Goal: Task Accomplishment & Management: Manage account settings

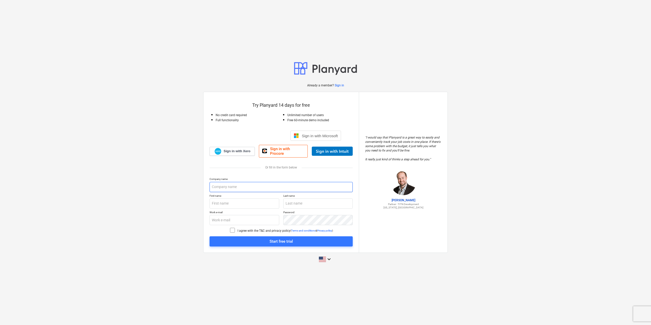
click at [228, 189] on input "text" at bounding box center [280, 187] width 143 height 10
click at [231, 186] on input "text" at bounding box center [280, 187] width 143 height 10
click at [235, 206] on input "text" at bounding box center [244, 204] width 70 height 10
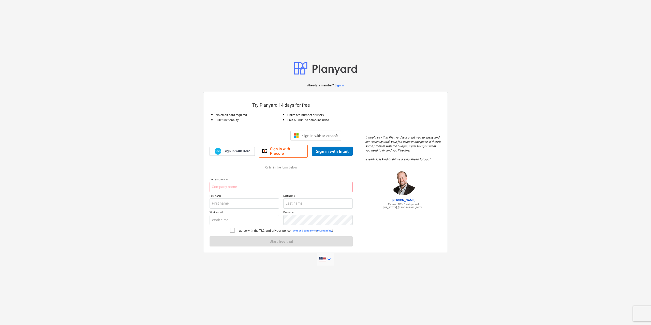
click at [328, 258] on icon "keyboard_arrow_down" at bounding box center [329, 259] width 6 height 6
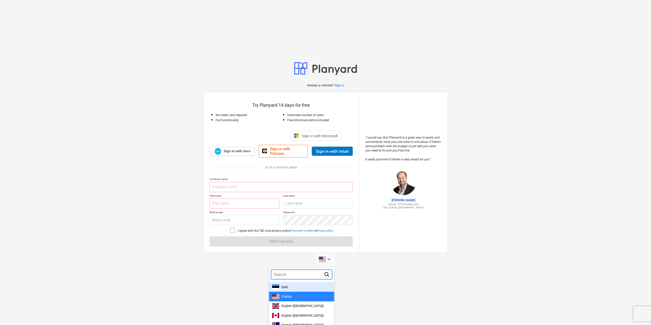
click at [293, 287] on div "Eesti" at bounding box center [301, 286] width 59 height 5
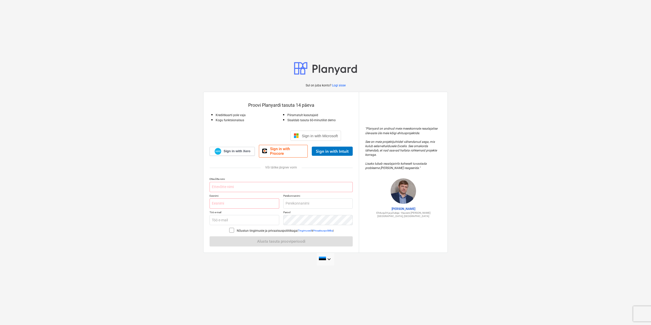
drag, startPoint x: 237, startPoint y: 279, endPoint x: 225, endPoint y: 207, distance: 73.1
click at [237, 279] on div "Sul on juba konto? Logi sisse Proovi Planyardi tasuta 14 päeva Krediitkaarti po…" at bounding box center [325, 162] width 651 height 325
click at [222, 183] on input "text" at bounding box center [280, 187] width 143 height 10
click at [226, 186] on input "text" at bounding box center [280, 187] width 143 height 10
type input "TJ Hooldus OÜ"
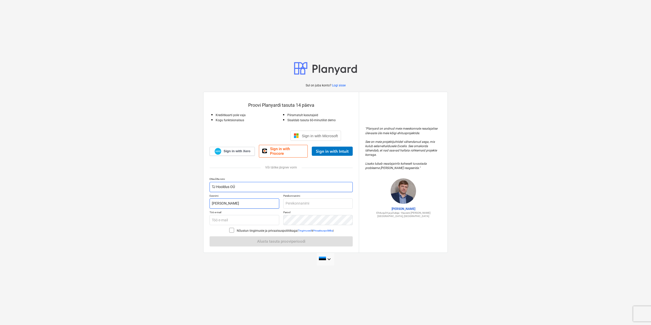
type input "Lauri"
type input "Tõnisalu"
type input "lauri@tjhooldus.ee"
click at [231, 230] on div "Ettevõtte nimi TJ Hooldus OÜ Eesnimi Lauri Perekonnanimi Tõnisalu Töö e-mail la…" at bounding box center [280, 211] width 143 height 69
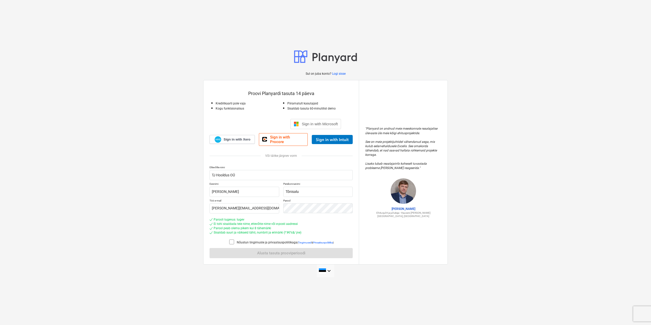
click at [229, 241] on icon at bounding box center [232, 242] width 6 height 6
click at [276, 253] on div "Alusta tasuta prooviperioodi" at bounding box center [281, 253] width 48 height 7
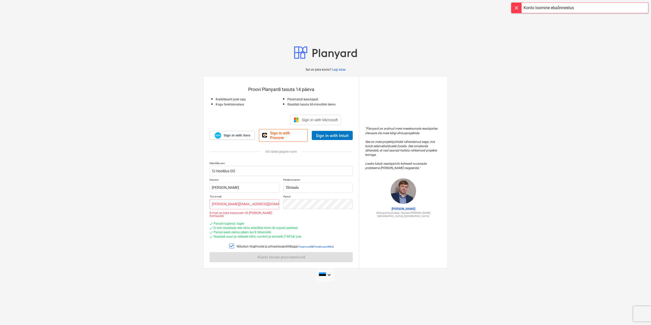
click at [515, 8] on div at bounding box center [516, 8] width 10 height 10
click at [125, 49] on div "Sul on juba konto? Logi sisse Proovi Planyardi tasuta 14 päeva Krediitkaarti po…" at bounding box center [325, 163] width 651 height 246
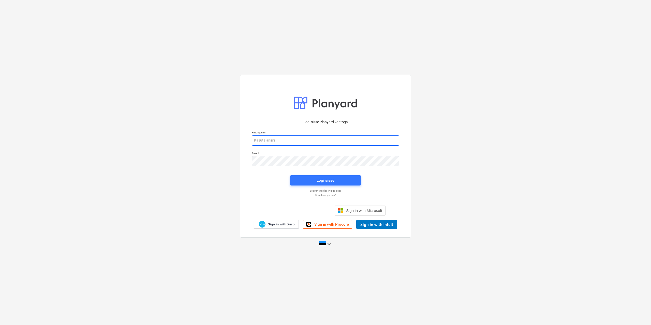
click at [266, 139] on input "email" at bounding box center [325, 140] width 147 height 10
click at [279, 139] on input "email" at bounding box center [325, 140] width 147 height 10
click at [367, 210] on span "Sign in with Microsoft" at bounding box center [364, 210] width 36 height 4
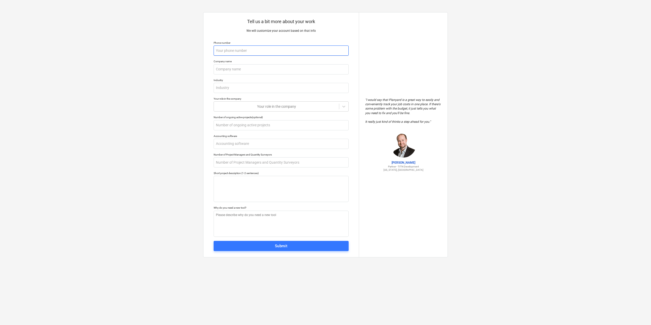
click at [232, 53] on input "text" at bounding box center [281, 51] width 135 height 10
click at [242, 71] on input "text" at bounding box center [281, 69] width 135 height 10
click at [245, 87] on input "text" at bounding box center [281, 88] width 135 height 10
click at [246, 106] on div at bounding box center [276, 106] width 120 height 5
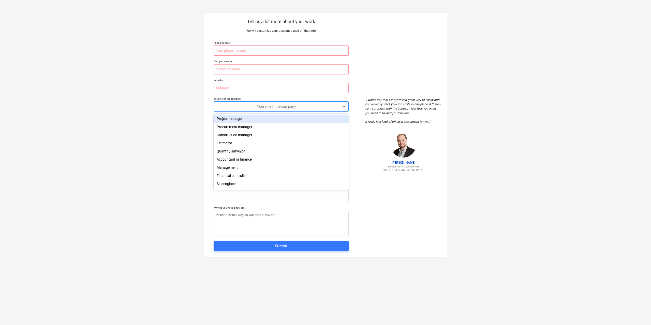
click at [260, 122] on div "Project manager" at bounding box center [281, 119] width 135 height 8
click at [265, 127] on input "text" at bounding box center [281, 125] width 135 height 10
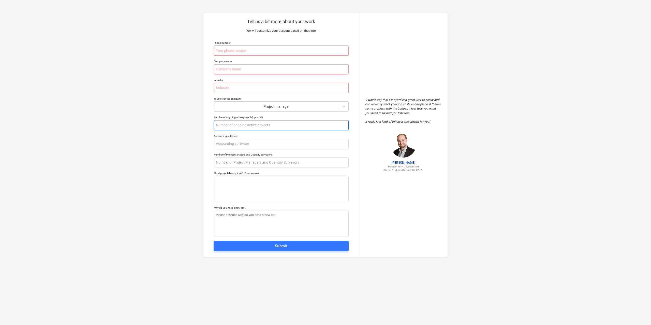
type textarea "x"
type input "5"
click at [268, 146] on input "text" at bounding box center [281, 144] width 135 height 10
drag, startPoint x: 240, startPoint y: 165, endPoint x: 238, endPoint y: 176, distance: 11.4
click at [240, 165] on input "text" at bounding box center [281, 162] width 135 height 10
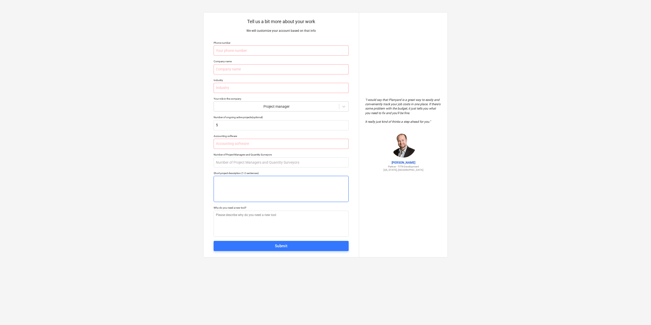
click at [236, 186] on textarea at bounding box center [281, 189] width 135 height 26
click at [229, 50] on input "text" at bounding box center [281, 51] width 135 height 10
type textarea "x"
type input "5"
type textarea "x"
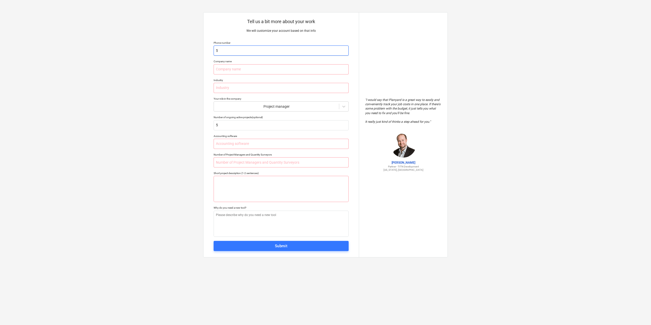
type input "50"
type textarea "x"
type input "502"
type textarea "x"
type input "5027"
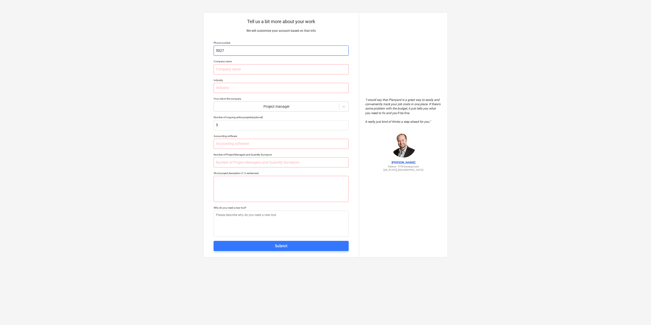
type textarea "x"
type input "50275"
type textarea "x"
type input "502753"
type textarea "x"
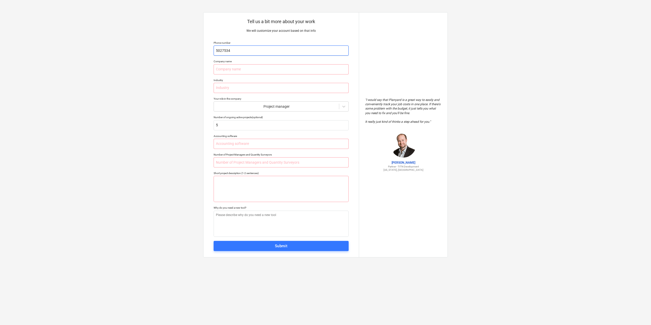
type input "5027534"
type textarea "x"
type input "T"
type textarea "x"
type input "TJ"
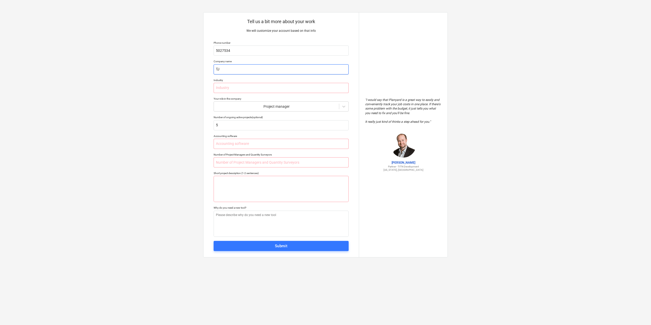
type textarea "x"
type input "TJ H"
type textarea "x"
type input "TJ Ho"
type textarea "x"
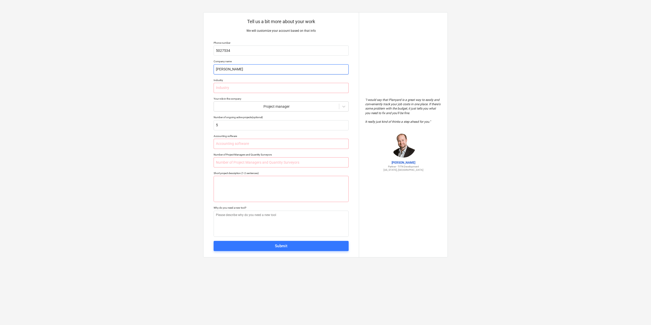
type input "TJ Hoo"
type textarea "x"
type input "TJ Hool"
type textarea "x"
type input "TJ Hoold"
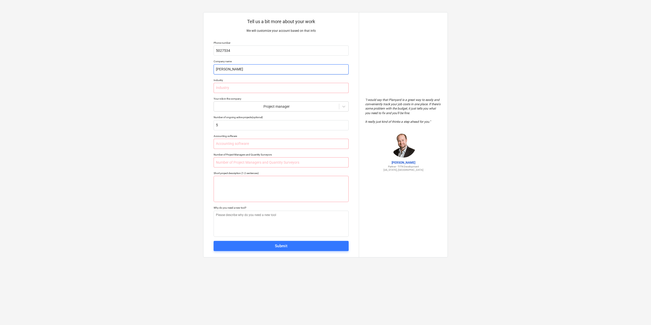
type textarea "x"
type input "TJ Hooldu"
type textarea "x"
type input "TJ Hooldus"
type textarea "x"
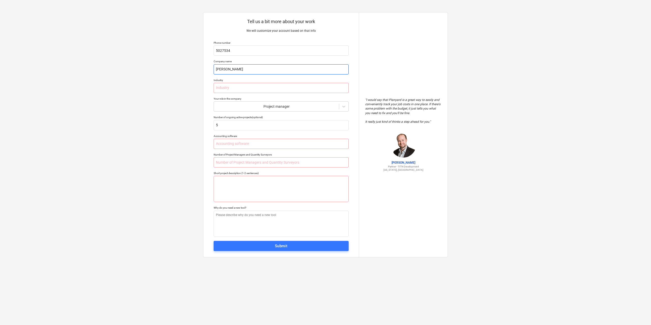
type input "TJ Hooldus"
type textarea "x"
type input "TJ Hooldus O"
type textarea "x"
type input "TJ Hooldus OÜ"
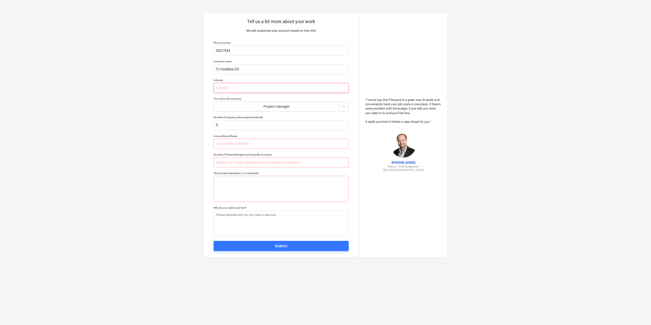
click at [336, 91] on input "text" at bounding box center [281, 88] width 135 height 10
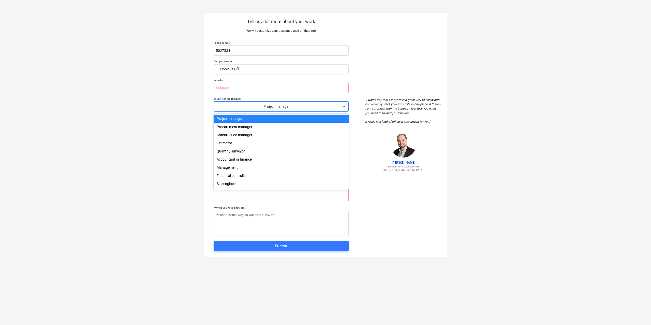
click at [229, 107] on div at bounding box center [276, 106] width 120 height 5
click at [231, 83] on input "text" at bounding box center [281, 88] width 135 height 10
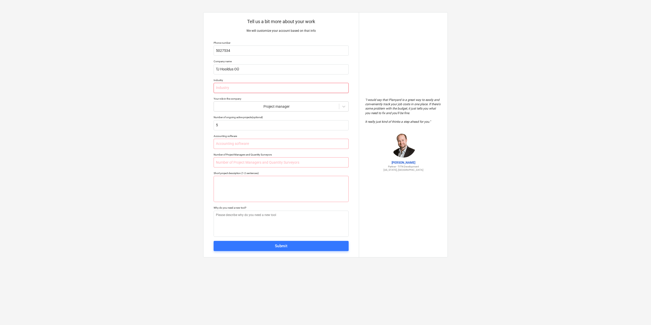
type textarea "x"
type input "H"
type textarea "x"
type input "HV"
type textarea "x"
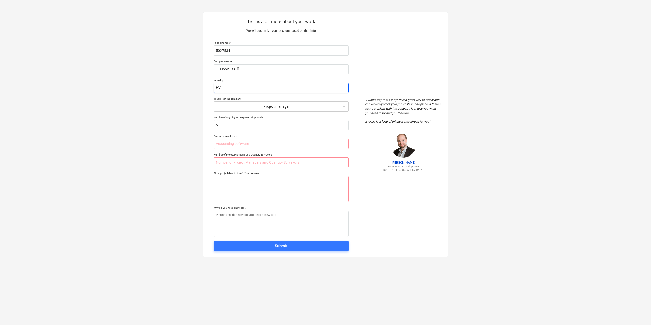
type input "HVC"
type textarea "x"
type input "HVCA"
click at [270, 247] on span "Submit" at bounding box center [281, 246] width 124 height 7
click at [243, 142] on input "text" at bounding box center [281, 144] width 135 height 10
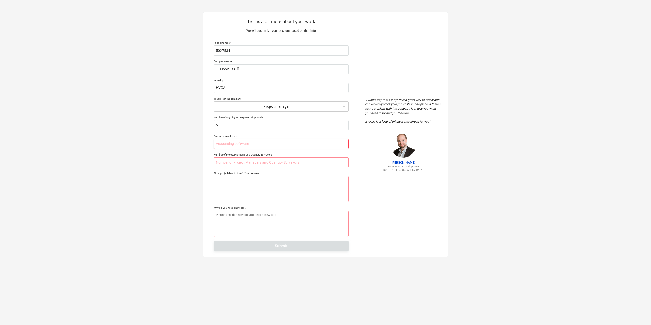
type textarea "x"
type input "-"
type textarea "x"
type input "-"
click at [255, 246] on div "Tell us a bit more about your work We will customize your account based on that…" at bounding box center [280, 134] width 155 height 245
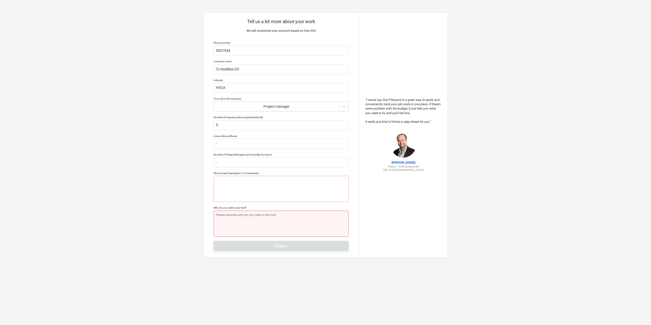
click at [254, 222] on textarea at bounding box center [281, 224] width 135 height 26
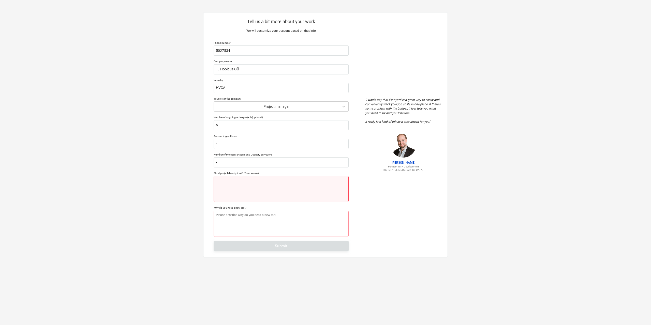
click at [254, 190] on textarea at bounding box center [281, 189] width 135 height 26
type textarea "x"
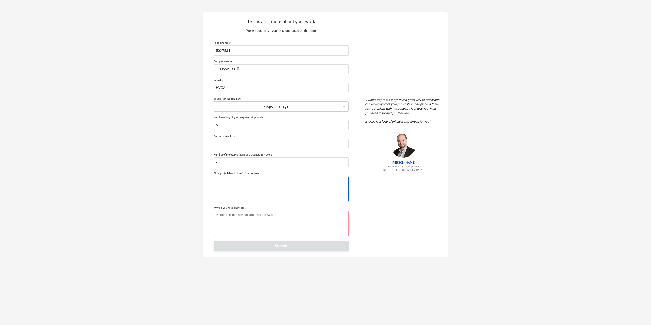
type textarea "-"
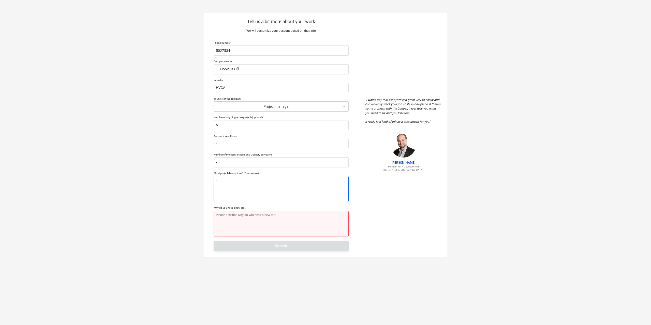
type textarea "x"
type textarea "-"
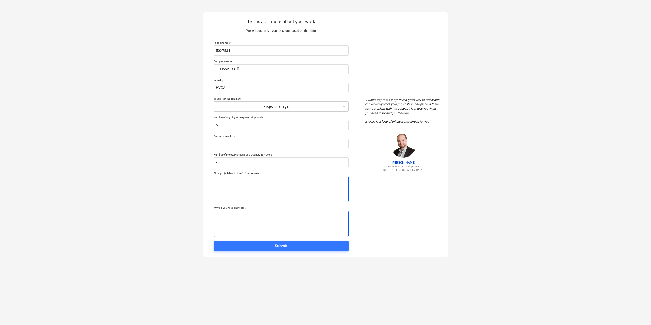
type textarea "x"
type textarea "-"
click at [273, 247] on span "Submit" at bounding box center [281, 246] width 124 height 7
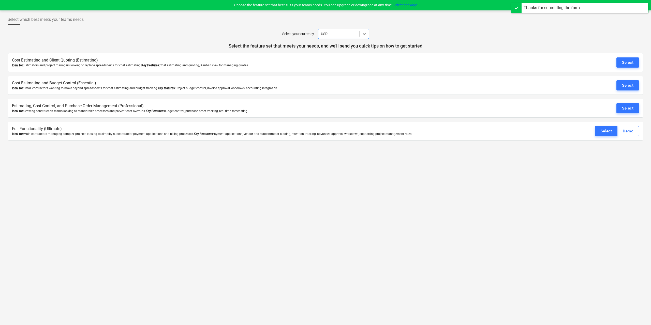
click at [341, 34] on div at bounding box center [339, 33] width 36 height 5
click at [336, 71] on div "EUR" at bounding box center [343, 70] width 51 height 8
click at [631, 61] on div "Select" at bounding box center [627, 62] width 11 height 7
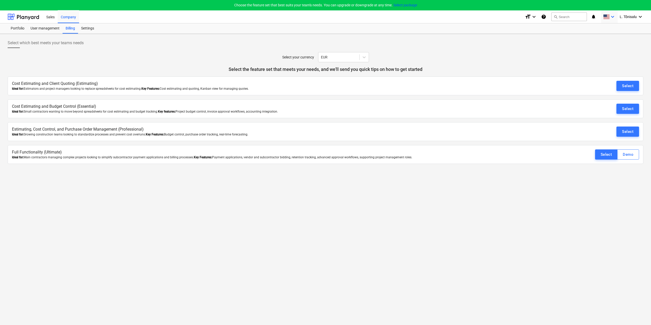
click at [612, 20] on div "keyboard_arrow_down" at bounding box center [609, 16] width 12 height 13
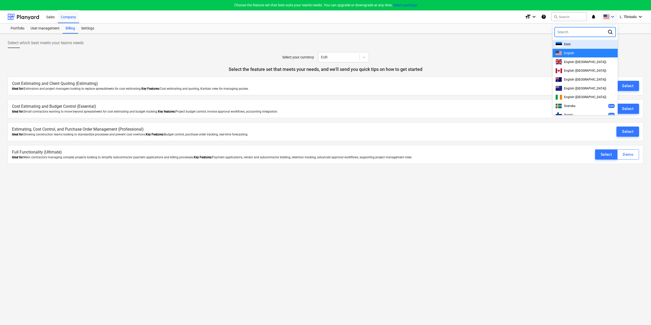
click at [580, 41] on div "Eesti" at bounding box center [584, 44] width 65 height 9
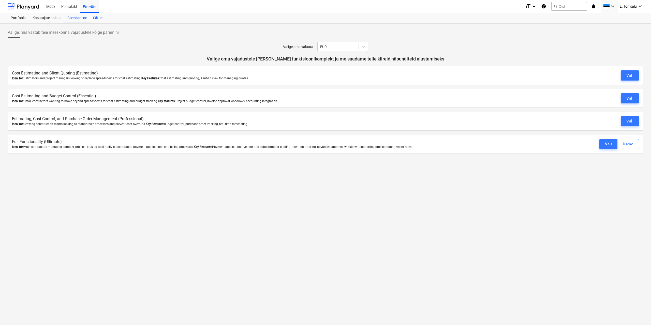
click at [99, 18] on div "Sätted" at bounding box center [98, 18] width 17 height 10
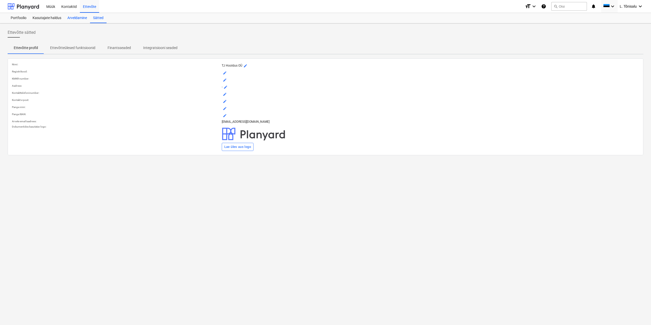
click at [78, 19] on div "Arveldamine" at bounding box center [77, 18] width 26 height 10
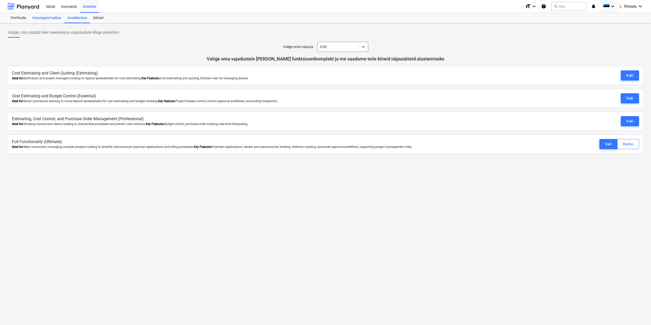
click at [41, 19] on div "Kasutajate haldus" at bounding box center [46, 18] width 35 height 10
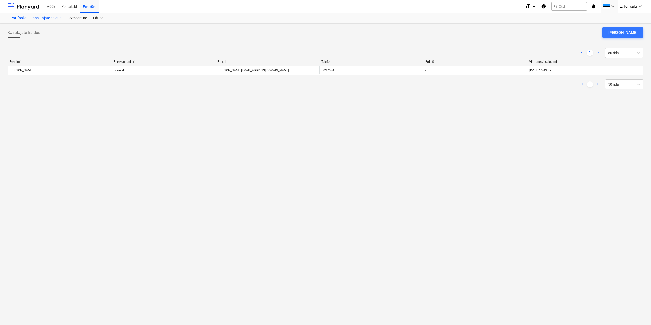
click at [16, 18] on div "Portfoolio" at bounding box center [19, 18] width 22 height 10
click at [14, 15] on div "Portfoolio" at bounding box center [19, 18] width 22 height 10
click at [53, 8] on div "Müük" at bounding box center [50, 6] width 15 height 13
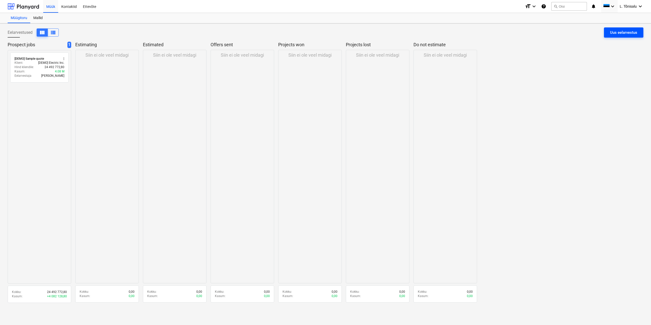
click at [617, 36] on button "Uus eelarvestus" at bounding box center [623, 32] width 39 height 10
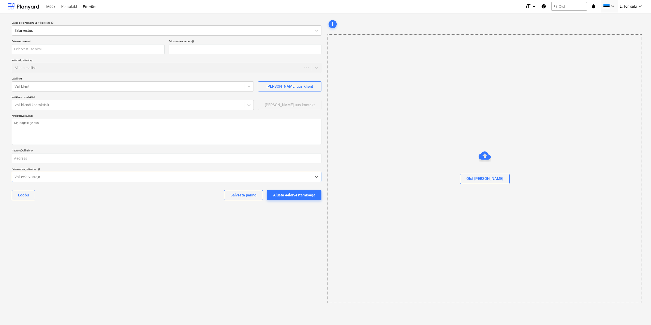
type textarea "x"
type input "QU-0001"
click at [50, 31] on div at bounding box center [161, 30] width 295 height 5
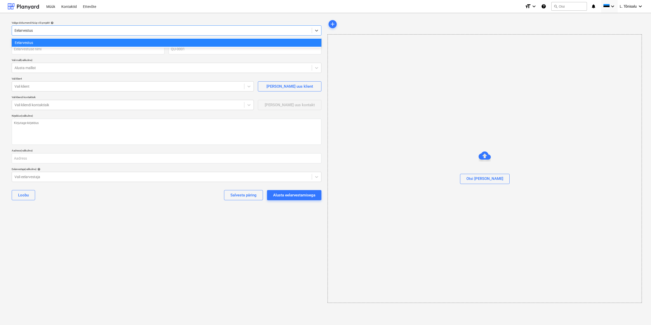
click at [50, 42] on div "Eelarvestus" at bounding box center [167, 43] width 310 height 8
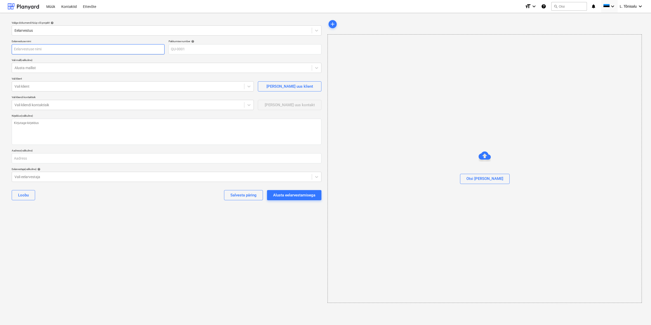
click at [49, 50] on input "text" at bounding box center [88, 49] width 153 height 10
click at [117, 48] on input "text" at bounding box center [88, 49] width 153 height 10
click at [111, 70] on div at bounding box center [161, 67] width 295 height 5
click at [75, 44] on input "text" at bounding box center [88, 49] width 153 height 10
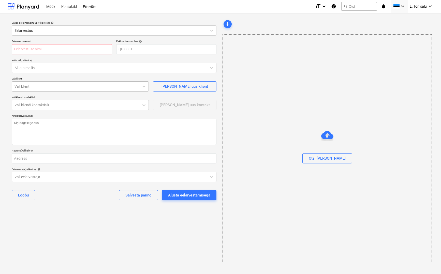
click at [56, 86] on div at bounding box center [75, 86] width 122 height 5
click at [182, 84] on div "Lisa uus klient" at bounding box center [184, 86] width 47 height 7
type textarea "x"
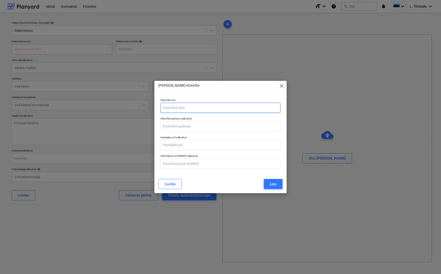
drag, startPoint x: 191, startPoint y: 111, endPoint x: 194, endPoint y: 109, distance: 3.9
click at [191, 111] on input "text" at bounding box center [220, 108] width 120 height 10
drag, startPoint x: 131, startPoint y: 115, endPoint x: 109, endPoint y: 115, distance: 21.6
click at [109, 115] on div "Lisa uus ettevõte close Ettevõtte nimi sd Ettevõtte aadress (valikuline) Hankij…" at bounding box center [220, 137] width 441 height 274
type input "sovek"
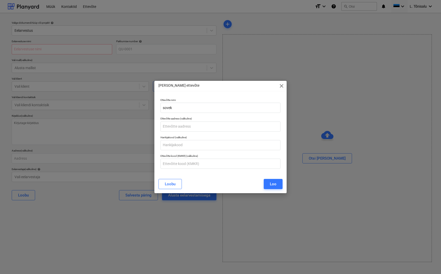
type textarea "x"
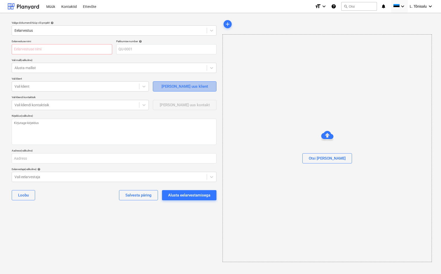
click at [178, 88] on div "Lisa uus klient" at bounding box center [184, 86] width 47 height 7
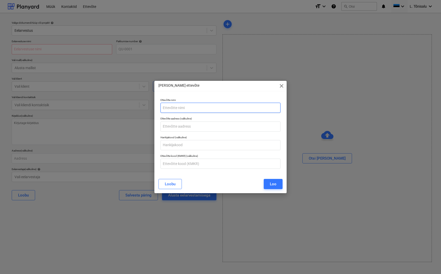
click at [185, 110] on input "text" at bounding box center [220, 108] width 120 height 10
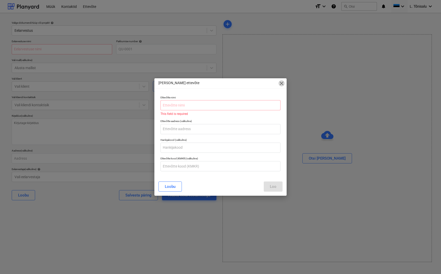
click at [282, 85] on span "close" at bounding box center [281, 83] width 6 height 6
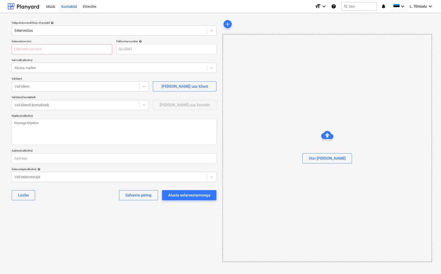
click at [71, 9] on div "Kontaktid" at bounding box center [69, 6] width 22 height 13
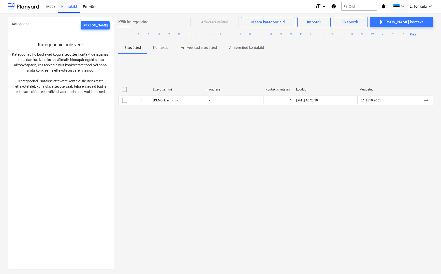
click at [159, 50] on p "Kontaktid" at bounding box center [161, 47] width 16 height 5
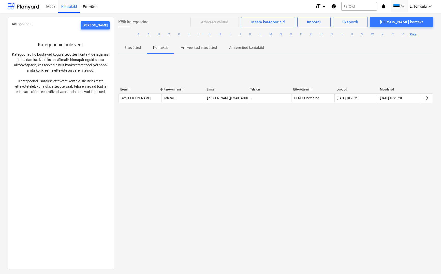
click at [134, 50] on p "Ettevõtted" at bounding box center [132, 47] width 17 height 5
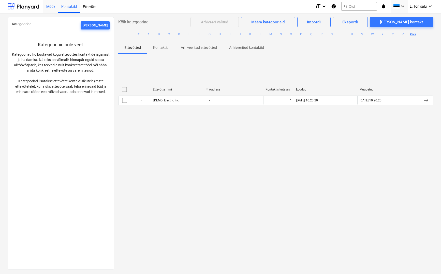
click at [51, 8] on div "Müük" at bounding box center [50, 6] width 15 height 13
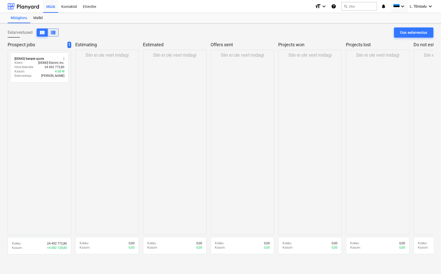
click at [54, 32] on span "view_list" at bounding box center [53, 32] width 6 height 6
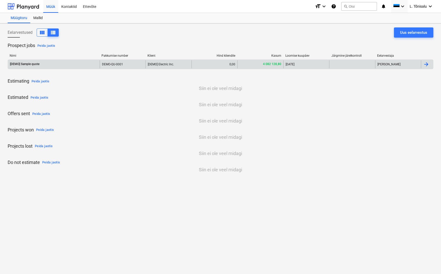
click at [83, 65] on div "[DEMO] Sample quote" at bounding box center [54, 64] width 92 height 8
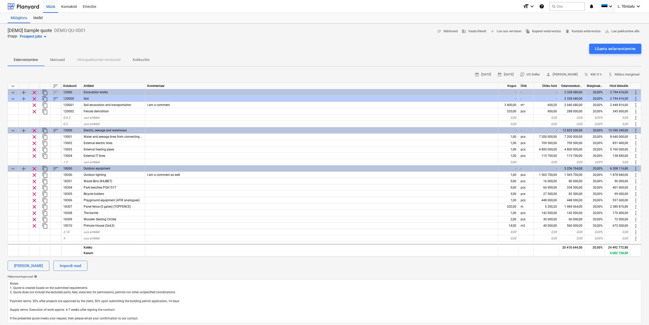
type textarea "x"
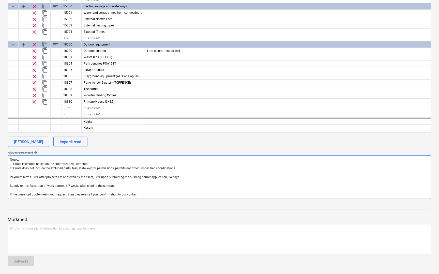
scroll to position [73, 0]
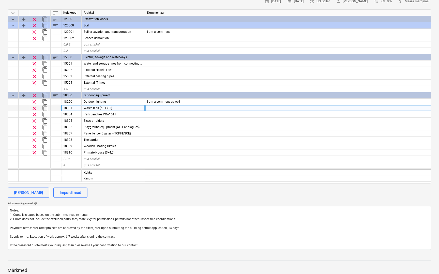
click at [99, 106] on span "Waste Bins (KILIBET)" at bounding box center [98, 108] width 28 height 4
click at [148, 108] on div at bounding box center [321, 108] width 353 height 6
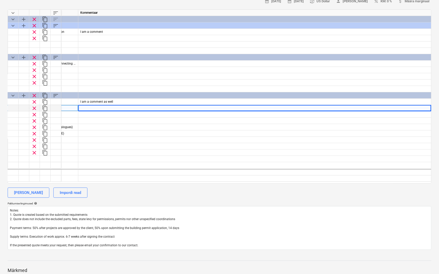
click at [73, 110] on div "Waste Bins (KILIBET)" at bounding box center [47, 108] width 64 height 6
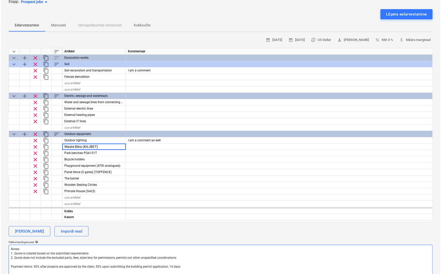
scroll to position [0, 0]
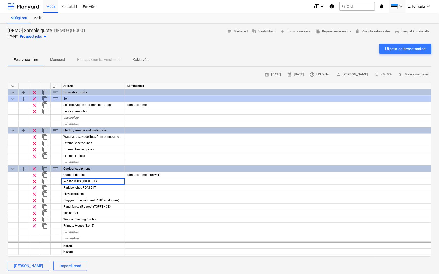
click at [322, 74] on span "currency_exchange US Dollar" at bounding box center [320, 75] width 20 height 6
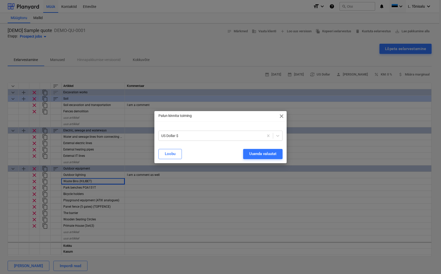
click at [236, 126] on div "Palun kinnita toiming close US Dollar $ Loobu Uuenda valuutat" at bounding box center [220, 137] width 132 height 52
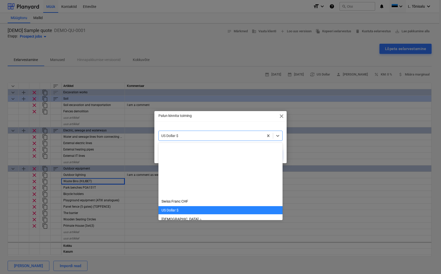
click at [239, 136] on div at bounding box center [211, 135] width 100 height 5
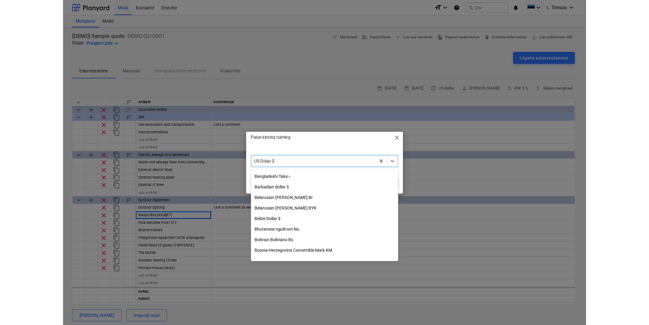
scroll to position [240, 0]
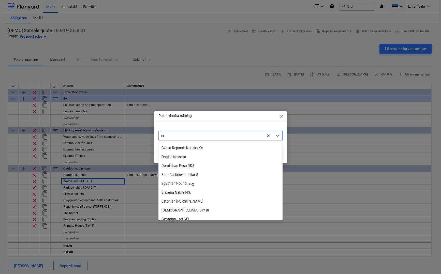
type input "eur"
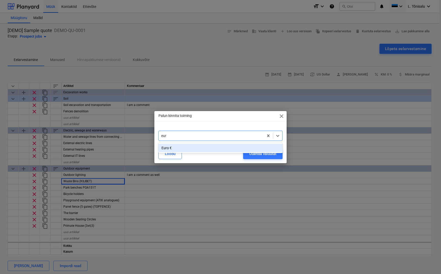
click at [169, 148] on div "Euro €" at bounding box center [220, 148] width 124 height 8
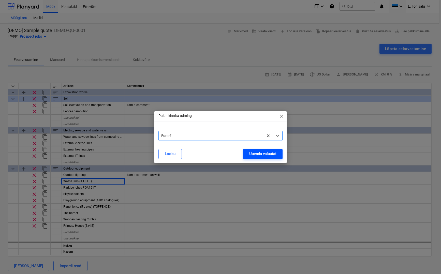
click at [262, 155] on div "Uuenda valuutat" at bounding box center [262, 153] width 27 height 7
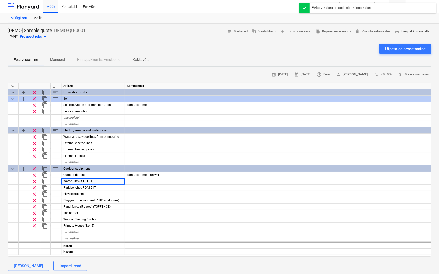
click at [418, 30] on span "save_alt Lae pakkumine alla" at bounding box center [412, 31] width 35 height 6
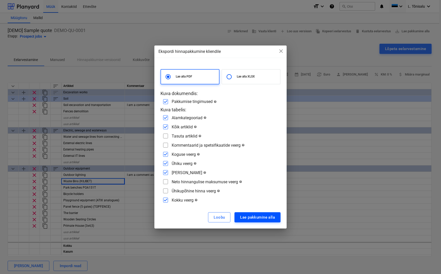
click at [254, 216] on div "Lae pakkumine alla" at bounding box center [257, 217] width 35 height 7
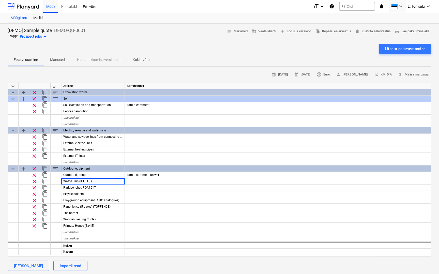
type textarea "x"
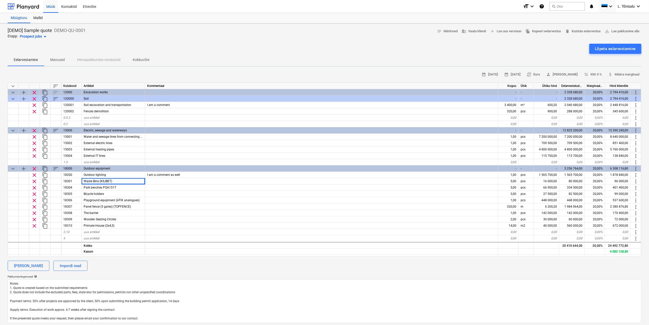
scroll to position [0, 0]
click at [68, 9] on div "Kontaktid" at bounding box center [69, 6] width 22 height 13
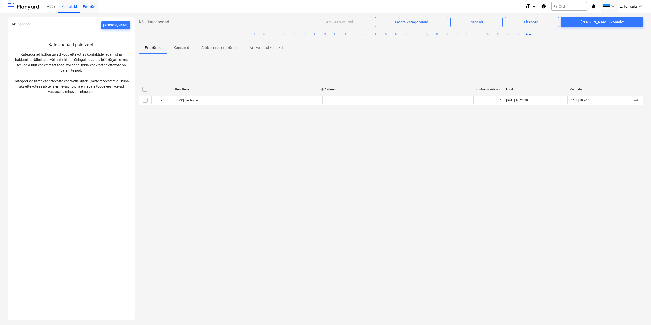
click at [93, 7] on div "Ettevõte" at bounding box center [89, 6] width 19 height 13
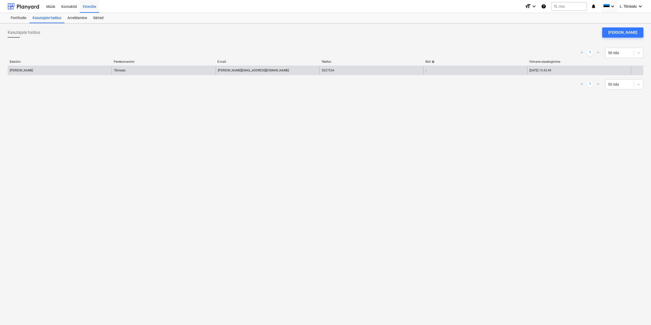
click at [618, 68] on div "25.09.2025 15:43:49" at bounding box center [579, 70] width 104 height 8
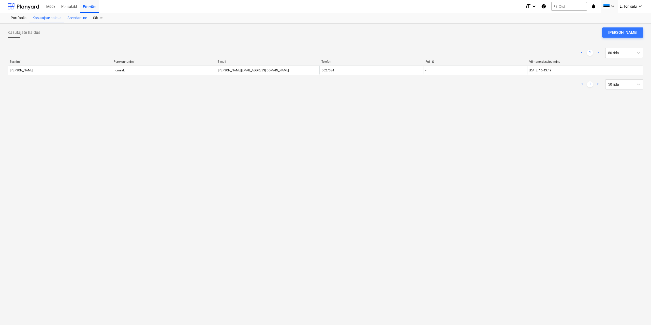
click at [79, 19] on div "Arveldamine" at bounding box center [77, 18] width 26 height 10
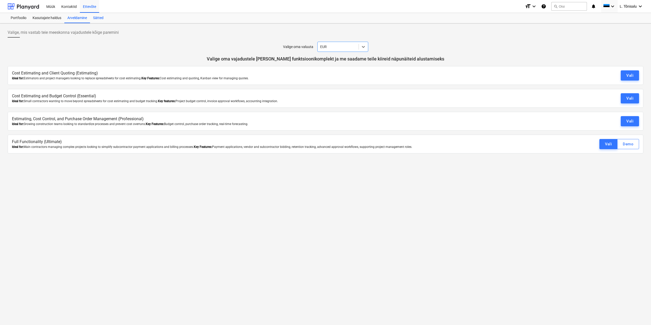
click at [99, 20] on div "Sätted" at bounding box center [98, 18] width 17 height 10
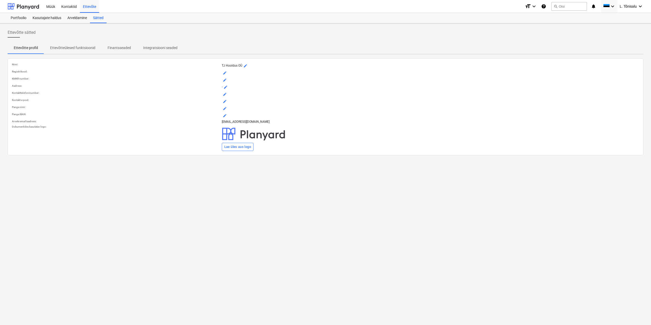
click at [223, 71] on span "mode_edit" at bounding box center [225, 73] width 4 height 4
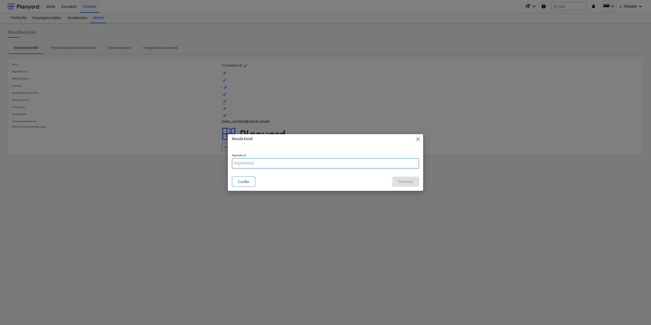
click at [262, 164] on input "text" at bounding box center [325, 163] width 187 height 10
paste input "12286071"
type input "12286071"
click at [421, 182] on div "Loobu Salvesta" at bounding box center [325, 182] width 193 height 14
click at [405, 186] on button "Salvesta" at bounding box center [405, 182] width 27 height 10
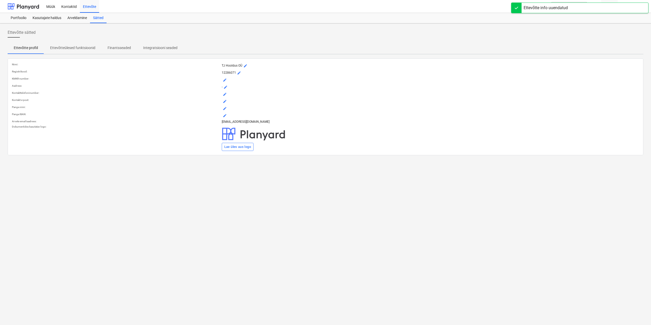
click at [222, 79] on button "mode_edit" at bounding box center [225, 80] width 6 height 6
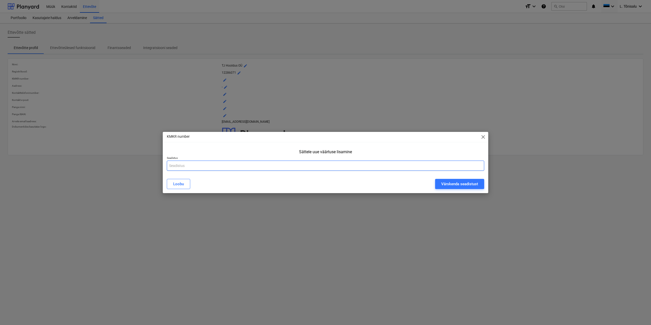
click at [199, 162] on input "text" at bounding box center [325, 166] width 317 height 10
paste input "EE101538879"
type input "EE101538879"
click at [450, 181] on div "Värskenda seadistust" at bounding box center [459, 184] width 37 height 7
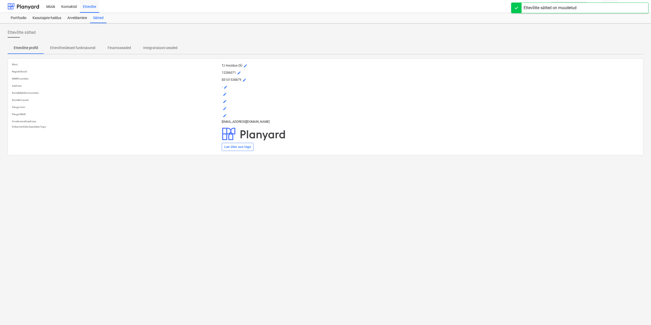
click at [225, 87] on span "mode_edit" at bounding box center [225, 87] width 4 height 4
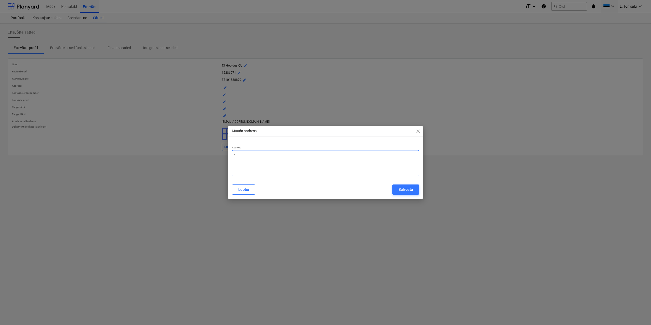
click at [245, 155] on textarea "-" at bounding box center [325, 163] width 187 height 26
drag, startPoint x: 258, startPoint y: 157, endPoint x: 180, endPoint y: 153, distance: 78.2
click at [180, 153] on div "Muuda aadressi close Aadress - Loobu Salvesta" at bounding box center [325, 162] width 651 height 325
paste textarea "C. R. Jakobsoni tn 11, 71020 Viljandi linn, Viljandi maakond"
type textarea "x"
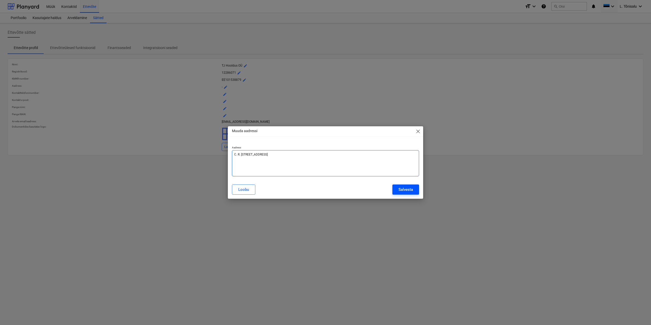
type textarea "C. R. Jakobsoni tn 11, 71020 Viljandi linn, Viljandi maakond"
click at [406, 189] on div "Salvesta" at bounding box center [405, 189] width 14 height 7
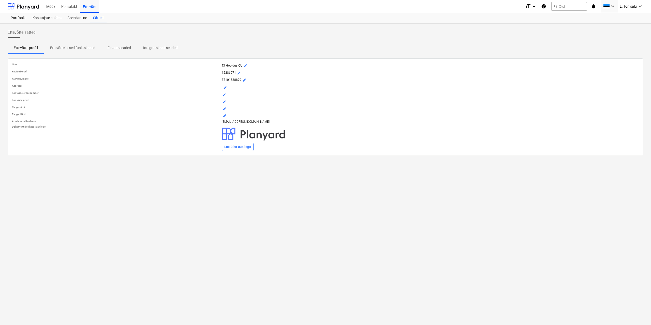
type textarea "x"
click at [223, 94] on span "mode_edit" at bounding box center [225, 94] width 4 height 4
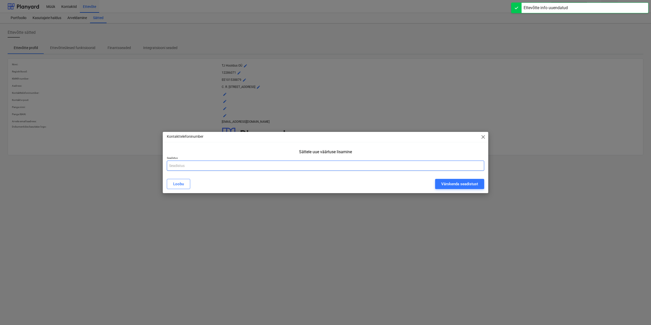
click at [177, 167] on input "text" at bounding box center [325, 166] width 317 height 10
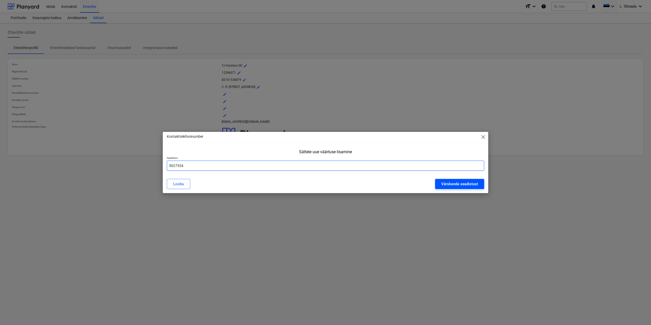
type input "5027534"
click at [454, 184] on div "Värskenda seadistust" at bounding box center [459, 184] width 37 height 7
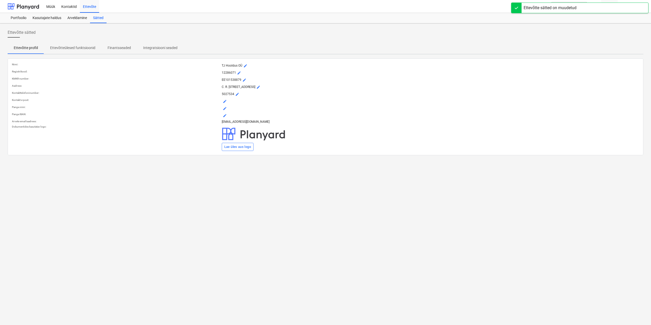
click at [225, 101] on span "mode_edit" at bounding box center [225, 101] width 4 height 4
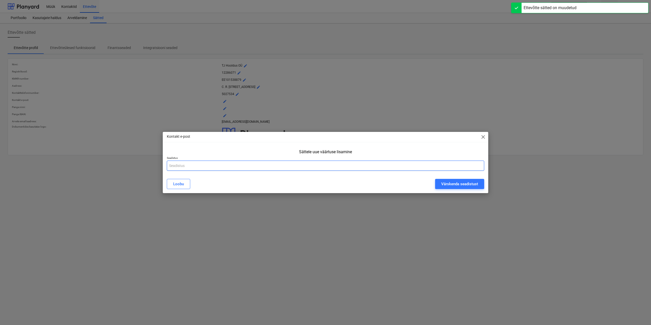
click at [201, 169] on input "text" at bounding box center [325, 166] width 317 height 10
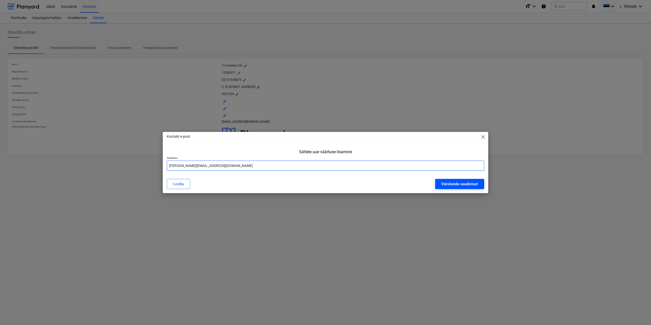
type input "lauri@tjhooldus.ee"
click at [472, 183] on div "Värskenda seadistust" at bounding box center [459, 184] width 37 height 7
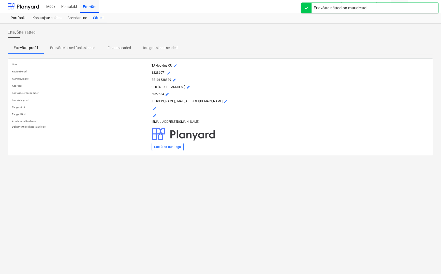
click at [155, 108] on span "mode_edit" at bounding box center [155, 109] width 4 height 4
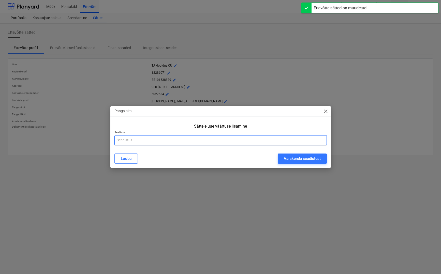
click at [141, 140] on input "text" at bounding box center [220, 140] width 212 height 10
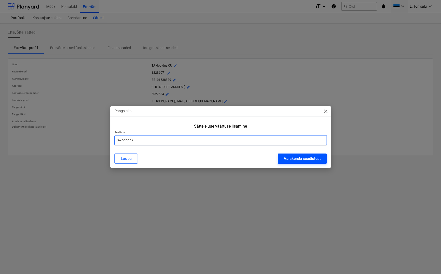
type input "Swedbank"
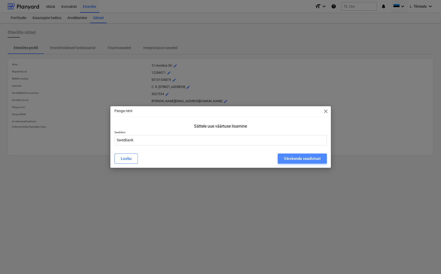
click at [283, 159] on button "Värskenda seadistust" at bounding box center [302, 159] width 49 height 10
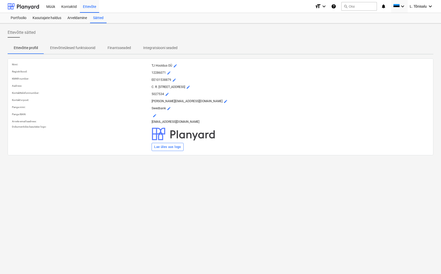
click at [156, 116] on span "mode_edit" at bounding box center [155, 116] width 4 height 4
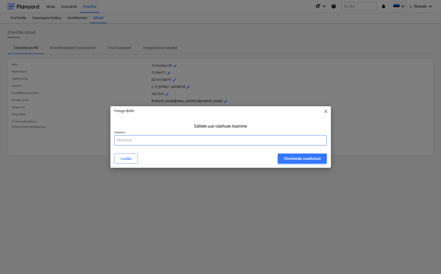
click at [132, 143] on input "text" at bounding box center [220, 140] width 212 height 10
paste input "EE792200221075552317"
type input "EE792200221075552317"
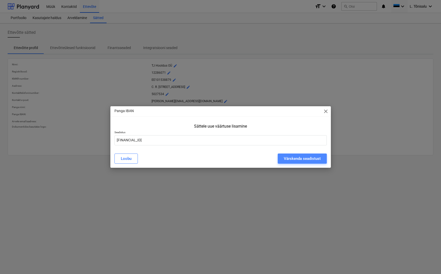
click at [307, 158] on div "Värskenda seadistust" at bounding box center [302, 158] width 37 height 7
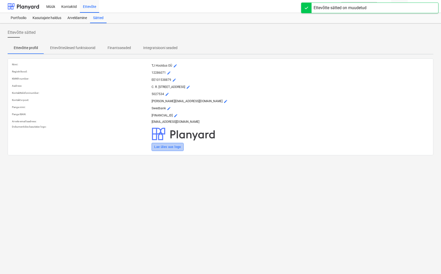
click at [167, 148] on div "Lae üles uus logo" at bounding box center [167, 147] width 27 height 6
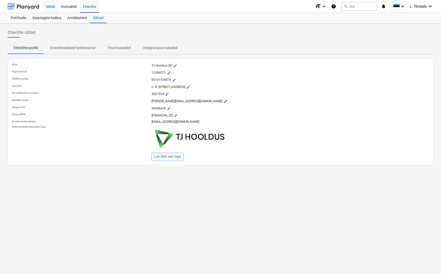
click at [56, 9] on div "Müük" at bounding box center [50, 6] width 15 height 13
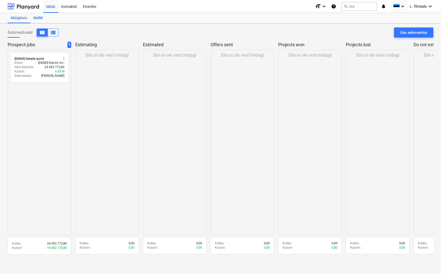
click at [41, 16] on div "Mallid" at bounding box center [38, 18] width 16 height 10
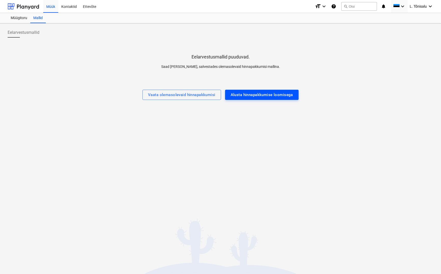
click at [248, 95] on div "Alusta hinnapakkumise loomisega" at bounding box center [262, 95] width 62 height 7
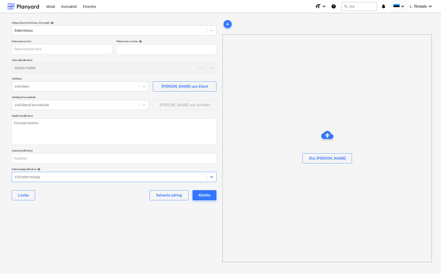
type textarea "x"
type input "QU-0002"
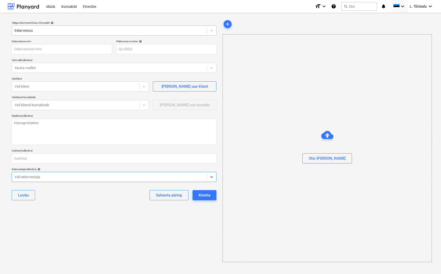
click at [47, 29] on div at bounding box center [109, 30] width 190 height 5
click at [36, 28] on div at bounding box center [109, 30] width 190 height 5
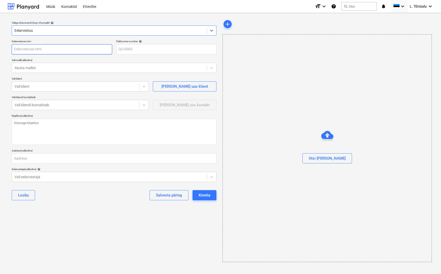
click at [31, 48] on input "text" at bounding box center [62, 49] width 100 height 10
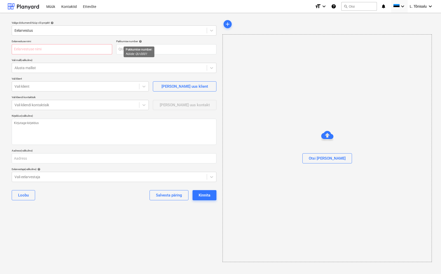
click at [141, 41] on span "help" at bounding box center [140, 41] width 4 height 3
click at [59, 68] on div at bounding box center [109, 67] width 190 height 5
click at [56, 80] on div "Mallid puuduvad" at bounding box center [114, 80] width 205 height 8
click at [49, 6] on div "Müük" at bounding box center [50, 6] width 15 height 13
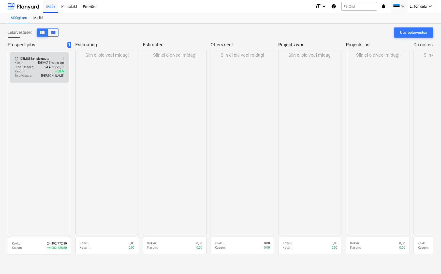
click at [20, 71] on p "Kasum :" at bounding box center [19, 71] width 11 height 4
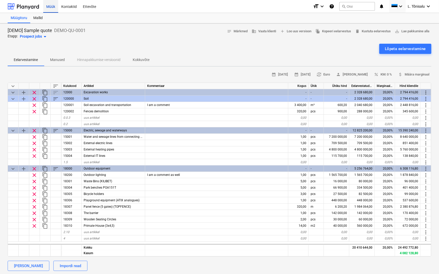
click at [50, 7] on div "Müük" at bounding box center [50, 6] width 15 height 13
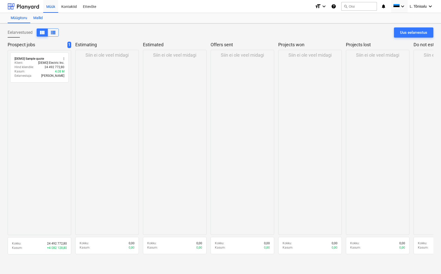
click at [39, 18] on div "Mallid" at bounding box center [38, 18] width 16 height 10
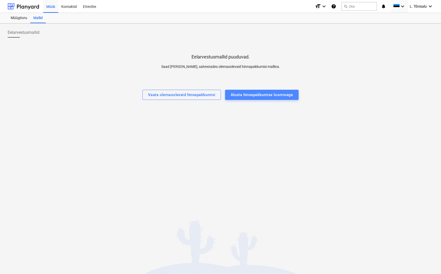
click at [247, 93] on div "Alusta hinnapakkumise loomisega" at bounding box center [262, 95] width 62 height 7
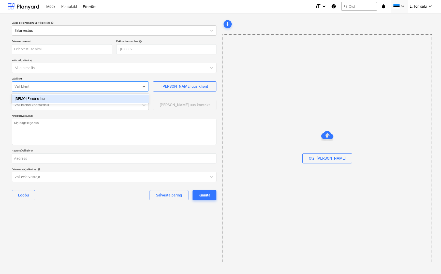
click at [44, 86] on div at bounding box center [75, 86] width 122 height 5
click at [162, 85] on span "Lisa uus klient" at bounding box center [184, 86] width 51 height 7
type textarea "x"
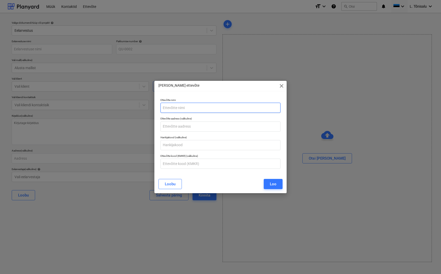
click at [183, 110] on input "text" at bounding box center [220, 108] width 120 height 10
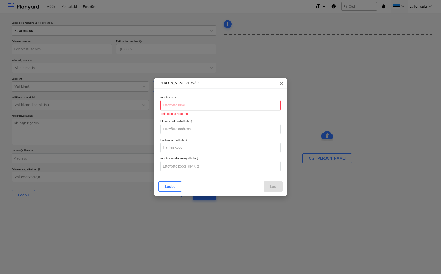
paste input "OÜ Thermoarena"
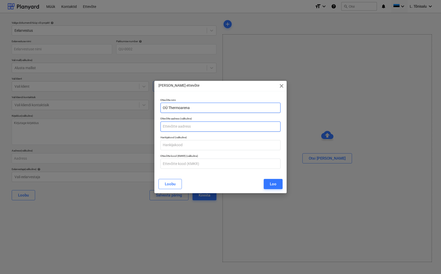
type input "OÜ Thermoarena"
click at [188, 127] on input "text" at bounding box center [220, 127] width 120 height 10
click at [186, 127] on input "text" at bounding box center [220, 127] width 120 height 10
paste input "Farmi tee 5, Koigi küla, 72501 Järva vald, Järva maakond"
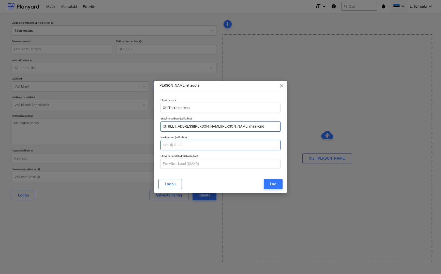
type input "Farmi tee 5, Koigi küla, 72501 Järva vald, Järva maakond"
drag, startPoint x: 183, startPoint y: 146, endPoint x: 184, endPoint y: 143, distance: 2.7
click at [183, 145] on input "text" at bounding box center [220, 145] width 120 height 10
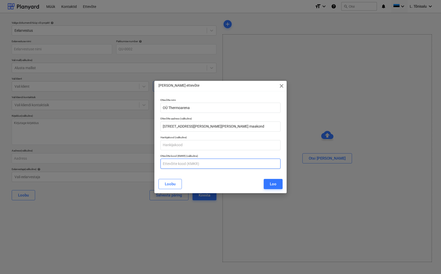
drag, startPoint x: 192, startPoint y: 165, endPoint x: 213, endPoint y: 9, distance: 157.8
click at [192, 163] on input "text" at bounding box center [220, 164] width 120 height 10
paste input "EE101584742"
type input "EE101584742"
click at [270, 183] on div "Loo" at bounding box center [273, 184] width 7 height 7
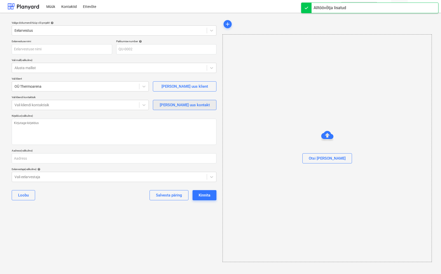
click at [172, 107] on div "Lisa uus kontakt" at bounding box center [185, 105] width 50 height 7
type textarea "x"
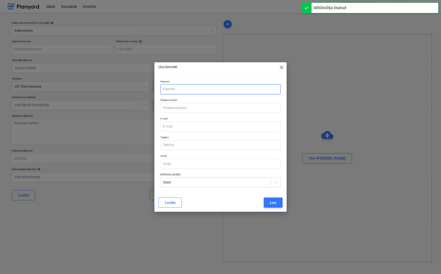
click at [177, 89] on input "text" at bounding box center [220, 89] width 120 height 10
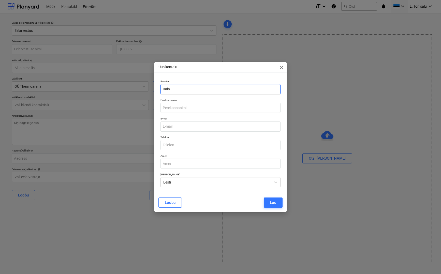
type input "Rain"
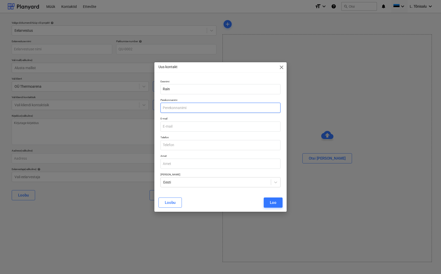
click at [183, 107] on input "text" at bounding box center [220, 108] width 120 height 10
paste input "Piirsalu"
type input "Piirsalu"
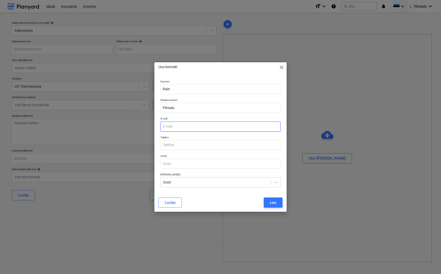
click at [180, 126] on input "email" at bounding box center [220, 127] width 120 height 10
paste input "rain@thermoarena.com"
type input "rain@thermoarena.com"
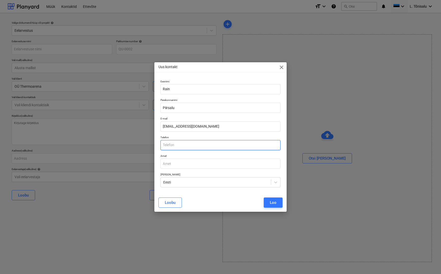
click at [179, 143] on input "text" at bounding box center [220, 145] width 120 height 10
paste input "+37253327564"
drag, startPoint x: 170, startPoint y: 145, endPoint x: 155, endPoint y: 145, distance: 15.5
click at [155, 145] on div "Eesnimi Rain Perekonnanimi Piirsalu E-mail rain@thermoarena.com Telefon +372533…" at bounding box center [220, 136] width 132 height 116
type input "53327564"
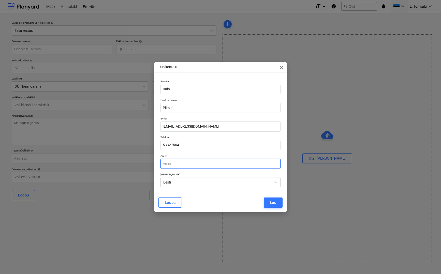
click at [174, 164] on input "text" at bounding box center [220, 164] width 120 height 10
paste input "Tehase juht/ Factory Manager"
type input "Tehase juht/ Factory Manager"
click at [274, 202] on div "Loo" at bounding box center [273, 202] width 7 height 7
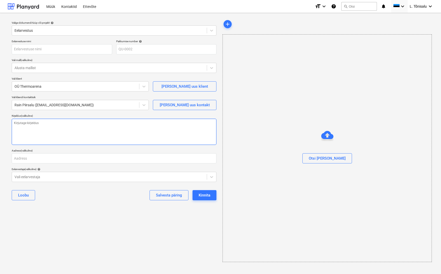
click at [55, 127] on textarea at bounding box center [114, 132] width 205 height 26
click at [75, 134] on textarea at bounding box center [114, 132] width 205 height 26
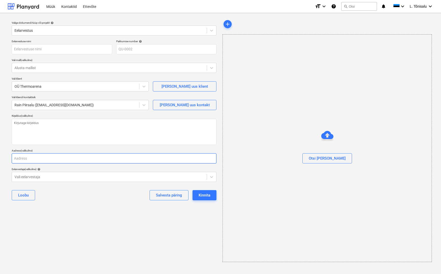
click at [53, 160] on input "text" at bounding box center [114, 158] width 205 height 10
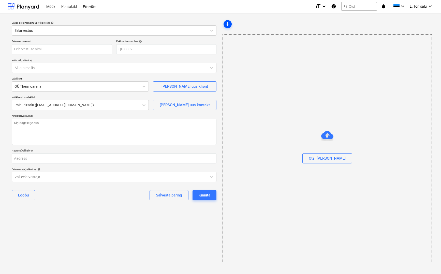
click at [227, 22] on span "add" at bounding box center [227, 24] width 6 height 6
click at [205, 195] on div "Kinnita" at bounding box center [205, 195] width 12 height 7
click at [37, 32] on div at bounding box center [109, 30] width 190 height 5
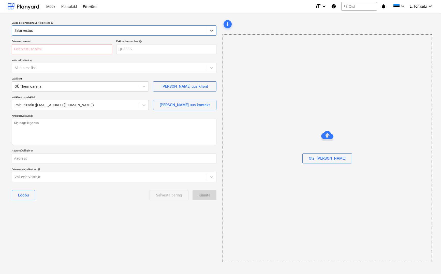
click at [44, 32] on div at bounding box center [109, 30] width 190 height 5
click at [49, 6] on div "Müük" at bounding box center [50, 6] width 15 height 13
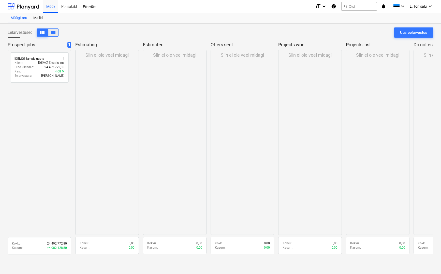
click at [54, 29] on div "Eelarvestused view_column view_list" at bounding box center [33, 32] width 51 height 10
click at [53, 32] on span "view_list" at bounding box center [53, 32] width 6 height 6
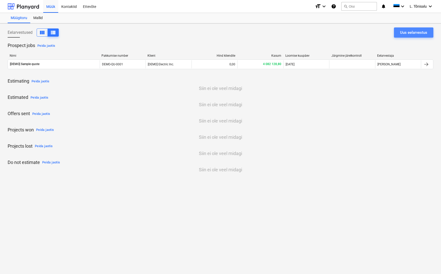
click at [419, 30] on div "Uus eelarvestus" at bounding box center [413, 32] width 27 height 7
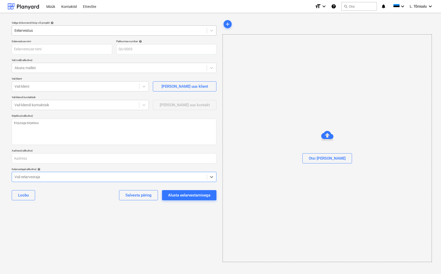
click at [78, 27] on div "Eelarvestus" at bounding box center [109, 30] width 195 height 7
click at [65, 54] on div at bounding box center [62, 49] width 100 height 10
click at [95, 67] on div at bounding box center [109, 67] width 190 height 5
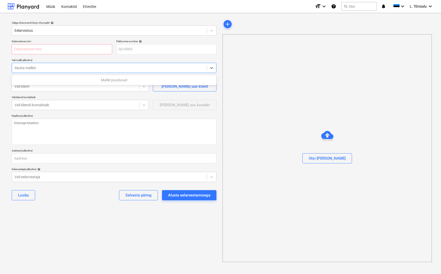
click at [95, 67] on div at bounding box center [109, 67] width 190 height 5
click at [51, 10] on div "Müük" at bounding box center [50, 6] width 15 height 13
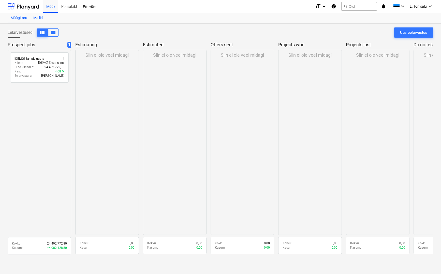
click at [39, 19] on div "Mallid" at bounding box center [38, 18] width 16 height 10
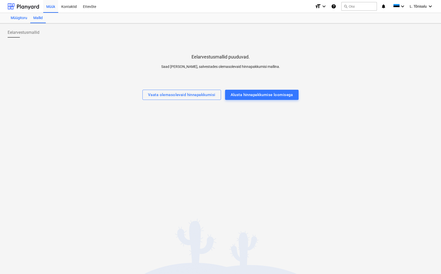
click at [20, 21] on div "Müügitoru" at bounding box center [19, 18] width 23 height 10
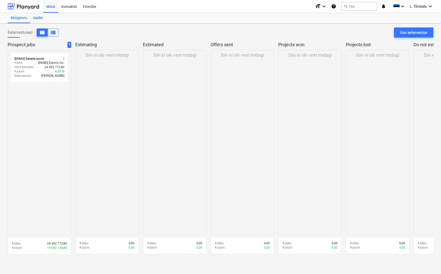
click at [36, 19] on div "Mallid" at bounding box center [38, 18] width 16 height 10
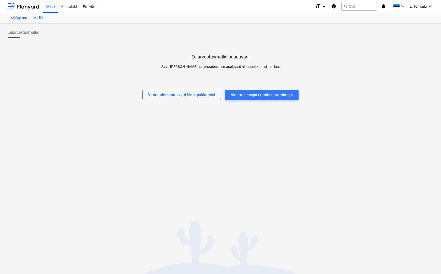
click at [18, 20] on div "Müügitoru" at bounding box center [19, 18] width 23 height 10
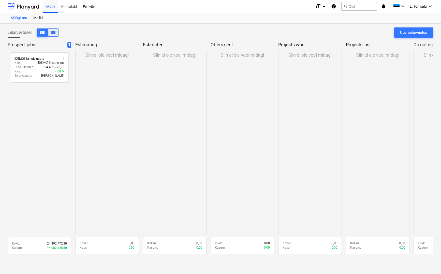
click at [53, 34] on span "view_list" at bounding box center [53, 32] width 6 height 6
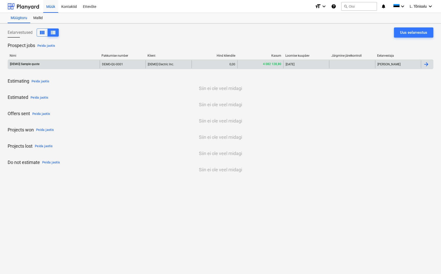
click at [270, 64] on p "4 082 128,80" at bounding box center [272, 64] width 18 height 4
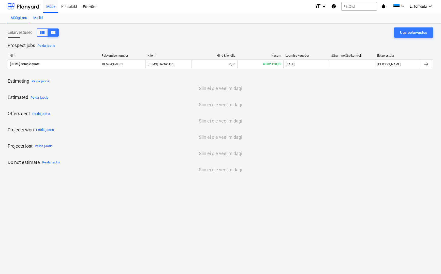
click at [40, 19] on div "Mallid" at bounding box center [38, 18] width 16 height 10
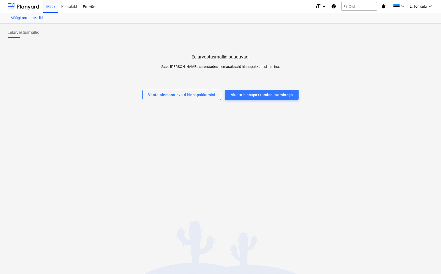
click at [19, 20] on div "Müügitoru" at bounding box center [19, 18] width 23 height 10
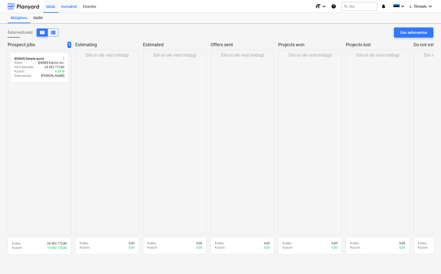
click at [72, 7] on div "Kontaktid" at bounding box center [69, 6] width 22 height 13
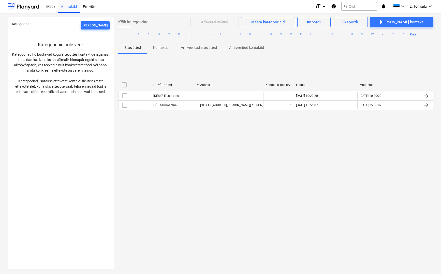
drag, startPoint x: 261, startPoint y: 87, endPoint x: 274, endPoint y: 84, distance: 12.8
click at [274, 84] on div "Ettevõtte nimi Aadress Kontaktisikute arv Loodud Muudetud" at bounding box center [275, 85] width 315 height 8
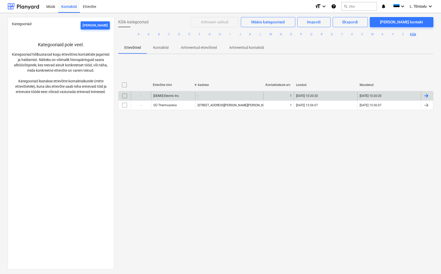
click at [125, 96] on input "checkbox" at bounding box center [124, 96] width 8 height 8
click at [155, 47] on p "Kontaktid" at bounding box center [161, 47] width 16 height 5
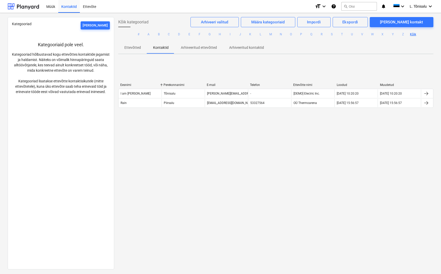
click at [131, 48] on p "Ettevõtted" at bounding box center [132, 47] width 17 height 5
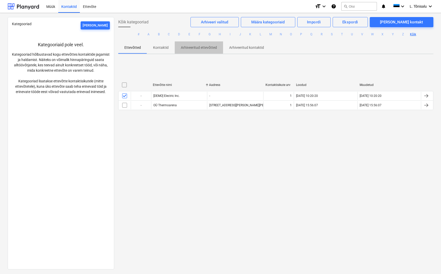
click at [178, 48] on span "Arhiveeritud ettevõtted" at bounding box center [199, 47] width 48 height 8
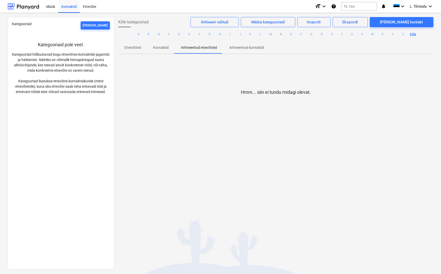
click at [122, 48] on span "Ettevõtted" at bounding box center [132, 47] width 29 height 8
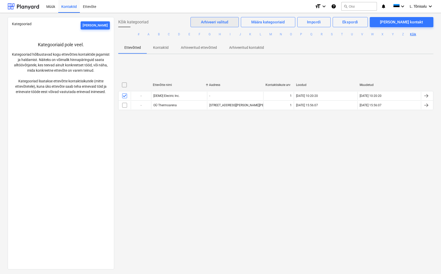
click at [226, 23] on div "Arhiveeri valitud" at bounding box center [214, 22] width 27 height 7
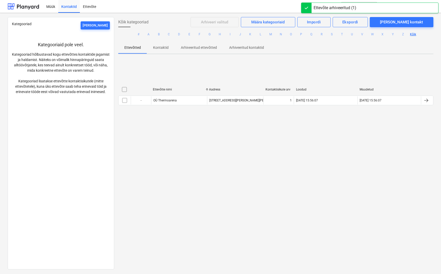
click at [145, 159] on div "Kõik kategooriad Arhiveeri valitud Määra kategooriaid Impordi Ekspordi Lisa kon…" at bounding box center [275, 143] width 323 height 252
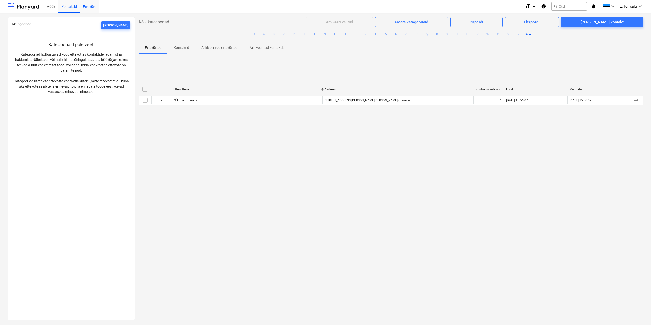
click at [82, 8] on div "Ettevõte" at bounding box center [89, 6] width 19 height 13
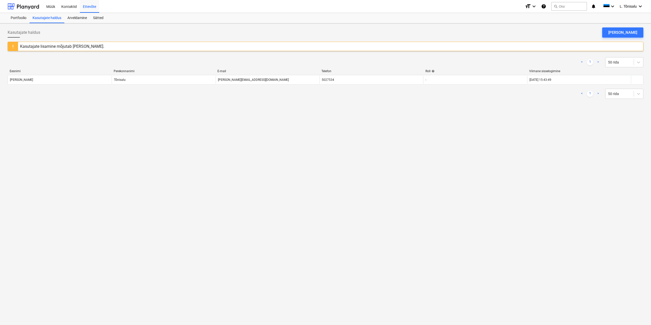
click at [23, 46] on div "Kasutajate lisamine mõjutab teie hinda." at bounding box center [62, 46] width 84 height 5
drag, startPoint x: 23, startPoint y: 46, endPoint x: 49, endPoint y: 46, distance: 25.7
click at [49, 46] on div "Kasutajate lisamine mõjutab teie hinda." at bounding box center [62, 46] width 84 height 5
click at [64, 46] on div "Kasutajate lisamine mõjutab teie hinda." at bounding box center [62, 46] width 84 height 5
click at [48, 7] on div "Müük" at bounding box center [50, 6] width 15 height 13
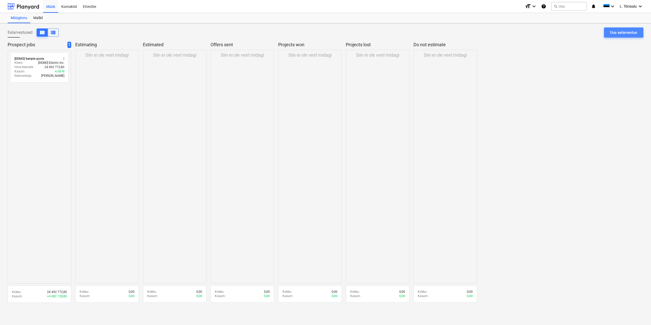
click at [631, 34] on div "Uus eelarvestus" at bounding box center [623, 32] width 27 height 7
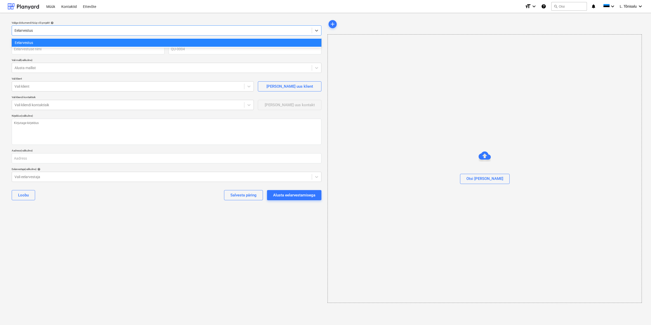
click at [28, 31] on div at bounding box center [161, 30] width 295 height 5
click at [34, 31] on div at bounding box center [161, 30] width 295 height 5
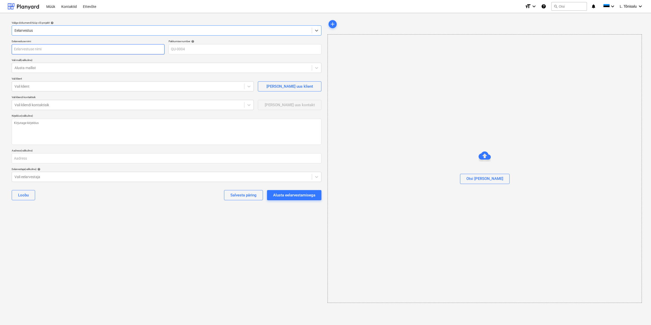
click at [32, 52] on input "text" at bounding box center [88, 49] width 153 height 10
click at [33, 52] on input "text" at bounding box center [88, 49] width 153 height 10
click at [55, 7] on div "Müük" at bounding box center [50, 6] width 15 height 13
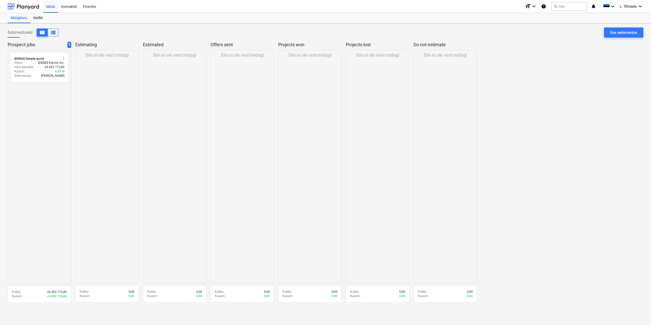
click at [95, 55] on p "Siin ei ole veel midagi" at bounding box center [106, 55] width 43 height 6
click at [96, 131] on div "Siin ei ole veel midagi" at bounding box center [107, 167] width 64 height 234
drag, startPoint x: 156, startPoint y: 291, endPoint x: 174, endPoint y: 303, distance: 21.9
click at [174, 303] on div "Estimated Siin ei ole veel midagi Kokku : 0,00 Kasum : 0,00" at bounding box center [175, 174] width 64 height 265
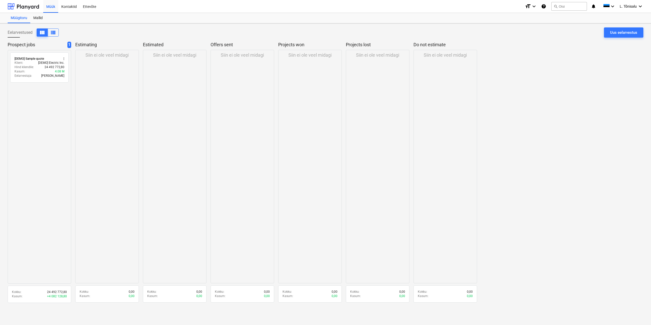
click at [198, 264] on div "Siin ei ole veel midagi" at bounding box center [175, 167] width 64 height 234
click at [428, 54] on p "Siin ei ole veel midagi" at bounding box center [445, 55] width 43 height 6
click at [436, 70] on div "Siin ei ole veel midagi" at bounding box center [445, 167] width 64 height 234
click at [29, 58] on div "[DEMO] Sample quote" at bounding box center [34, 59] width 29 height 4
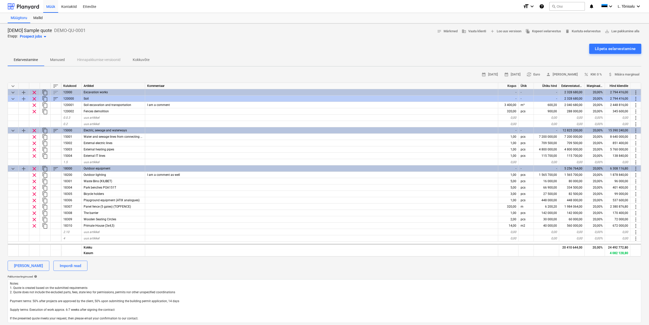
click at [31, 259] on div "calendar_month 22 Sep 2025 calendar_month 06 Oct 2025 currency_exchange Euro pe…" at bounding box center [325, 197] width 634 height 252
click at [29, 265] on div "Lisa kategooria" at bounding box center [28, 266] width 29 height 7
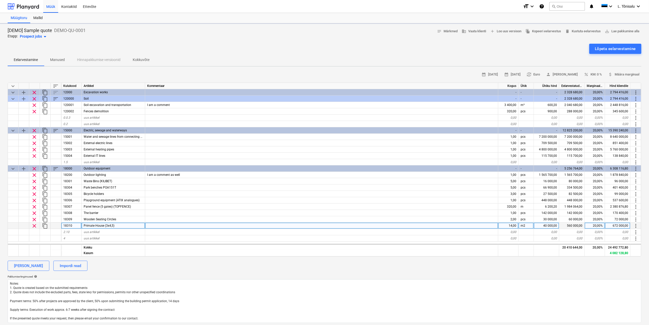
type textarea "x"
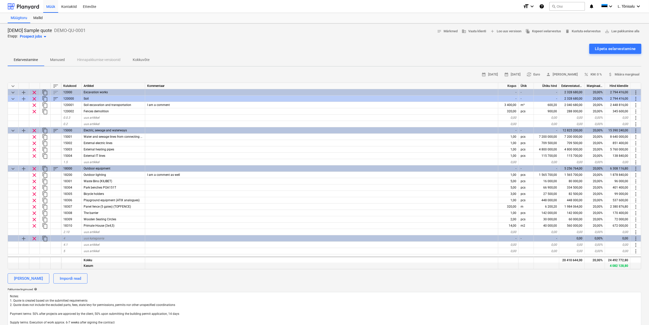
scroll to position [76, 0]
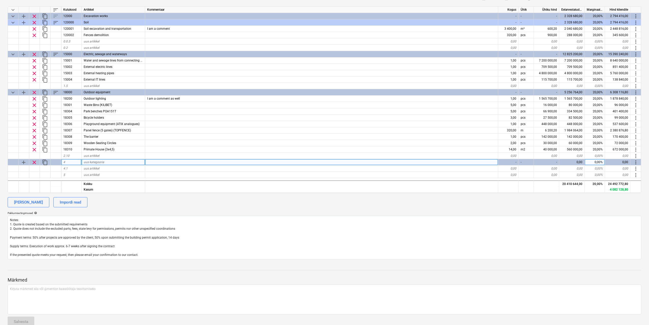
click at [95, 162] on span "uus kategooria" at bounding box center [94, 162] width 21 height 4
click at [115, 206] on div "Lisa kategooria Impordi read" at bounding box center [325, 202] width 634 height 10
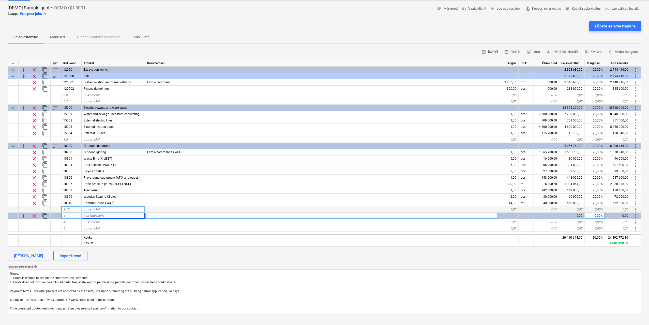
scroll to position [0, 0]
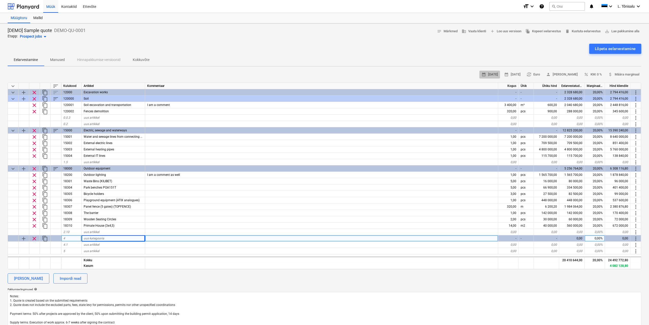
click at [488, 73] on span "calendar_month 22 Sep 2025" at bounding box center [489, 75] width 17 height 6
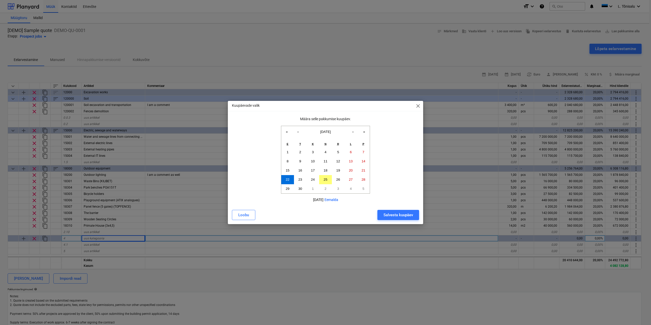
click at [372, 63] on div "Kuupäevade valik close Määra selle pakkumise kuupäev. « ‹ september 2025 › » E …" at bounding box center [325, 162] width 651 height 325
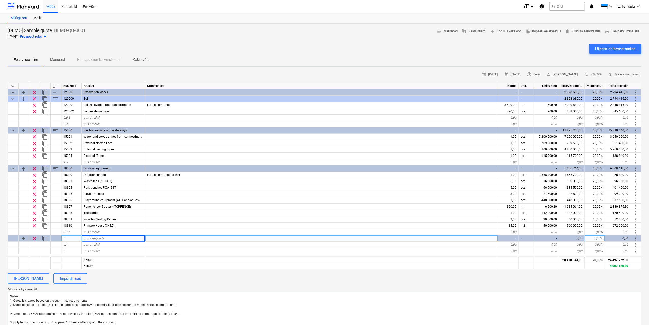
click at [98, 60] on div "Eelarvestamine Manused Hinnapakkumise versioonid Kokkuvõte" at bounding box center [325, 60] width 634 height 12
click at [64, 60] on p "Manused" at bounding box center [57, 59] width 15 height 5
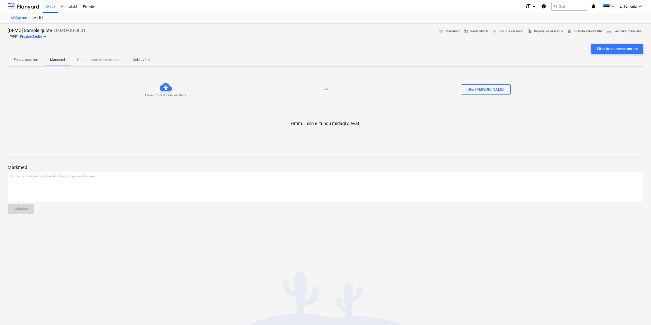
click at [98, 61] on div "Eelarvestamine Manused Hinnapakkumise versioonid Kokkuvõte" at bounding box center [326, 60] width 636 height 12
click at [137, 60] on p "Kokkuvõte" at bounding box center [141, 59] width 17 height 5
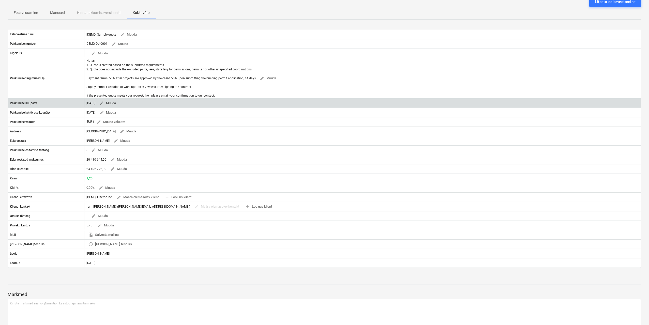
scroll to position [69, 0]
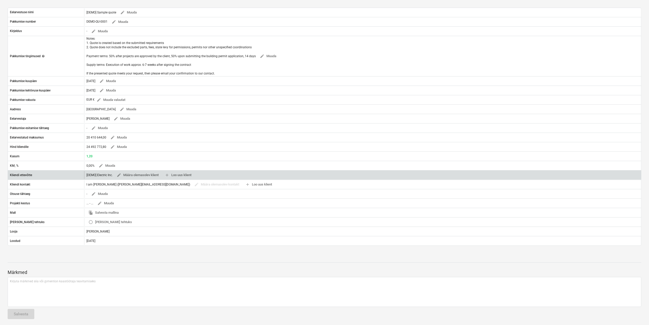
click at [102, 174] on div "[DEMO] Electric Inc. edit Määra olemasolev klient add Loo uus klient" at bounding box center [139, 175] width 107 height 8
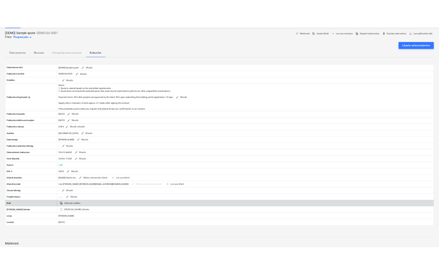
scroll to position [0, 0]
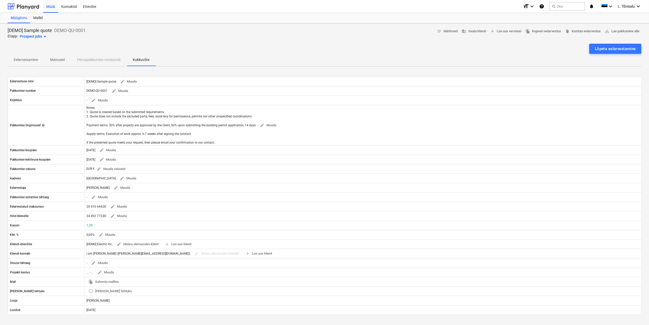
click at [21, 59] on p "Eelarvestamine" at bounding box center [26, 59] width 24 height 5
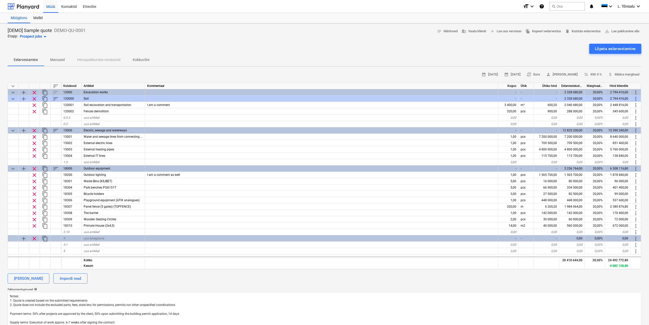
click at [35, 38] on div "Prospect jobs arrow_drop_down" at bounding box center [34, 37] width 28 height 6
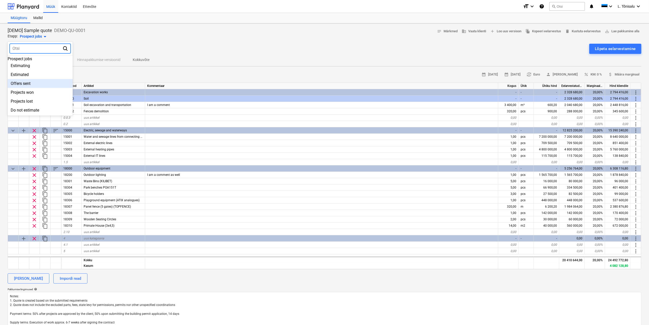
click at [26, 86] on div "Offers sent" at bounding box center [40, 83] width 65 height 9
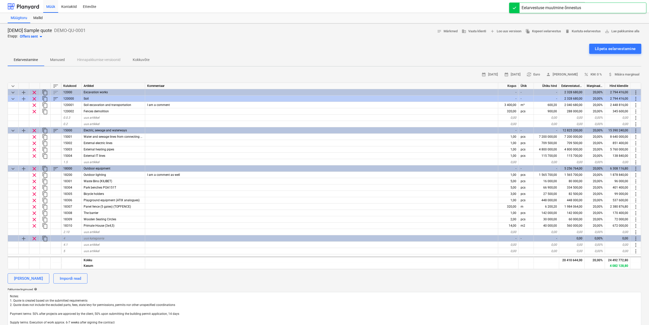
click at [38, 38] on span "arrow_drop_down" at bounding box center [41, 37] width 6 height 6
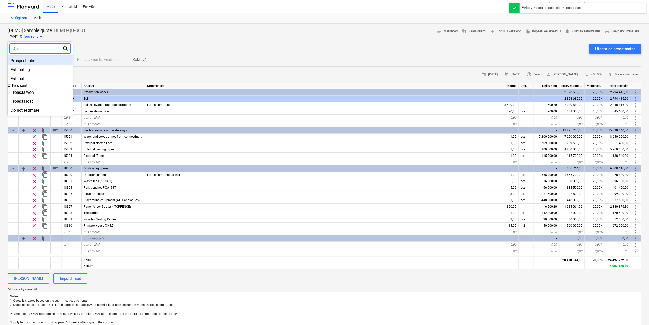
click at [29, 59] on div "Prospect jobs" at bounding box center [40, 60] width 65 height 9
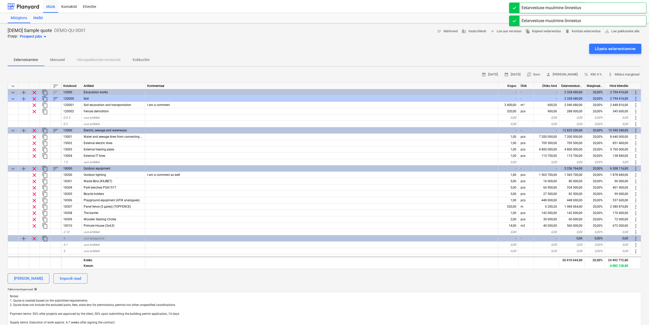
click at [36, 14] on div "Mallid" at bounding box center [38, 18] width 16 height 10
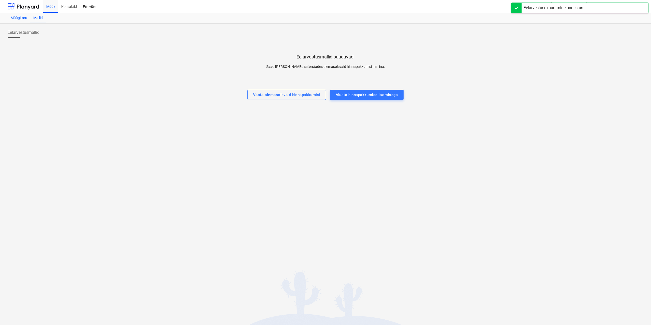
click at [20, 20] on div "Müügitoru" at bounding box center [19, 18] width 23 height 10
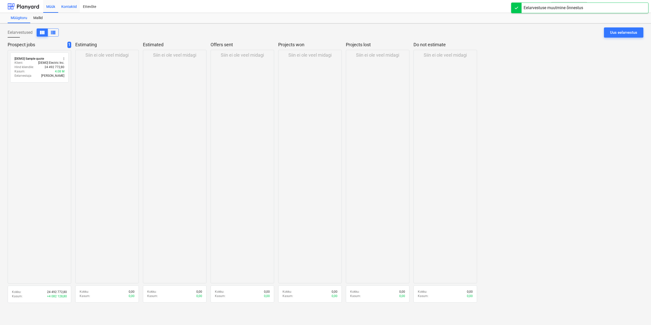
click at [68, 5] on div "Kontaktid" at bounding box center [69, 6] width 22 height 13
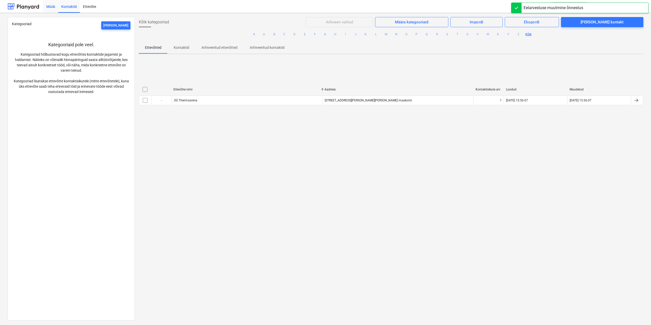
click at [45, 7] on div "Müük" at bounding box center [50, 6] width 15 height 13
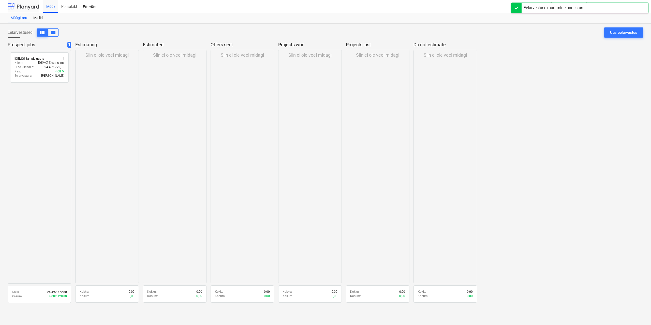
click at [26, 9] on div at bounding box center [24, 6] width 32 height 13
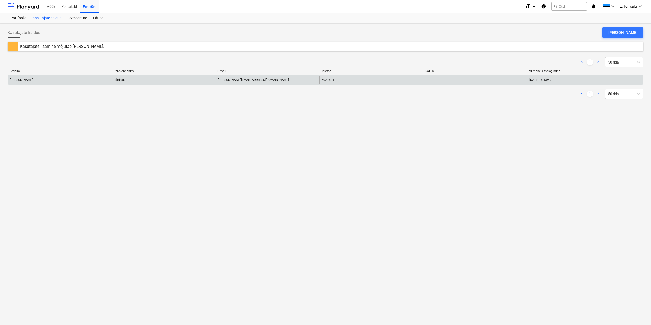
click at [78, 77] on div "Lauri" at bounding box center [60, 80] width 104 height 8
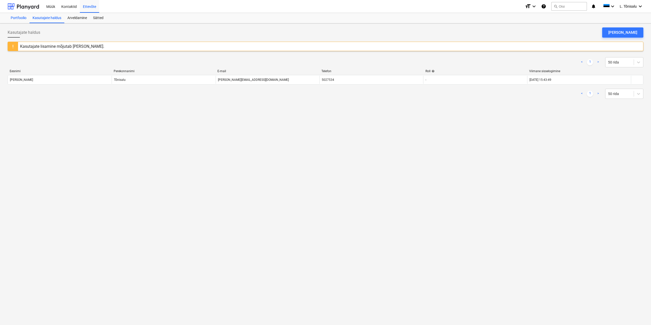
click at [28, 18] on div "Portfoolio" at bounding box center [19, 18] width 22 height 10
click at [48, 6] on div "Müük" at bounding box center [50, 6] width 15 height 13
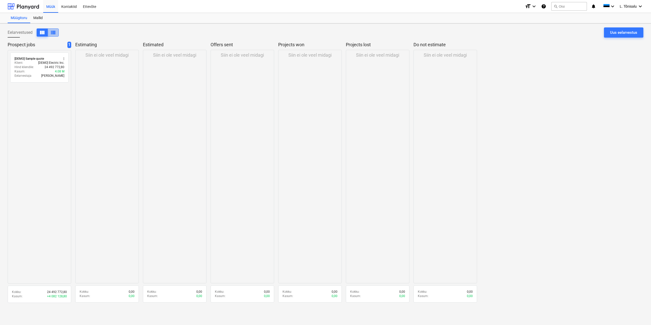
click at [55, 30] on span "view_list" at bounding box center [53, 32] width 6 height 6
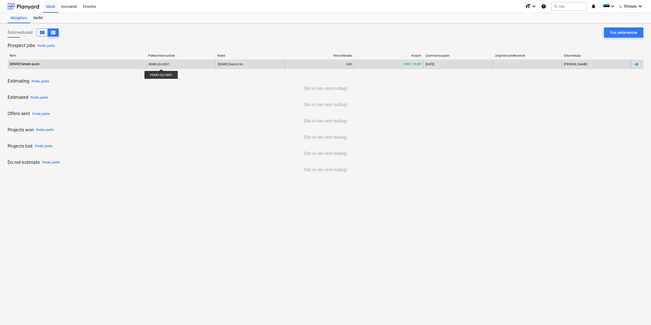
click at [162, 63] on div "DEMO-QU-0001" at bounding box center [158, 65] width 21 height 4
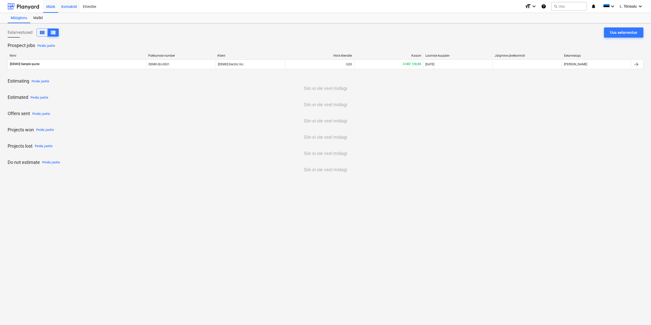
click at [68, 8] on div "Kontaktid" at bounding box center [69, 6] width 22 height 13
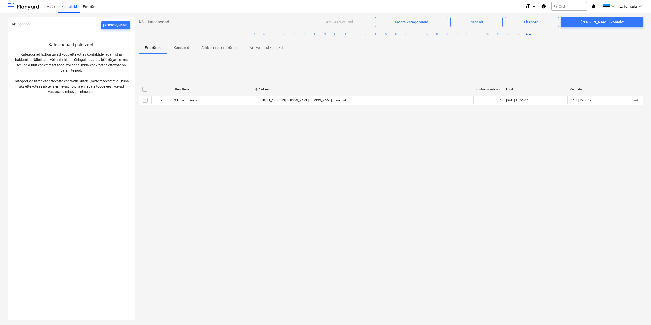
drag, startPoint x: 322, startPoint y: 91, endPoint x: 257, endPoint y: 84, distance: 65.7
click at [257, 84] on div "Ettevõtte nimi Aadress Kontaktisikute arv Loodud Muudetud - OÜ Thermoarena Farm…" at bounding box center [391, 96] width 504 height 30
drag, startPoint x: 472, startPoint y: 93, endPoint x: 409, endPoint y: 91, distance: 63.1
click at [409, 91] on div at bounding box center [408, 89] width 9 height 8
click at [416, 21] on div "Määra kategooriaid" at bounding box center [411, 22] width 33 height 7
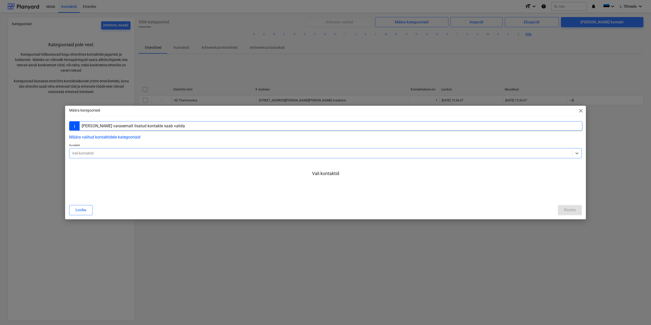
click at [81, 156] on div "Vali kontaktid" at bounding box center [320, 153] width 503 height 7
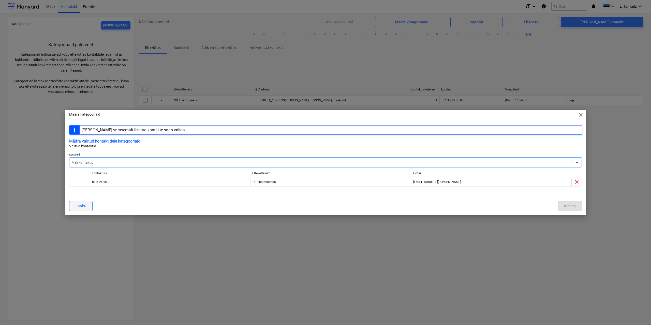
click at [82, 206] on div "Loobu" at bounding box center [81, 206] width 11 height 7
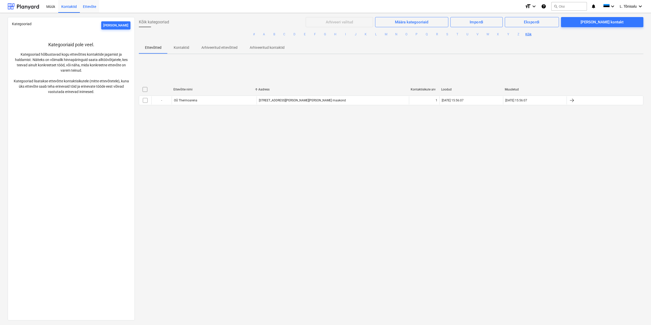
click at [87, 6] on div "Ettevõte" at bounding box center [89, 6] width 19 height 13
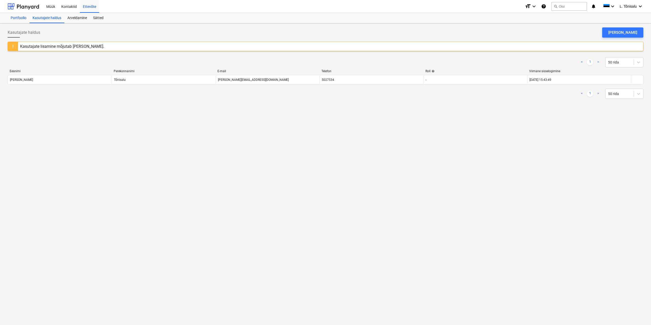
click at [16, 17] on div "Portfoolio" at bounding box center [19, 18] width 22 height 10
click at [54, 18] on div "Kasutajate haldus" at bounding box center [46, 18] width 35 height 10
click at [73, 20] on div "Arveldamine" at bounding box center [77, 18] width 26 height 10
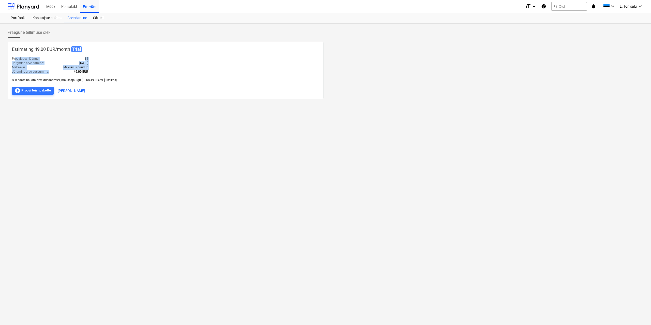
drag, startPoint x: 16, startPoint y: 60, endPoint x: 72, endPoint y: 71, distance: 57.7
click at [72, 71] on div "Proovipäevi jäänud : 14 Järgmine arveldamine : 09 Oct 2025 Makseviis : Maksevii…" at bounding box center [50, 66] width 76 height 18
click at [78, 71] on b "49,00 EUR" at bounding box center [81, 72] width 14 height 4
click at [40, 89] on div "offline_bolt Proovi teisi pakette" at bounding box center [32, 91] width 37 height 6
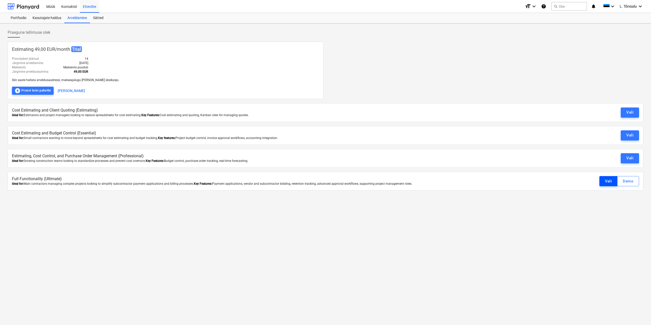
click at [608, 180] on div "Vali" at bounding box center [608, 181] width 7 height 7
click at [630, 182] on div "Praegune tellimuse olek Estimating 49,00 EUR / month Trial Proovipäevi jäänud :…" at bounding box center [325, 174] width 651 height 302
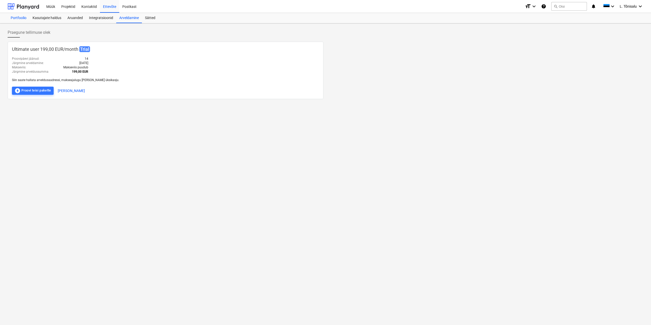
click at [21, 18] on div "Portfoolio" at bounding box center [19, 18] width 22 height 10
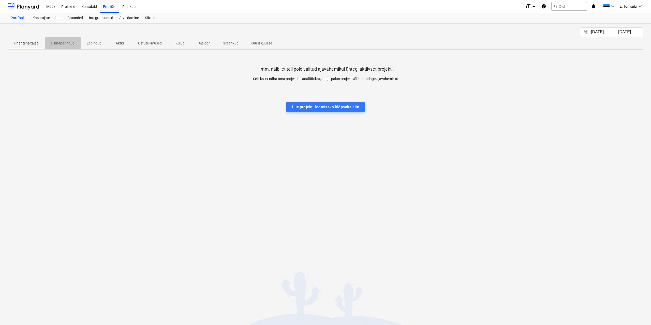
click at [65, 41] on p "Hinnapäringud" at bounding box center [63, 43] width 24 height 5
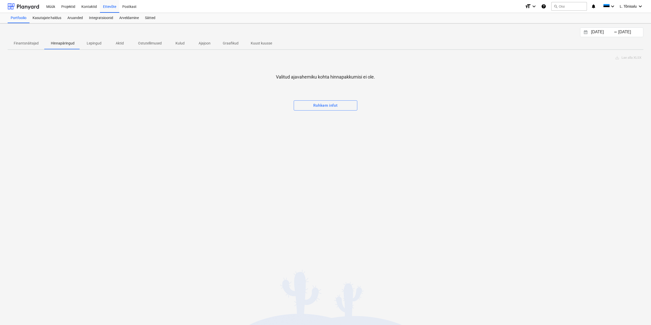
click at [91, 42] on p "Lepingud" at bounding box center [94, 43] width 15 height 5
click at [125, 47] on button "Aktid" at bounding box center [120, 43] width 24 height 12
click at [156, 46] on p "Ostutellimused" at bounding box center [150, 43] width 24 height 5
click at [116, 43] on p "Aktid" at bounding box center [120, 43] width 12 height 5
click at [337, 107] on div "Rohkem infot" at bounding box center [325, 105] width 24 height 7
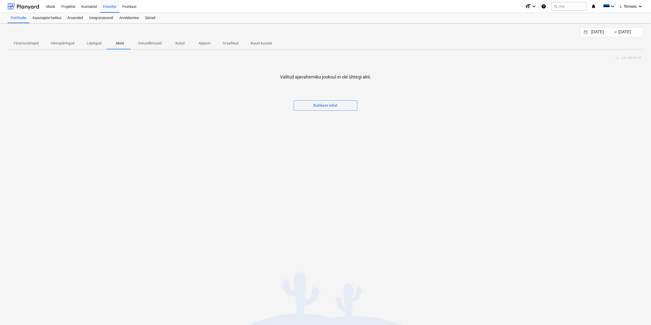
click at [36, 41] on p "Finantsnäitajad" at bounding box center [26, 43] width 25 height 5
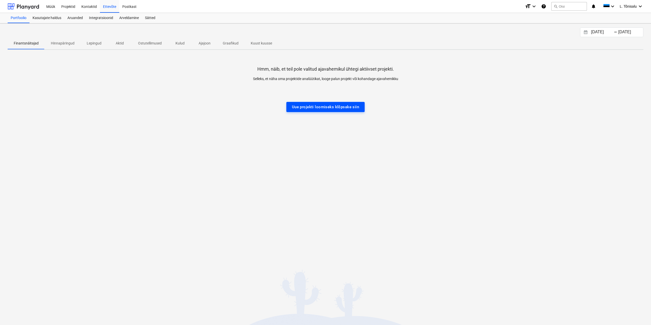
click at [307, 106] on div "Uue projekti loomiseks klõpsake siin" at bounding box center [325, 107] width 67 height 7
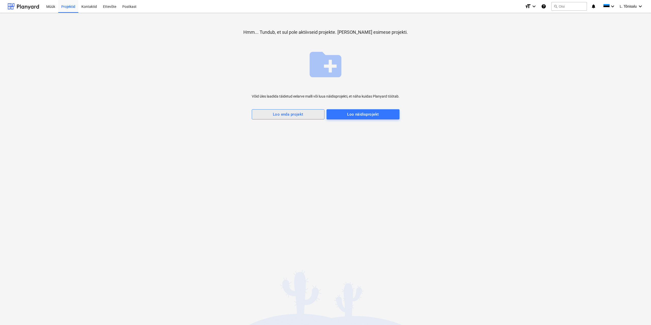
click at [299, 112] on div "Loo enda projekt" at bounding box center [288, 114] width 31 height 7
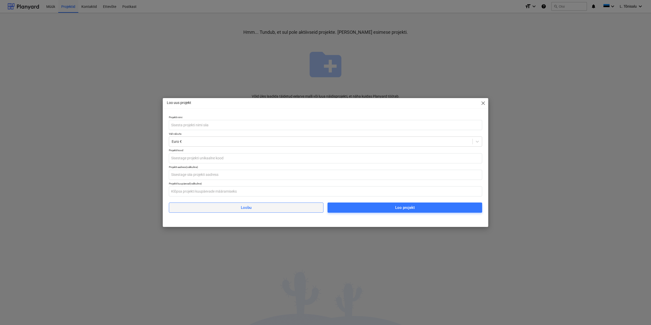
click at [255, 211] on span "Loobu" at bounding box center [246, 207] width 142 height 7
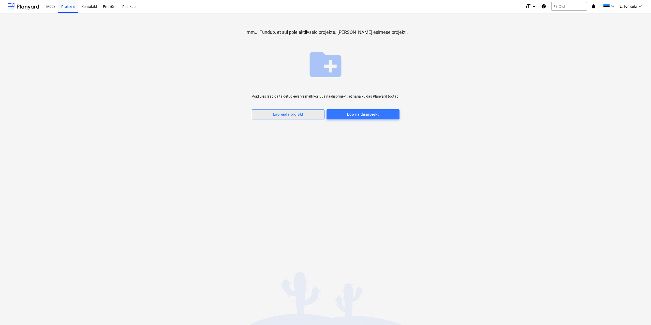
click at [299, 114] on div "Loo enda projekt" at bounding box center [288, 114] width 31 height 7
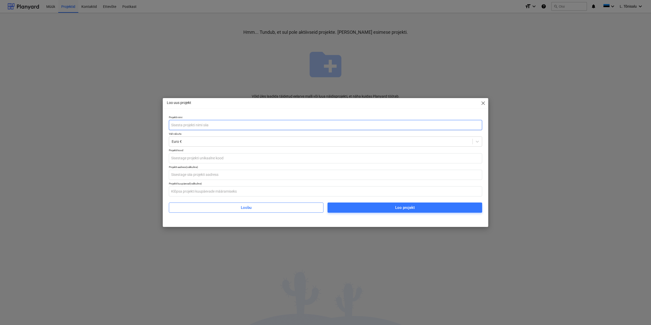
click at [201, 123] on input "text" at bounding box center [325, 125] width 313 height 10
type input "Palupera Kool"
click at [220, 159] on input "text" at bounding box center [325, 158] width 313 height 10
click at [201, 175] on input "text" at bounding box center [325, 175] width 313 height 10
click at [201, 158] on input "text" at bounding box center [325, 158] width 313 height 10
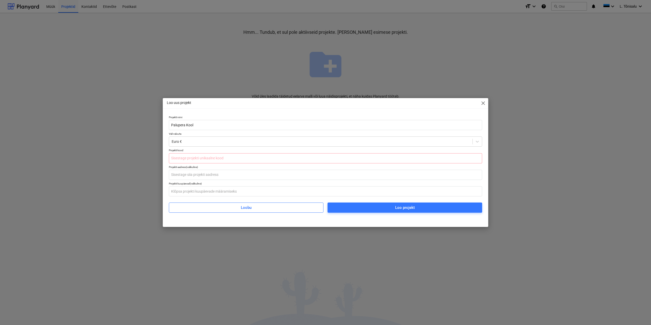
click at [116, 192] on div "Loo uus projekt close Projekti nimi Palupera Kool Vali valuuta Euro € Projekti …" at bounding box center [325, 162] width 651 height 325
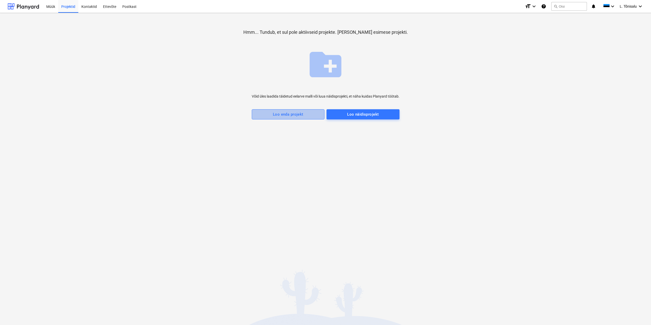
click at [292, 117] on div "Loo enda projekt" at bounding box center [288, 114] width 31 height 7
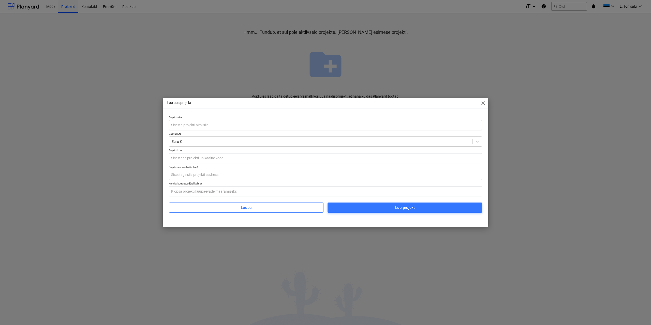
click at [202, 125] on input "text" at bounding box center [325, 125] width 313 height 10
type input "Palupera Koolimaja"
type input "2504"
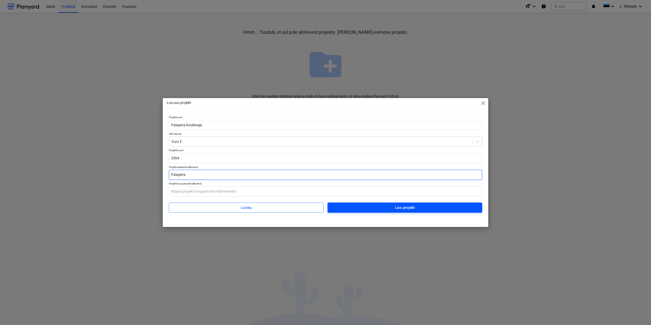
type input "Palupera"
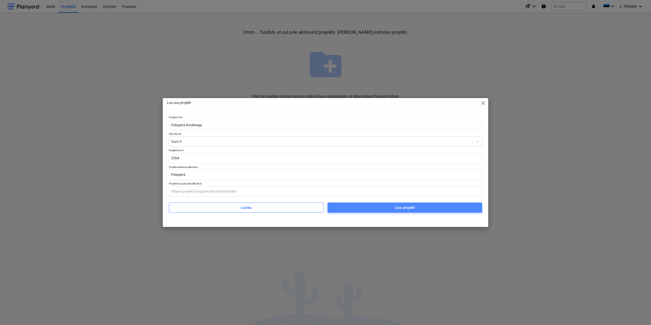
click at [368, 211] on button "Loo projekt" at bounding box center [404, 208] width 155 height 10
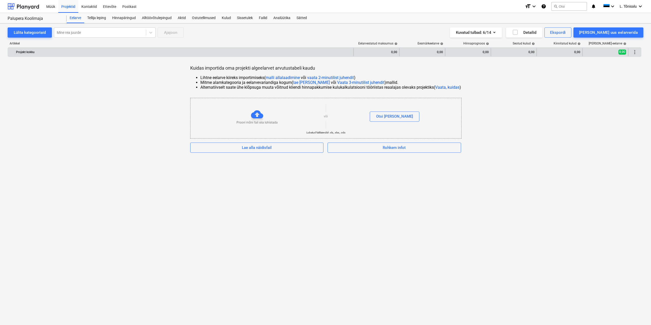
click at [66, 51] on div "Projekt kokku" at bounding box center [183, 52] width 335 height 8
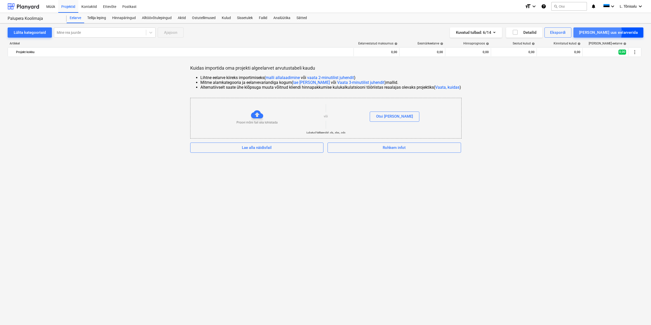
click at [612, 32] on div "[PERSON_NAME] uus eelarverida" at bounding box center [608, 32] width 59 height 7
click at [615, 59] on div "[PERSON_NAME]" at bounding box center [614, 63] width 57 height 9
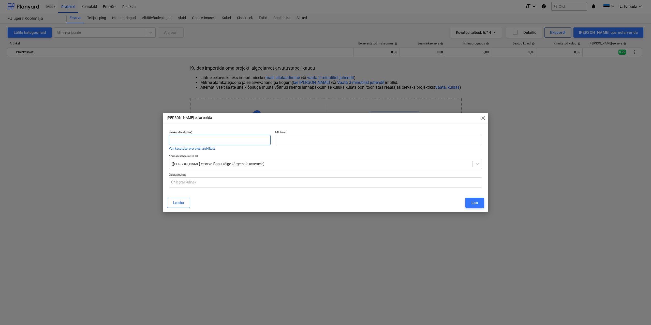
click at [218, 140] on input "text" at bounding box center [220, 140] width 102 height 10
drag, startPoint x: 203, startPoint y: 165, endPoint x: 213, endPoint y: 165, distance: 9.7
click at [203, 165] on div at bounding box center [321, 163] width 298 height 5
click at [215, 164] on div at bounding box center [321, 163] width 298 height 5
click at [193, 137] on input "text" at bounding box center [220, 140] width 102 height 10
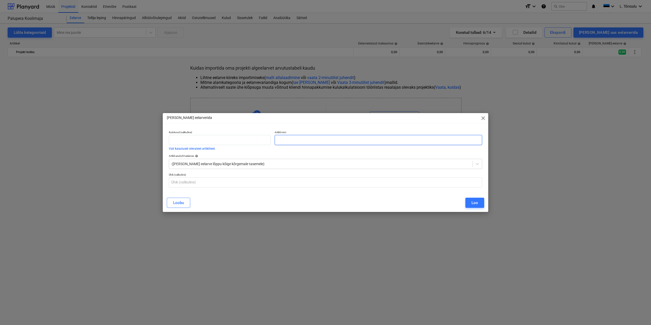
click at [296, 140] on input "text" at bounding box center [378, 140] width 207 height 10
click at [216, 142] on input "text" at bounding box center [220, 140] width 102 height 10
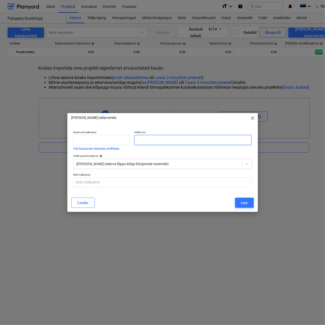
click at [144, 141] on input "text" at bounding box center [193, 140] width 118 height 10
paste input "Projekteerimine"
type input "Projekteerimine"
click at [240, 204] on button "Loo" at bounding box center [244, 203] width 19 height 10
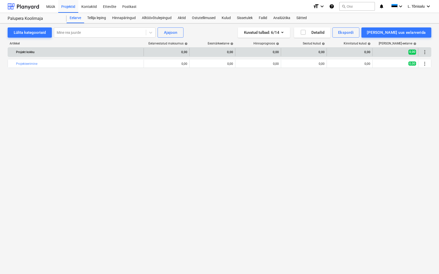
click at [185, 54] on div "0,00" at bounding box center [166, 52] width 41 height 8
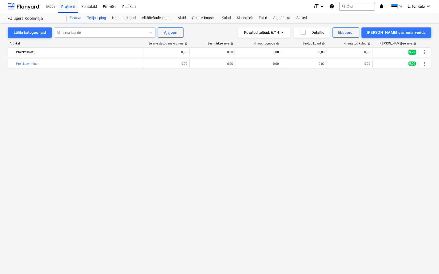
click at [95, 20] on div "Tellija leping" at bounding box center [96, 18] width 25 height 10
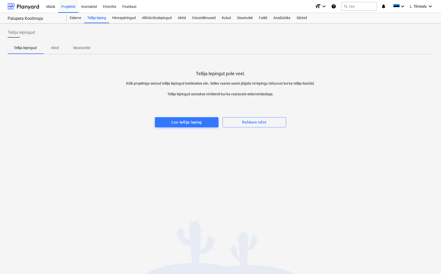
drag, startPoint x: 59, startPoint y: 48, endPoint x: 54, endPoint y: 48, distance: 5.1
click at [59, 48] on p "Aktid" at bounding box center [55, 47] width 12 height 5
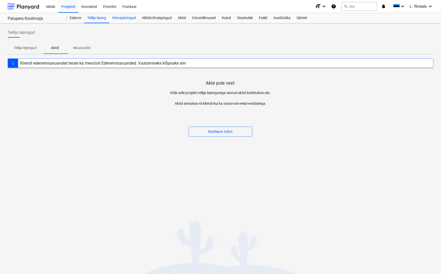
click at [123, 20] on div "Hinnapäringud" at bounding box center [124, 18] width 30 height 10
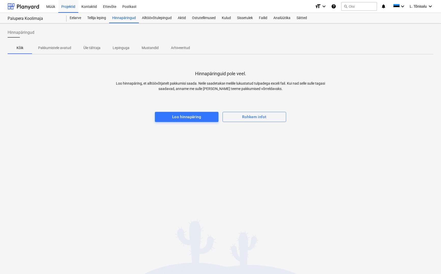
click at [54, 51] on span "Pakkumistele avatud" at bounding box center [54, 48] width 45 height 8
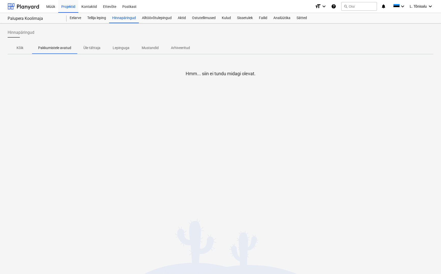
click at [21, 50] on p "Kõik" at bounding box center [20, 47] width 12 height 5
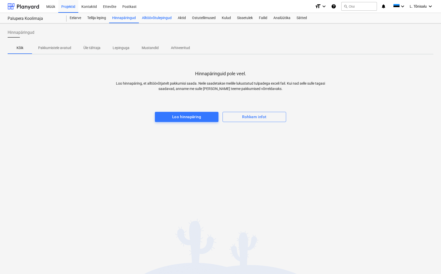
click at [155, 17] on div "Alltöövõtulepingud" at bounding box center [157, 18] width 36 height 10
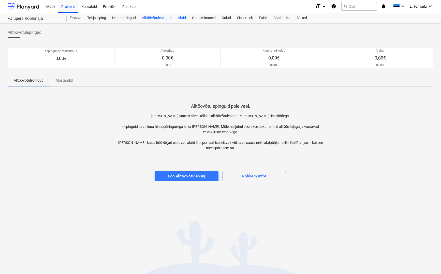
click at [182, 18] on div "Aktid" at bounding box center [182, 18] width 14 height 10
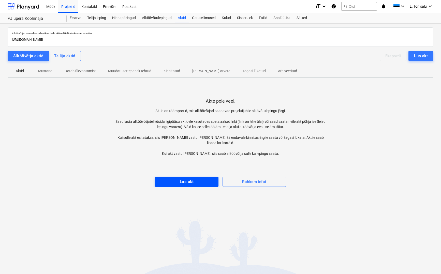
click at [182, 178] on div "Loo akt" at bounding box center [187, 181] width 14 height 7
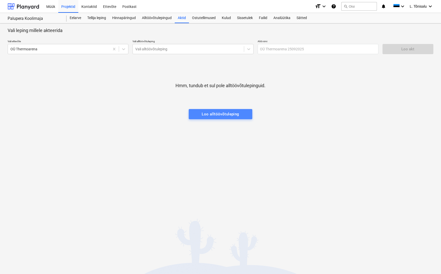
click at [219, 115] on div "Loo alltöövõtuleping" at bounding box center [221, 114] width 38 height 7
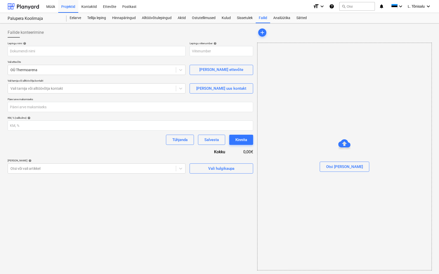
type input "2504-SO-001"
click at [43, 51] on input "text" at bounding box center [97, 51] width 178 height 10
click at [56, 72] on div "OÜ Thermoarena" at bounding box center [92, 69] width 168 height 7
click at [72, 157] on div "Lepingu nimi help Lepingu viitenumber help 2504-SO-001 Vali ettevõte option OÜ …" at bounding box center [131, 108] width 246 height 132
click at [252, 18] on div "Sissetulek" at bounding box center [245, 18] width 22 height 10
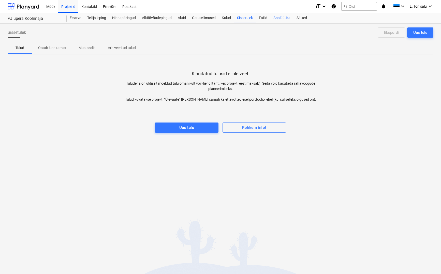
click at [280, 18] on div "Analüütika" at bounding box center [281, 18] width 23 height 10
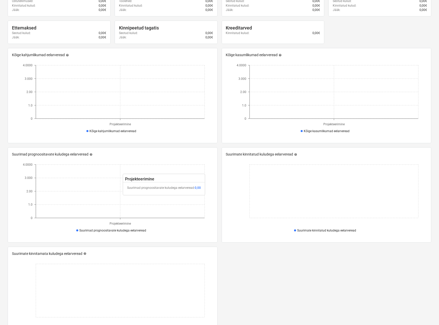
scroll to position [153, 0]
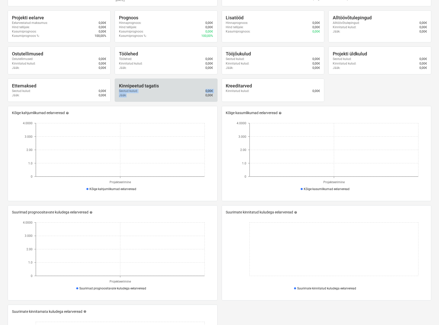
drag, startPoint x: 125, startPoint y: 92, endPoint x: 133, endPoint y: 96, distance: 8.7
click at [133, 96] on div "Kinnipeetud tagatis Seotud kulud : 0,00€ Jääk : 0,00€" at bounding box center [166, 90] width 103 height 23
click at [133, 96] on div "Jääk : 0,00€" at bounding box center [166, 95] width 94 height 4
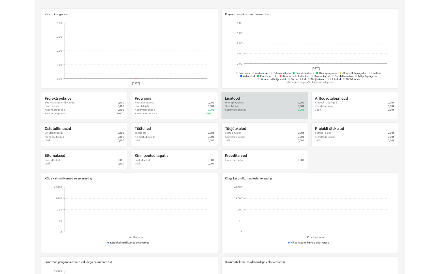
scroll to position [0, 0]
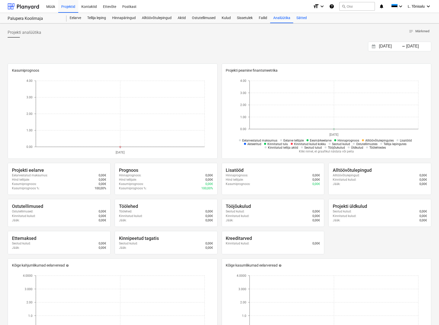
click at [304, 21] on div "Sätted" at bounding box center [301, 18] width 17 height 10
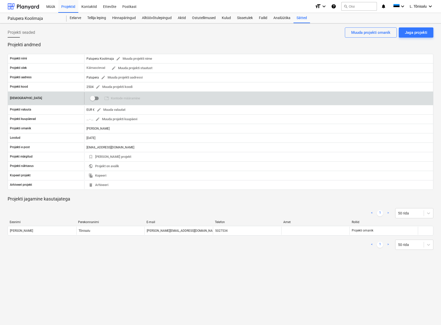
click at [94, 99] on input "checkbox" at bounding box center [92, 98] width 12 height 12
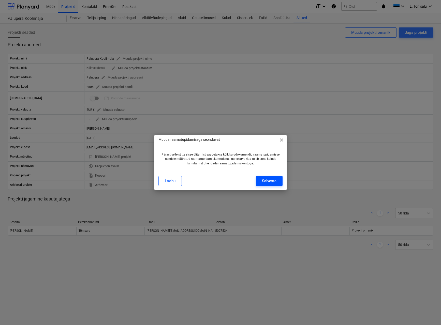
click at [266, 180] on div "Salvesta" at bounding box center [269, 181] width 14 height 7
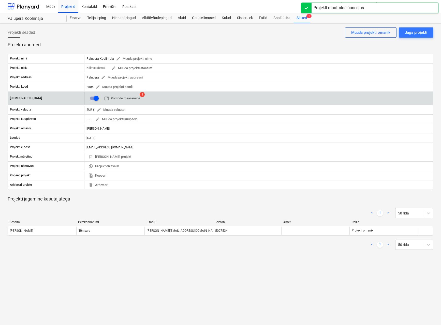
click at [96, 101] on input "checkbox" at bounding box center [96, 98] width 12 height 12
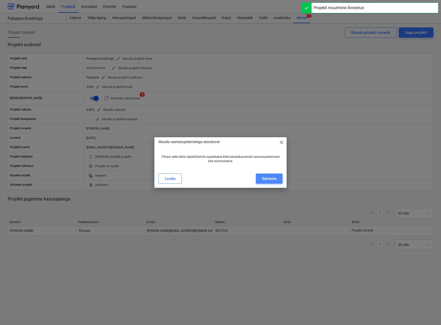
click at [259, 181] on button "Salvesta" at bounding box center [269, 179] width 27 height 10
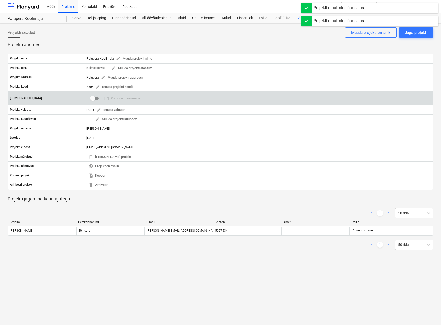
checkbox input "false"
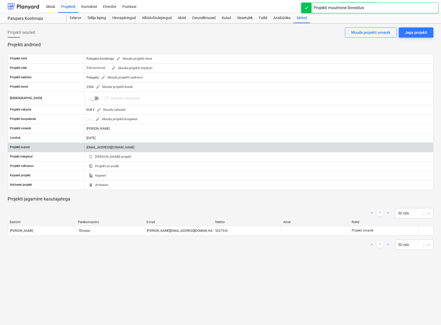
click at [112, 145] on div "b480b177-4b1c-4dd0-86a4-6f8a42704b80@projects.planyard.com" at bounding box center [258, 147] width 349 height 8
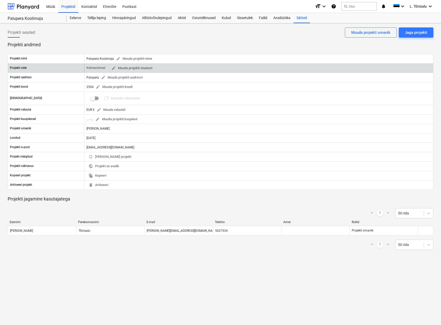
click at [102, 68] on p "Käimasolevad" at bounding box center [95, 68] width 19 height 4
click at [140, 67] on span "edit Muuda projekti staatust" at bounding box center [131, 68] width 41 height 6
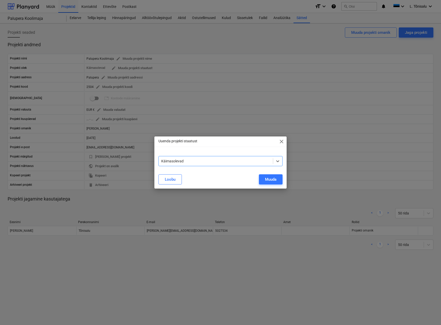
click at [204, 161] on div at bounding box center [215, 161] width 109 height 5
drag, startPoint x: 198, startPoint y: 175, endPoint x: 225, endPoint y: 174, distance: 27.0
click at [273, 179] on div "Muuda" at bounding box center [270, 179] width 11 height 7
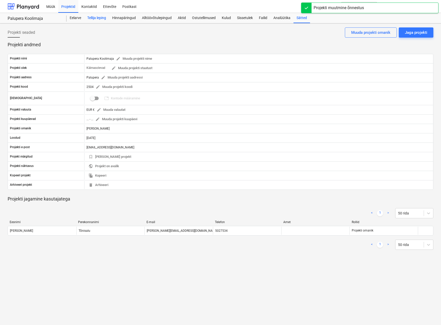
click at [93, 20] on div "Tellija leping" at bounding box center [96, 18] width 25 height 10
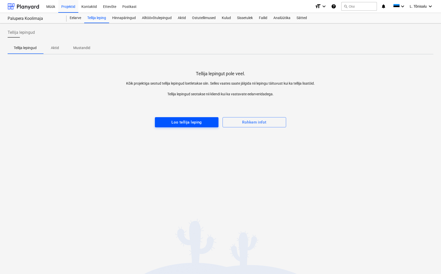
click at [188, 123] on div "Loo tellija leping" at bounding box center [186, 122] width 31 height 7
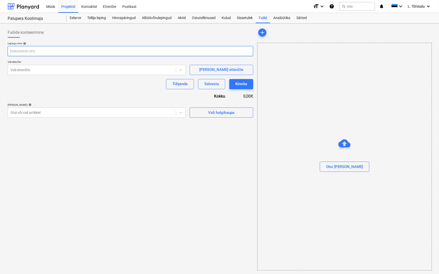
click at [36, 49] on input "text" at bounding box center [131, 51] width 246 height 10
click at [43, 70] on div at bounding box center [91, 69] width 163 height 5
click at [97, 96] on div "Lepingu nimi help Vali ettevõte option OÜ Thermoarena focused, 1 of 1. 1 result…" at bounding box center [131, 80] width 246 height 76
click at [21, 67] on div at bounding box center [91, 69] width 163 height 5
click at [134, 103] on div "Lisa artiklid help" at bounding box center [97, 104] width 178 height 3
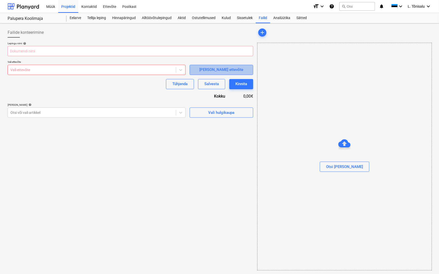
click at [214, 69] on div "[PERSON_NAME] ettevõte" at bounding box center [221, 69] width 44 height 7
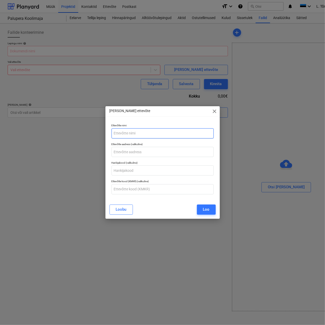
click at [139, 132] on input "text" at bounding box center [163, 133] width 102 height 10
paste input "[PERSON_NAME]"
type input "[PERSON_NAME]"
click at [138, 152] on input "text" at bounding box center [163, 152] width 102 height 10
click at [139, 152] on input "text" at bounding box center [163, 152] width 102 height 10
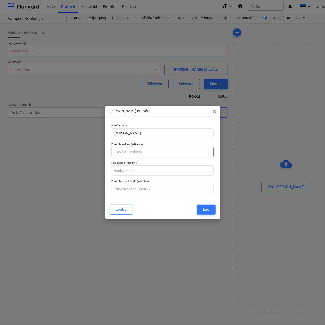
paste input "Kesk tn 32, Elva 61507"
type input "Kesk tn 32, Elva 61507"
click at [204, 212] on div "Loo" at bounding box center [206, 209] width 7 height 7
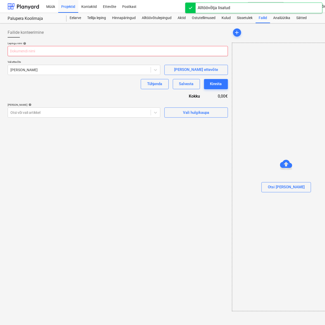
click at [43, 50] on input "text" at bounding box center [118, 51] width 220 height 10
click at [36, 52] on input "text" at bounding box center [118, 51] width 220 height 10
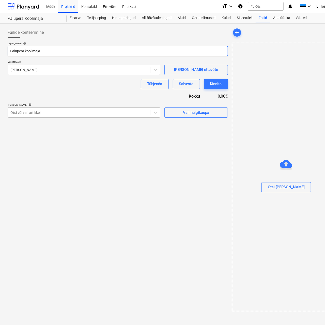
type input "Palupera koolimaja"
click at [45, 113] on div at bounding box center [79, 112] width 138 height 5
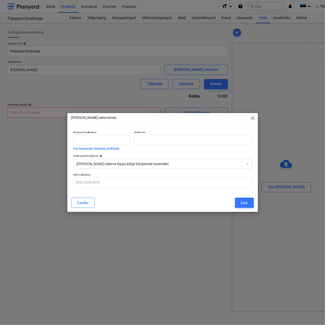
click at [253, 119] on span "close" at bounding box center [253, 118] width 6 height 6
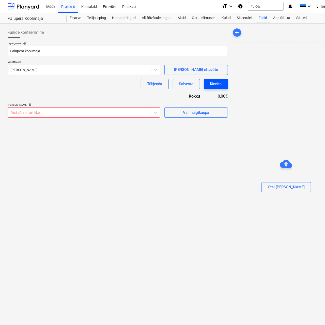
click at [214, 84] on div "Kinnita" at bounding box center [216, 84] width 12 height 7
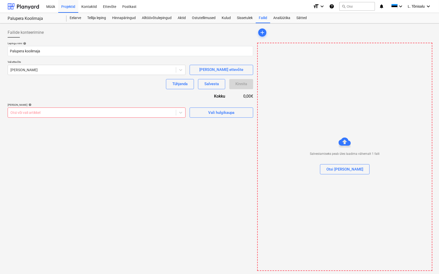
scroll to position [1, 0]
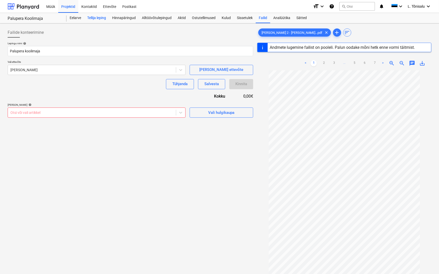
click at [92, 21] on div "Tellija leping" at bounding box center [96, 18] width 25 height 10
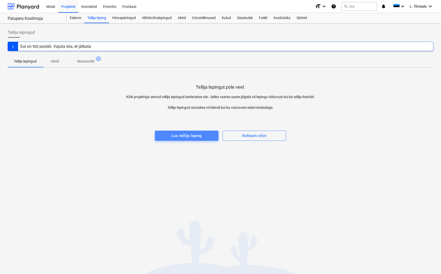
click at [195, 137] on div "Loo tellija leping" at bounding box center [186, 135] width 31 height 7
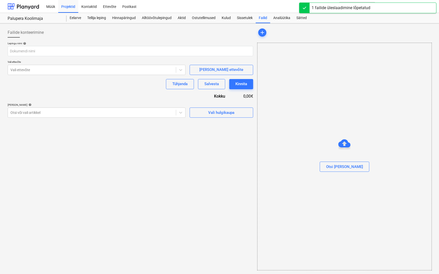
type input "Lisa 2 - Hankeleping 13-12-15 Palupera küttesüsteem TJ Hooldus OÜ.pdf"
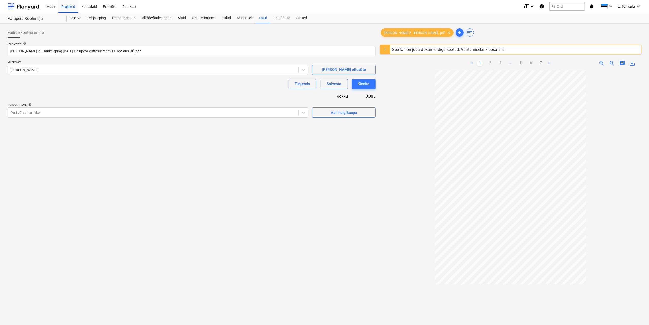
click at [492, 49] on div "See fail on juba dokumendiga seotud. Vaatamiseks klõpsa siia." at bounding box center [449, 49] width 114 height 5
click at [95, 20] on div "Tellija leping" at bounding box center [96, 18] width 25 height 10
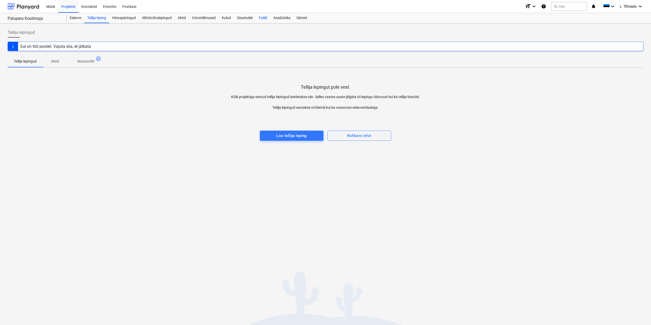
click at [270, 19] on div "Failid" at bounding box center [263, 18] width 14 height 10
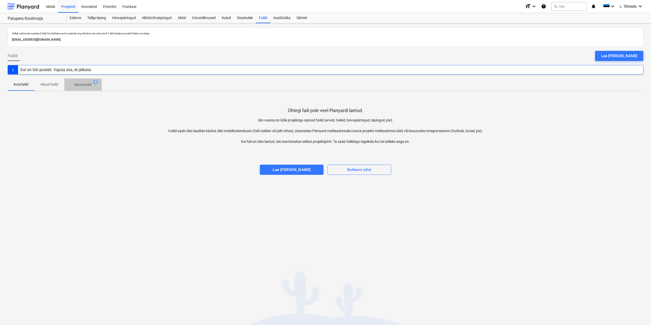
click at [78, 88] on span "Mustandid 2" at bounding box center [82, 84] width 37 height 9
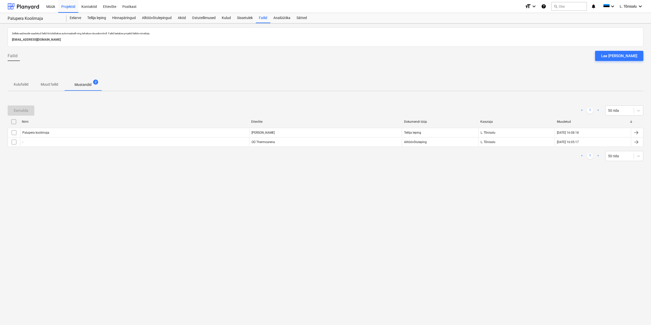
click at [50, 87] on span "Muud failid" at bounding box center [50, 84] width 30 height 8
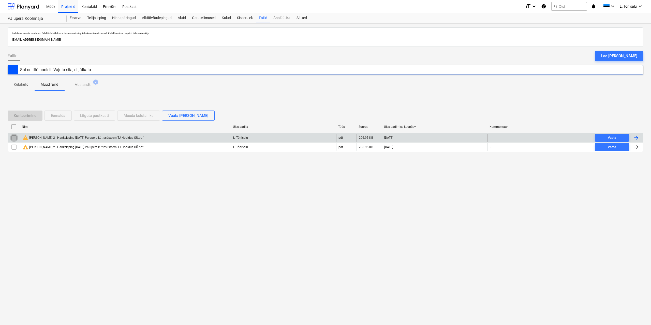
click at [15, 137] on input "checkbox" at bounding box center [14, 138] width 8 height 8
click at [59, 115] on div "Eemalda" at bounding box center [58, 115] width 14 height 7
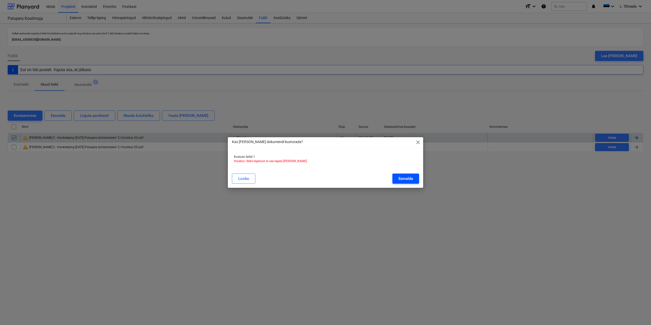
click at [407, 180] on div "Eemalda" at bounding box center [405, 178] width 14 height 7
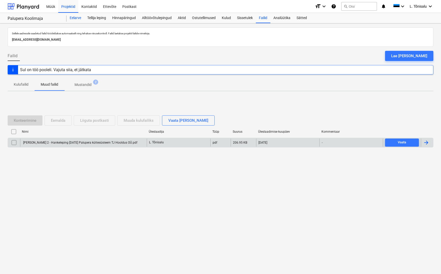
click at [77, 17] on div "Eelarve" at bounding box center [76, 18] width 18 height 10
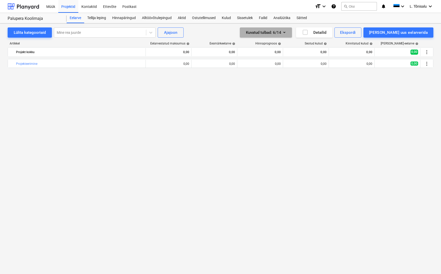
click at [286, 34] on div "[PERSON_NAME] : 6/14" at bounding box center [266, 32] width 40 height 7
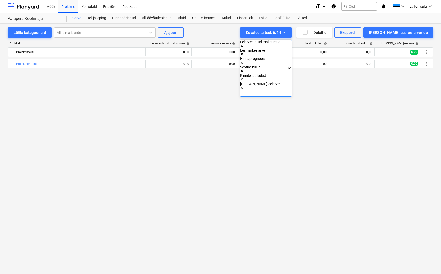
click at [305, 32] on div at bounding box center [220, 137] width 441 height 274
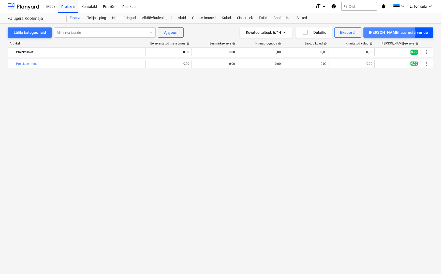
click at [411, 33] on div "[PERSON_NAME] uus eelarverida" at bounding box center [398, 32] width 59 height 7
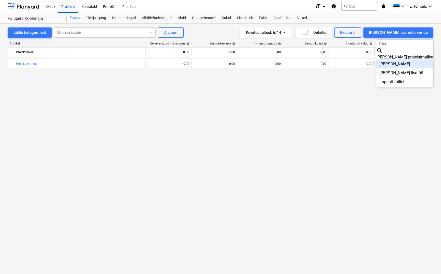
click at [416, 59] on div "[PERSON_NAME]" at bounding box center [404, 63] width 57 height 9
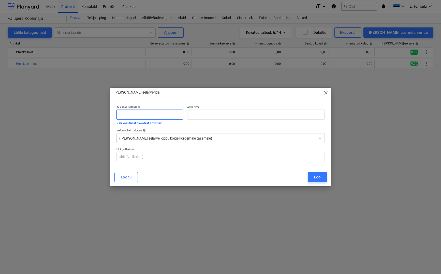
click at [138, 114] on input "text" at bounding box center [149, 115] width 67 height 10
click at [158, 139] on div at bounding box center [215, 138] width 193 height 5
click at [159, 138] on div at bounding box center [215, 138] width 193 height 5
click at [132, 178] on button "Loobu" at bounding box center [125, 177] width 23 height 10
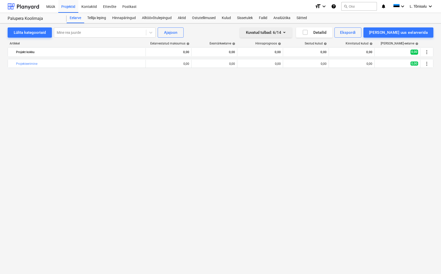
click at [292, 28] on button "[PERSON_NAME] : 6/14" at bounding box center [266, 32] width 52 height 10
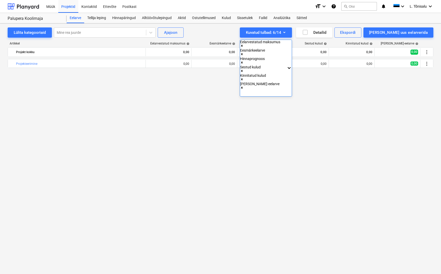
click at [216, 125] on div at bounding box center [220, 137] width 441 height 274
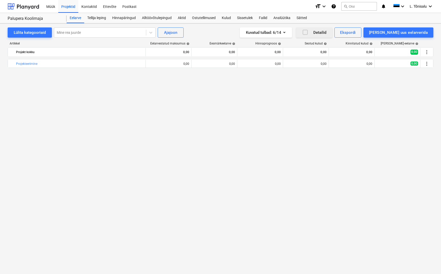
click at [326, 35] on div "Detailid" at bounding box center [314, 32] width 24 height 7
drag, startPoint x: 330, startPoint y: 32, endPoint x: 338, endPoint y: 32, distance: 7.6
click at [308, 32] on icon "button" at bounding box center [305, 32] width 6 height 6
drag, startPoint x: 98, startPoint y: 18, endPoint x: 112, endPoint y: 18, distance: 14.7
click at [98, 18] on div "Tellija leping" at bounding box center [96, 18] width 25 height 10
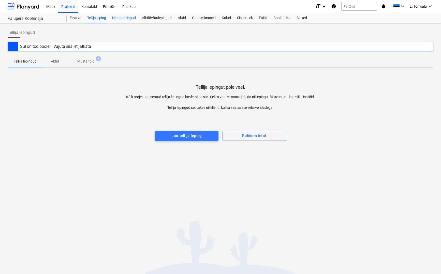
click at [122, 17] on div "Hinnapäringud" at bounding box center [124, 18] width 30 height 10
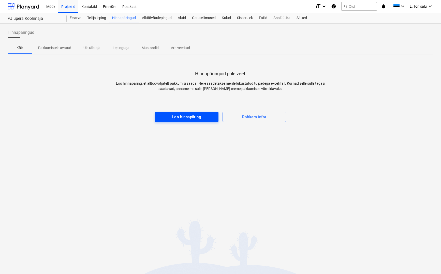
click at [180, 114] on div "Loo hinnapäring" at bounding box center [186, 117] width 29 height 7
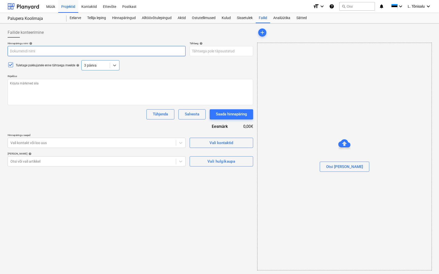
click at [39, 50] on input "text" at bounding box center [97, 51] width 178 height 10
click at [179, 89] on textarea at bounding box center [131, 92] width 246 height 26
click at [57, 144] on div at bounding box center [91, 142] width 163 height 5
click at [52, 178] on div "Failide konteerimine Hinnapäringu nimi help Tähtaeg help Press the down arrow k…" at bounding box center [131, 148] width 250 height 247
click at [44, 163] on div at bounding box center [91, 161] width 163 height 5
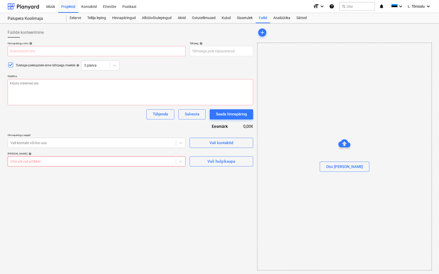
drag, startPoint x: 171, startPoint y: 233, endPoint x: 226, endPoint y: 188, distance: 71.0
click at [171, 232] on div "Failide konteerimine Hinnapäringu nimi help Tähtaeg help Press the down arrow k…" at bounding box center [131, 148] width 250 height 247
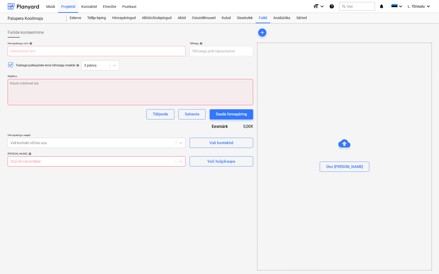
click at [51, 94] on textarea at bounding box center [131, 92] width 246 height 26
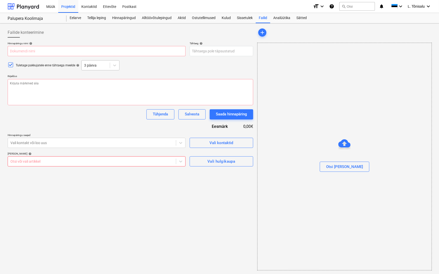
click at [92, 66] on div at bounding box center [95, 65] width 23 height 5
click at [94, 65] on div at bounding box center [95, 65] width 23 height 5
click at [206, 50] on body "Müük Projektid Kontaktid Ettevõte Postkast format_size keyboard_arrow_down help…" at bounding box center [219, 137] width 439 height 274
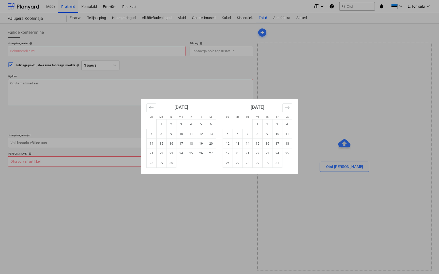
click at [203, 61] on div "Su Mo Tu We Th Fr Sa Su Mo Tu We Th Fr Sa August 2025 1 2 3 4 5 6 7 8 9 10 11 1…" at bounding box center [219, 137] width 439 height 274
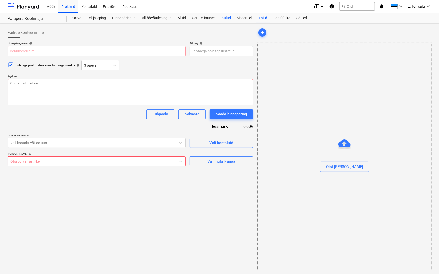
click at [227, 20] on div "Kulud" at bounding box center [226, 18] width 15 height 10
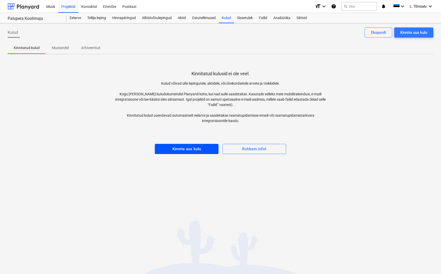
click at [192, 149] on div "Kinnita uus kulu" at bounding box center [186, 149] width 29 height 7
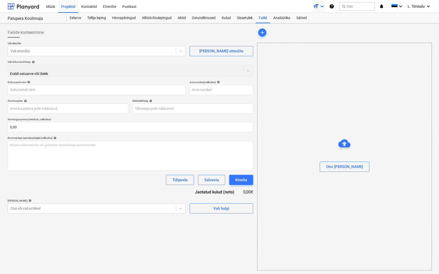
click at [322, 3] on div "format_size keyboard_arrow_down" at bounding box center [319, 6] width 12 height 13
click at [314, 37] on div "Normal text" at bounding box center [310, 41] width 31 height 8
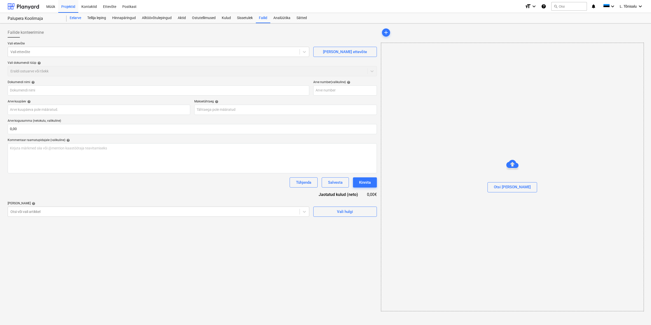
click at [79, 19] on div "Eelarve" at bounding box center [76, 18] width 18 height 10
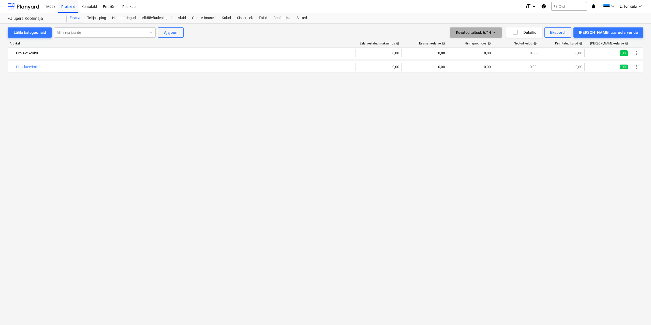
click at [441, 35] on div "[PERSON_NAME] : 6/14" at bounding box center [476, 32] width 40 height 7
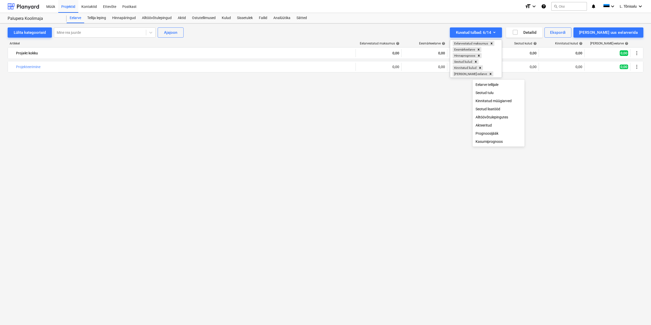
click at [441, 33] on div at bounding box center [325, 162] width 651 height 325
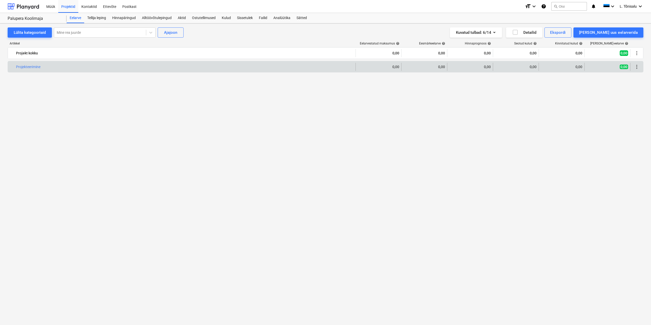
click at [397, 69] on div "edit 0,00" at bounding box center [378, 67] width 41 height 8
click at [395, 67] on div "0,00" at bounding box center [378, 67] width 41 height 4
click at [351, 67] on span "bar_chart" at bounding box center [350, 67] width 4 height 4
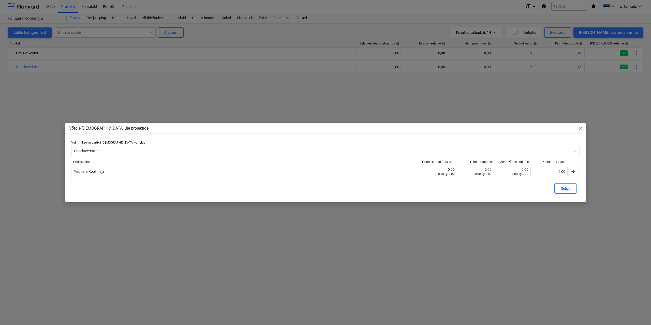
click at [441, 129] on span "close" at bounding box center [581, 128] width 6 height 6
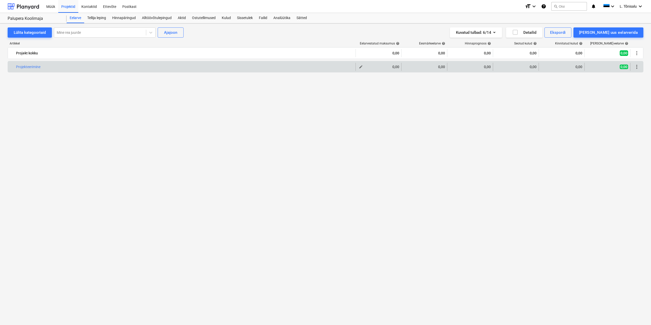
click at [360, 68] on span "edit" at bounding box center [361, 67] width 4 height 4
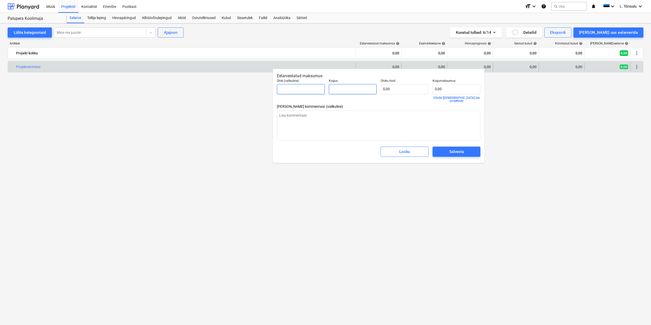
drag, startPoint x: 349, startPoint y: 89, endPoint x: 289, endPoint y: 89, distance: 60.5
click at [289, 89] on div "Ühik (valikuline) Kogus Ühiku hind 0,00 Kogumaksumus 0,00 Võrdle [DEMOGRAPHIC_D…" at bounding box center [378, 90] width 207 height 27
type input "1"
type textarea "x"
type input "1,00"
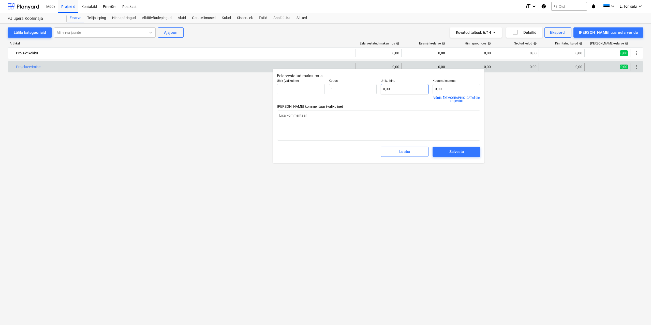
type textarea "x"
click at [402, 91] on input "text" at bounding box center [405, 89] width 48 height 10
type input "0,00"
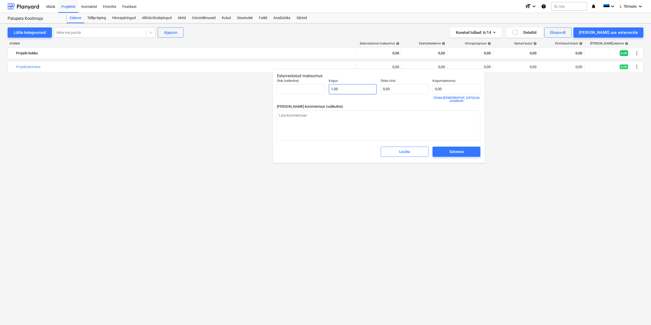
type textarea "x"
click at [401, 90] on input "text" at bounding box center [405, 89] width 48 height 10
type textarea "x"
type input "8"
type input "8,00"
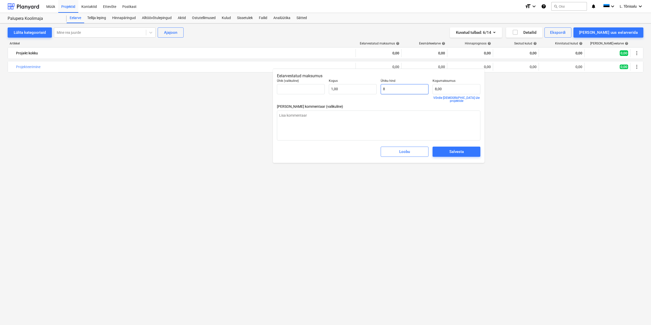
type textarea "x"
type input "80"
type input "80,00"
type textarea "x"
type input "808"
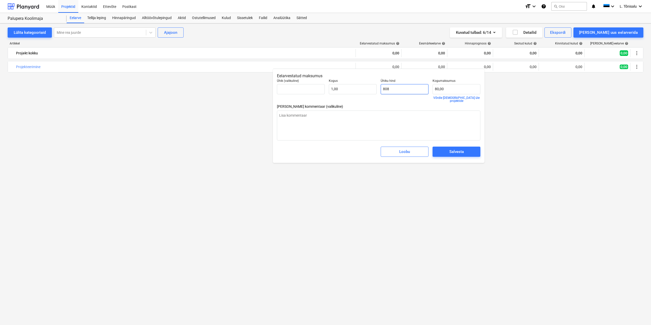
type input "808,00"
type textarea "x"
type input "8080"
type input "8 080,00"
type input "8080"
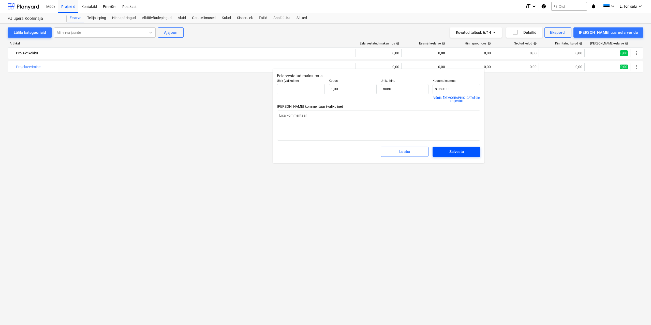
type textarea "x"
type input "8 080,00"
click at [441, 148] on span "Salvesta" at bounding box center [457, 151] width 36 height 7
type textarea "x"
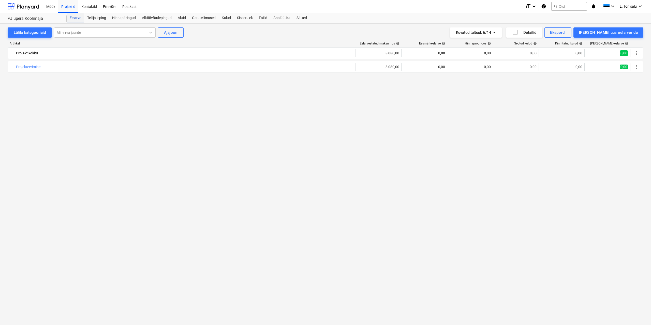
click at [79, 19] on div "Eelarve" at bounding box center [76, 18] width 18 height 10
click at [34, 7] on div at bounding box center [24, 6] width 32 height 13
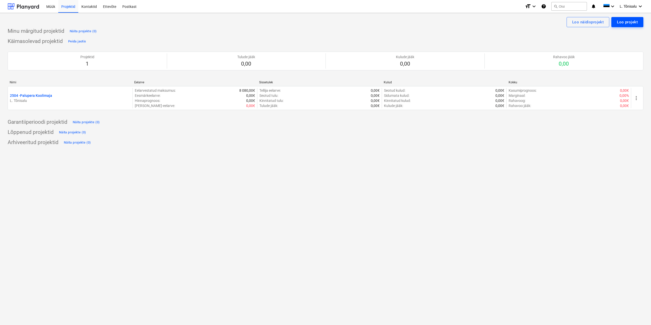
click at [441, 22] on div "Loo projekt" at bounding box center [627, 22] width 21 height 7
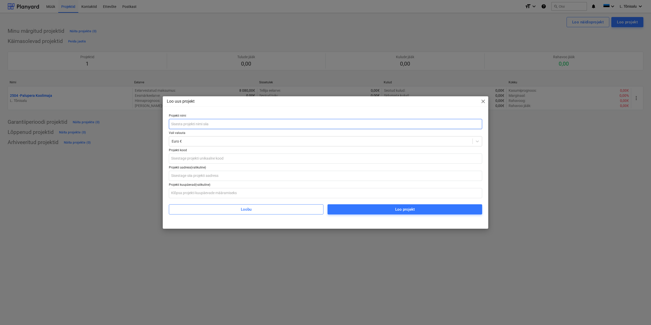
click at [206, 120] on input "text" at bounding box center [325, 124] width 313 height 10
type input "[PERSON_NAME]"
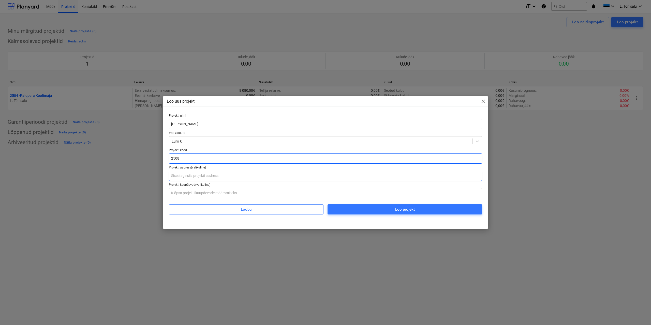
type input "2508"
click at [190, 177] on input "text" at bounding box center [325, 176] width 313 height 10
click at [189, 177] on input "text" at bounding box center [325, 176] width 313 height 10
click at [198, 177] on input "text" at bounding box center [325, 176] width 313 height 10
paste input "Luke, [GEOGRAPHIC_DATA]"
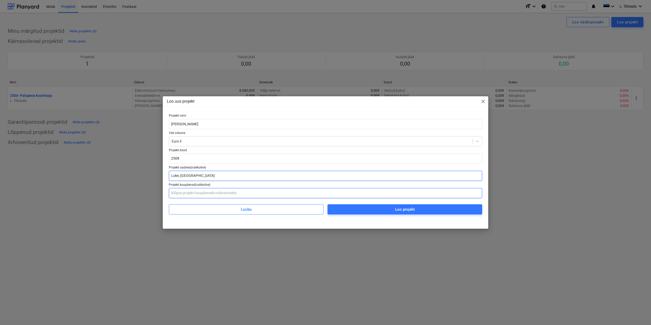
type input "Luke, [GEOGRAPHIC_DATA]"
click at [192, 193] on input "text" at bounding box center [325, 193] width 313 height 10
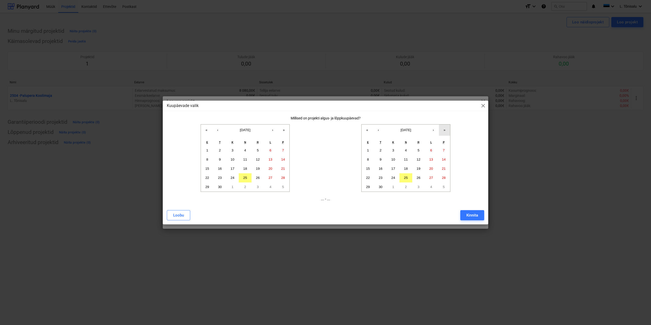
click at [441, 130] on button "»" at bounding box center [444, 130] width 11 height 11
click at [380, 130] on button "‹" at bounding box center [378, 130] width 11 height 11
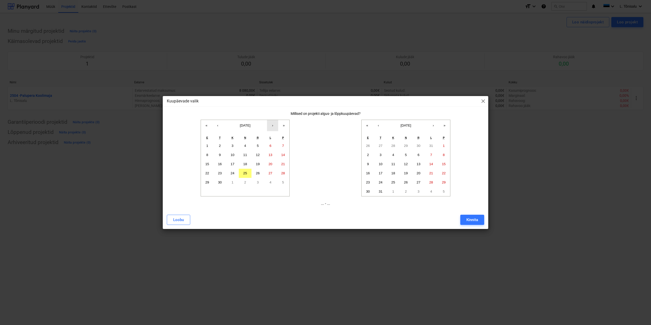
click at [273, 123] on button "›" at bounding box center [272, 125] width 11 height 11
click at [273, 125] on button "›" at bounding box center [272, 125] width 11 height 11
click at [261, 182] on button "28" at bounding box center [257, 182] width 13 height 9
click at [262, 183] on button "28" at bounding box center [257, 182] width 13 height 9
click at [239, 177] on button "20" at bounding box center [245, 173] width 13 height 9
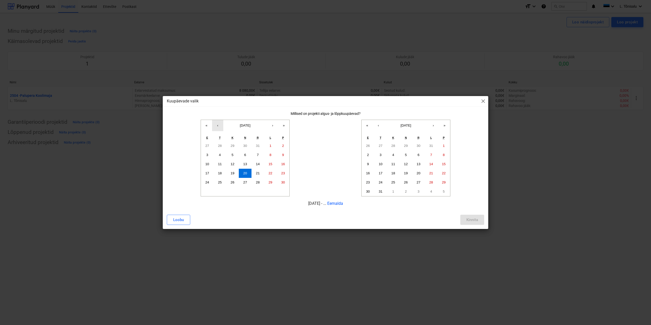
click at [218, 128] on button "‹" at bounding box center [217, 125] width 11 height 11
click at [181, 219] on div "Loobu" at bounding box center [178, 220] width 11 height 7
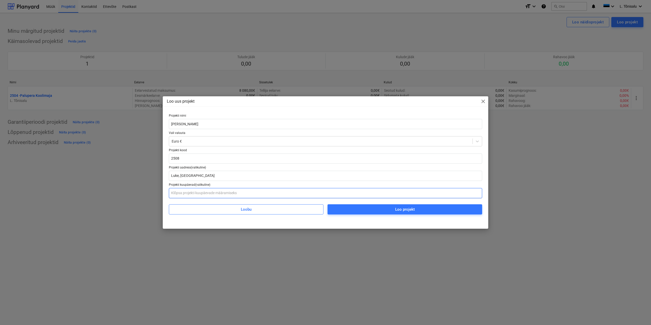
click at [192, 192] on input "text" at bounding box center [325, 193] width 313 height 10
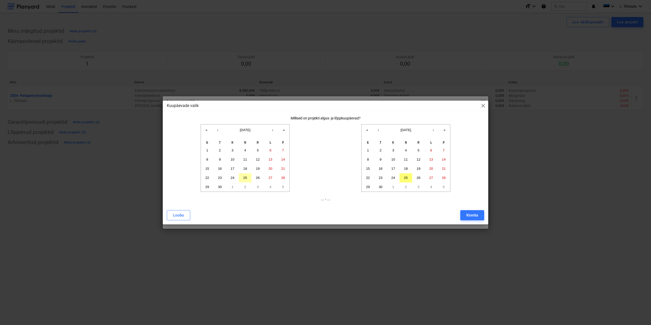
click at [247, 177] on button "25" at bounding box center [245, 177] width 13 height 9
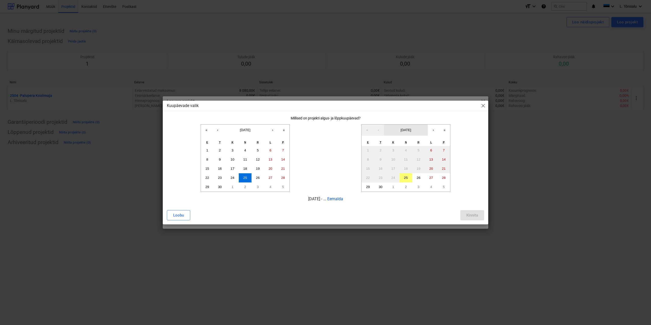
click at [419, 131] on button "[DATE]" at bounding box center [406, 130] width 44 height 11
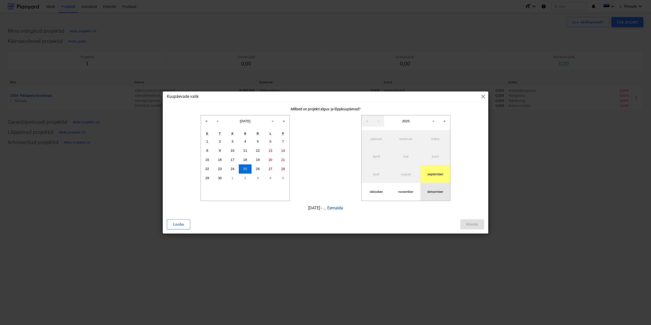
click at [435, 191] on abbr "detsember" at bounding box center [435, 192] width 16 height 4
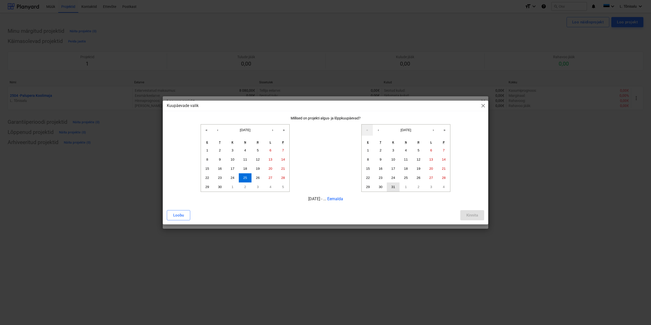
click at [393, 188] on abbr "31" at bounding box center [393, 187] width 4 height 4
click at [441, 215] on div "Kinnita" at bounding box center [472, 215] width 12 height 7
type input "[DATE] - [DATE]"
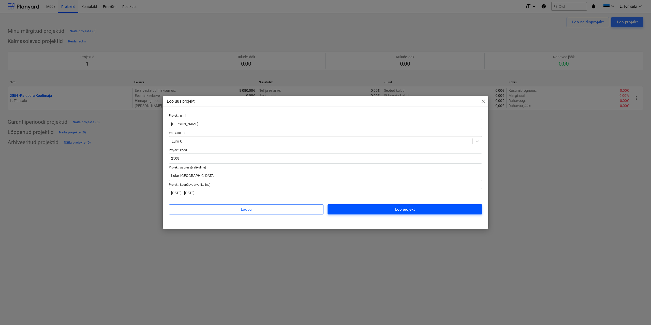
click at [369, 210] on span "Loo projekt" at bounding box center [405, 209] width 142 height 7
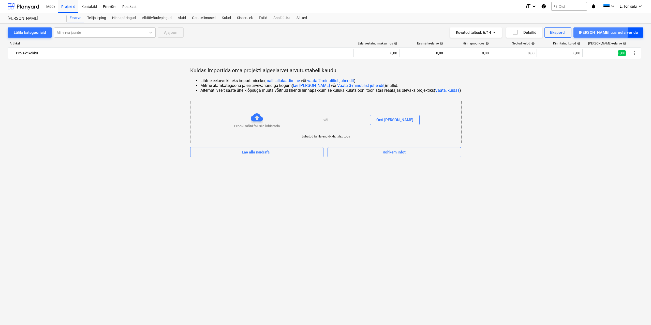
click at [441, 32] on div "[PERSON_NAME] uus eelarverida" at bounding box center [608, 32] width 59 height 7
click at [441, 54] on div "[PERSON_NAME]" at bounding box center [611, 54] width 63 height 9
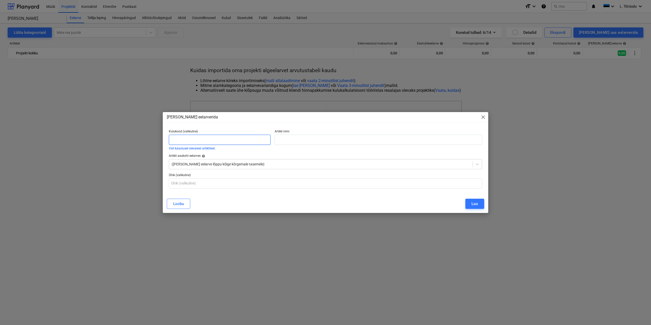
click at [200, 139] on input "text" at bounding box center [220, 140] width 102 height 10
click at [307, 140] on input "text" at bounding box center [378, 140] width 207 height 10
paste input "Projekteerimine ja ehitusloa saamine"
type input "Projekteerimine ja ehitusloa saamine"
click at [187, 166] on div at bounding box center [321, 164] width 298 height 5
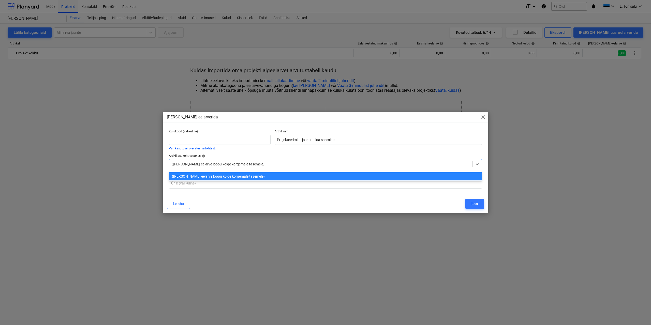
click at [194, 165] on div at bounding box center [321, 164] width 298 height 5
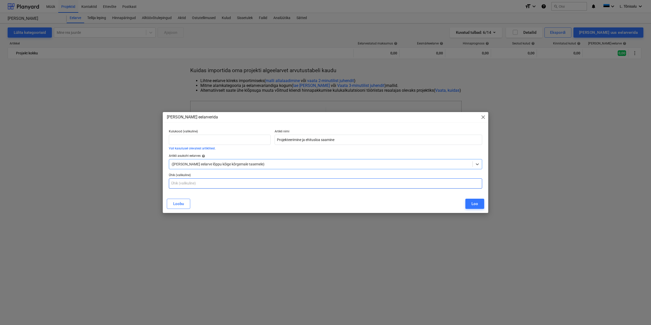
click at [191, 184] on input "text" at bounding box center [325, 183] width 313 height 10
type input "1"
click at [441, 202] on div "Loo" at bounding box center [474, 204] width 7 height 7
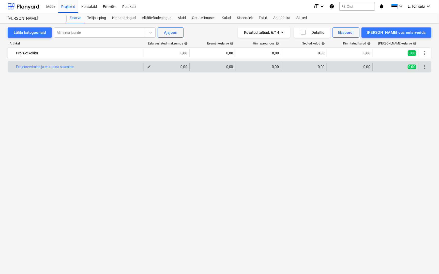
click at [185, 66] on div "0,00" at bounding box center [166, 67] width 41 height 4
click at [182, 66] on div "0,00" at bounding box center [166, 67] width 41 height 4
drag, startPoint x: 182, startPoint y: 66, endPoint x: 159, endPoint y: 64, distance: 23.5
click at [182, 66] on div "0,00" at bounding box center [166, 67] width 41 height 4
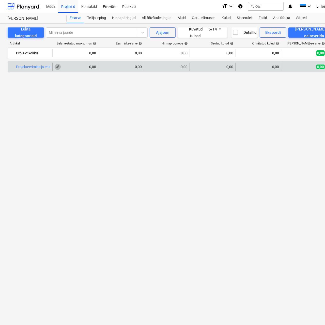
click at [58, 67] on span "edit" at bounding box center [58, 67] width 4 height 4
type textarea "x"
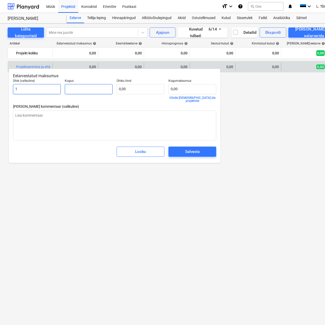
drag, startPoint x: 83, startPoint y: 90, endPoint x: 27, endPoint y: 90, distance: 55.2
click at [27, 90] on div "Ühik (valikuline) 1 Kogus Ühiku hind 0,00 Kogumaksumus 0,00 Võrdle [DEMOGRAPHIC…" at bounding box center [114, 90] width 207 height 27
type textarea "x"
type input "1"
type textarea "x"
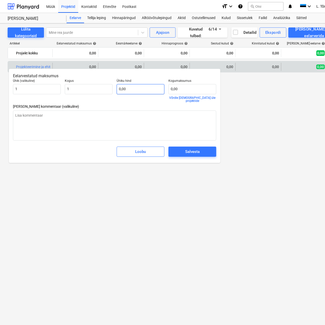
type input "1,00"
click at [135, 89] on input "text" at bounding box center [141, 89] width 48 height 10
type textarea "x"
type input "5"
type input "5,00"
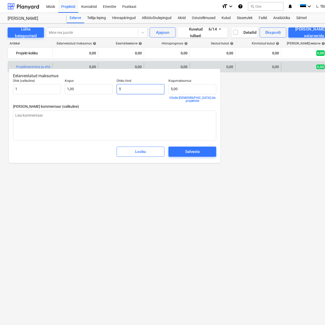
type textarea "x"
type input "59"
type input "59,00"
type textarea "x"
type input "595"
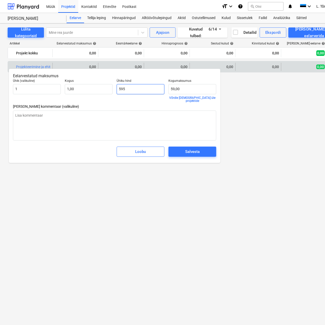
type input "595,00"
type textarea "x"
type input "5950"
type input "5 950,00"
type input "5950"
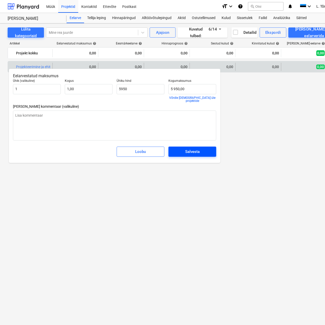
type textarea "x"
type input "5 950,00"
click at [190, 149] on div "Salvesta" at bounding box center [192, 151] width 14 height 7
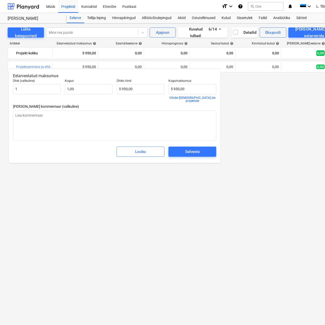
type textarea "x"
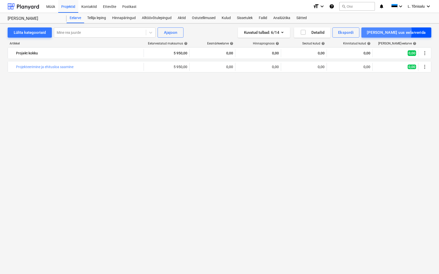
click at [409, 31] on div "[PERSON_NAME] uus eelarverida" at bounding box center [396, 32] width 59 height 7
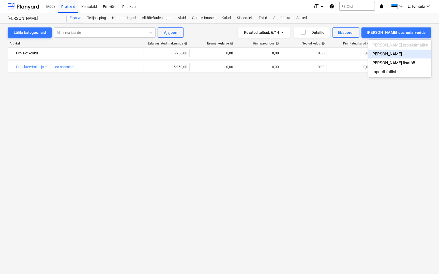
click at [410, 54] on div "[PERSON_NAME]" at bounding box center [399, 54] width 63 height 9
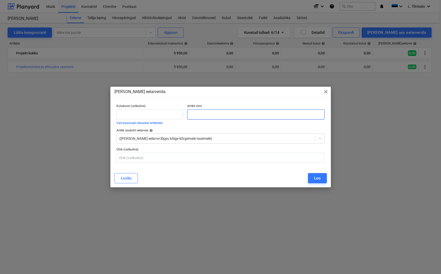
click at [207, 114] on input "text" at bounding box center [256, 114] width 138 height 10
paste input "Maakütte välisosa"
type input "Maakütte välisosa"
click at [159, 139] on div at bounding box center [215, 138] width 193 height 5
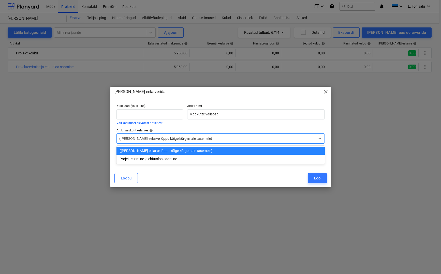
click at [167, 139] on div at bounding box center [215, 138] width 193 height 5
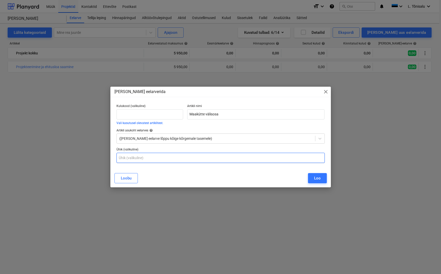
click at [145, 160] on input "text" at bounding box center [220, 158] width 208 height 10
drag, startPoint x: 132, startPoint y: 158, endPoint x: 92, endPoint y: 158, distance: 40.2
click at [92, 158] on div "[PERSON_NAME] eelarverida close Kulukood (valikuline) Vali kasutusel olevatest …" at bounding box center [220, 137] width 441 height 274
type input "kmpl"
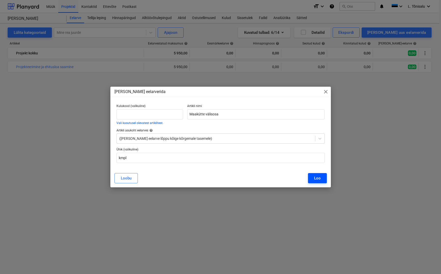
click at [315, 177] on div "Loo" at bounding box center [317, 178] width 7 height 7
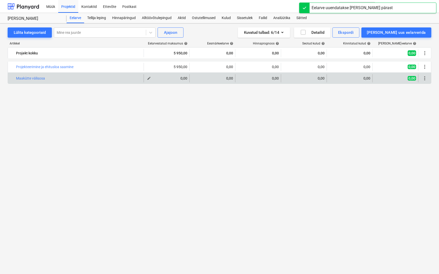
click at [149, 79] on span "edit" at bounding box center [149, 78] width 4 height 4
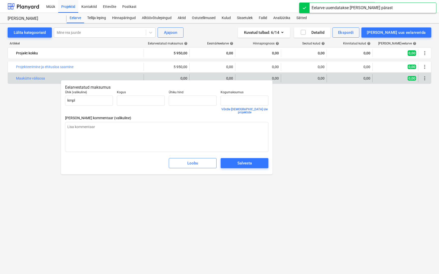
type textarea "x"
type input "0,00"
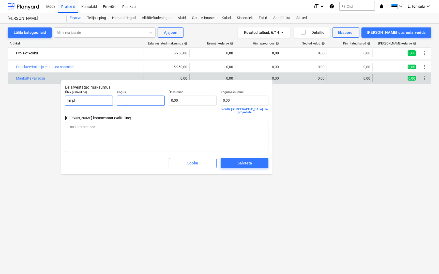
drag, startPoint x: 132, startPoint y: 100, endPoint x: 109, endPoint y: 101, distance: 23.4
click at [109, 101] on div "Ühik (valikuline) kmpl Kogus Ühiku hind 0,00 Kogumaksumus 0,00 Võrdle hindu üle…" at bounding box center [166, 101] width 207 height 27
type textarea "x"
type input "1"
type textarea "x"
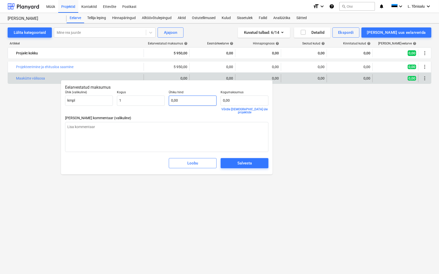
type input "1,00"
click at [184, 102] on input "text" at bounding box center [193, 101] width 48 height 10
type textarea "x"
type input "9"
type input "9,00"
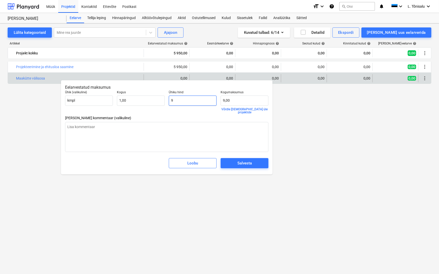
type textarea "x"
type input "97"
type input "97,00"
type textarea "x"
type input "976"
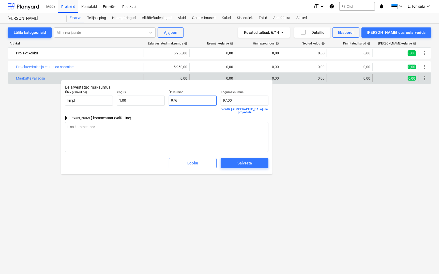
type input "976,00"
type textarea "x"
type input "97"
type input "97,00"
type textarea "x"
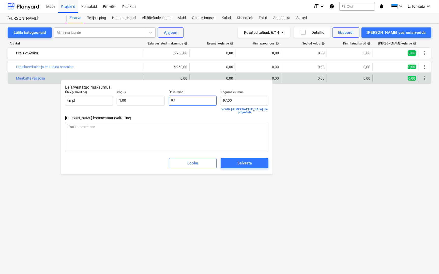
type input "979"
type input "979,00"
type textarea "x"
type input "979´´"
type input "0,00"
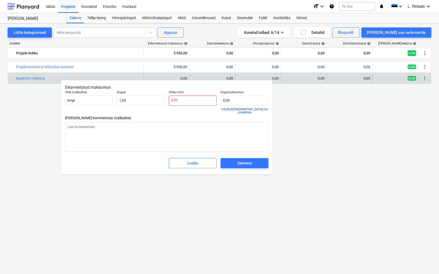
type textarea "x"
type input "979´´´´"
type textarea "x"
type input "979´´´´´´"
type textarea "x"
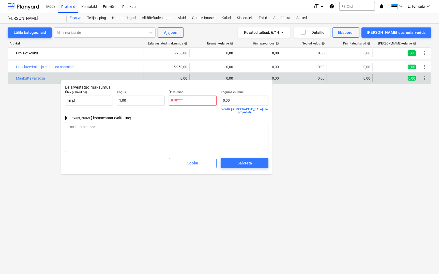
type input "979´´´´´´´7"
type textarea "x"
type input "979´´´´´´´79"
type textarea "x"
type input "979´´´´´´´7"
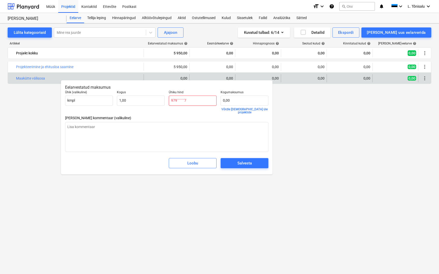
type textarea "x"
type input "979´´´´´´´"
type textarea "x"
type input "979´´´´´´"
type textarea "x"
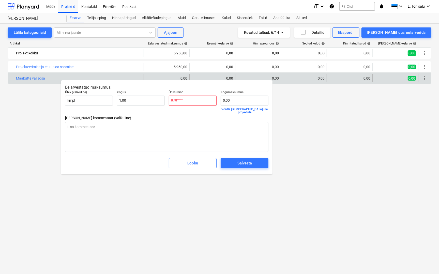
type input "979´´´´´"
type textarea "x"
type input "979´´´´"
type textarea "x"
type input "979´´´"
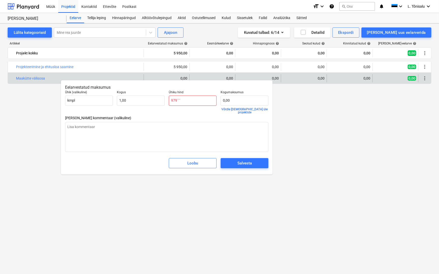
type textarea "x"
type input "979´´"
type textarea "x"
type input "979´"
type textarea "x"
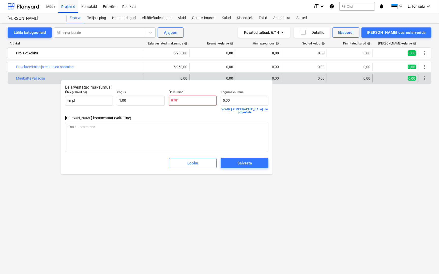
type input "979"
type input "979,00"
type textarea "x"
type input "97"
type input "97,00"
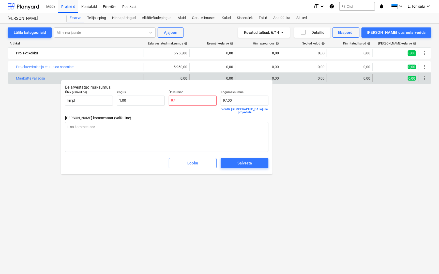
type textarea "x"
type input "9"
type input "9,00"
type textarea "x"
type input "0,00"
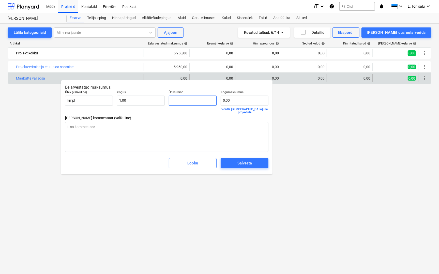
type textarea "x"
type input "7"
type input "7,00"
type textarea "x"
type input "79"
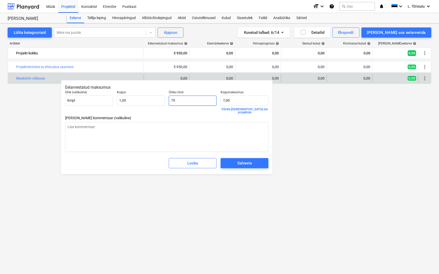
type input "79,00"
type textarea "x"
type input "790"
type input "790,00"
type textarea "x"
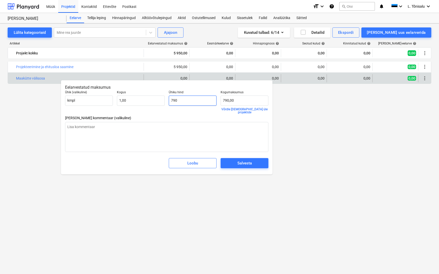
type input "7900"
type input "7 900,00"
type input "7900"
type textarea "x"
type input "7 900,00"
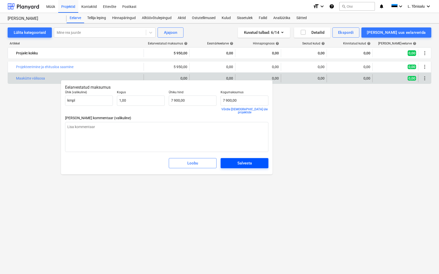
click at [248, 161] on div "Salvesta" at bounding box center [244, 163] width 14 height 7
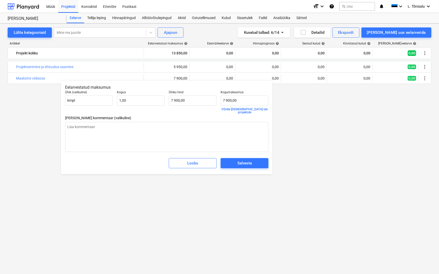
type textarea "x"
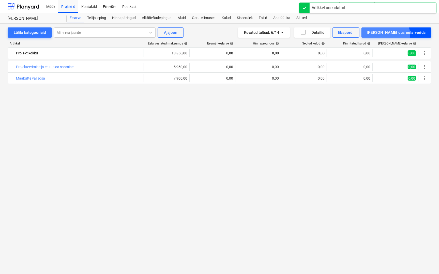
click at [406, 34] on div "[PERSON_NAME] uus eelarverida" at bounding box center [396, 32] width 59 height 7
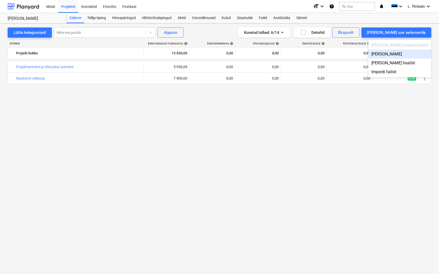
click at [410, 54] on div "[PERSON_NAME]" at bounding box center [399, 54] width 63 height 9
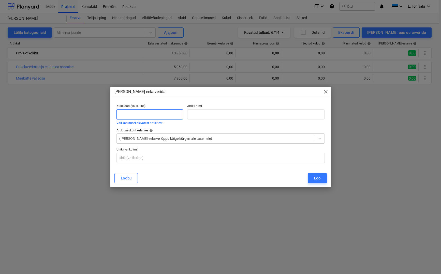
click at [126, 114] on input "text" at bounding box center [149, 114] width 67 height 10
click at [194, 114] on input "text" at bounding box center [256, 114] width 138 height 10
paste input "Keskküttesüsteemi valmimine"
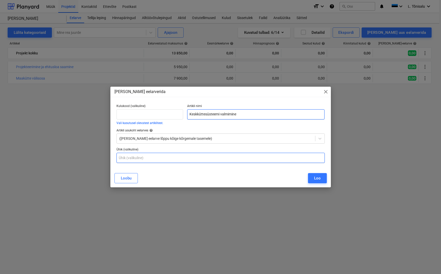
type input "Keskküttesüsteemi valmimine"
click at [137, 158] on input "text" at bounding box center [220, 158] width 208 height 10
type input "kmpl"
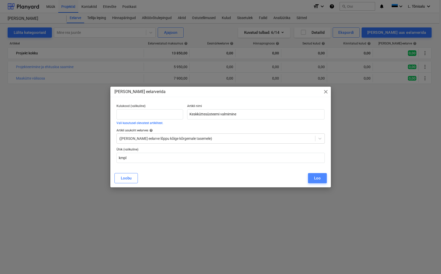
click at [322, 181] on button "Loo" at bounding box center [317, 178] width 19 height 10
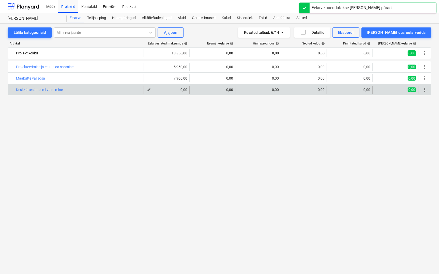
click at [183, 91] on div "0,00" at bounding box center [166, 90] width 41 height 4
click at [151, 90] on span "edit" at bounding box center [149, 90] width 4 height 4
type textarea "x"
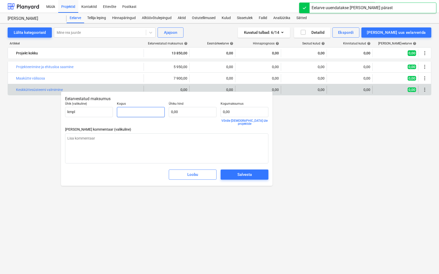
drag, startPoint x: 129, startPoint y: 113, endPoint x: 113, endPoint y: 113, distance: 15.3
click at [113, 113] on div "Ühik (valikuline) kmpl Kogus Ühiku hind 0,00 Kogumaksumus 0,00 Võrdle hindu üle…" at bounding box center [166, 113] width 207 height 27
type textarea "x"
type input "1"
type textarea "x"
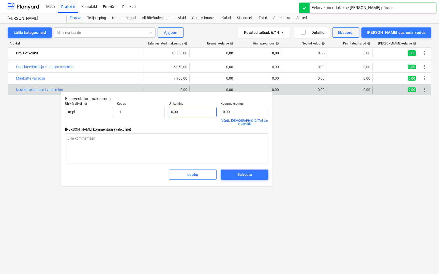
type input "1,00"
click at [183, 112] on input "text" at bounding box center [193, 112] width 48 height 10
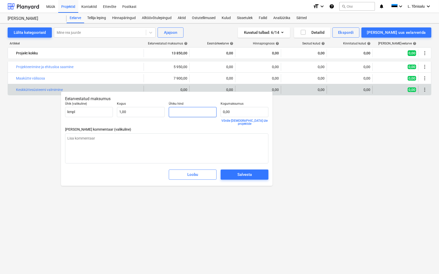
type textarea "x"
type input "2"
type input "2,00"
type textarea "x"
type input "25"
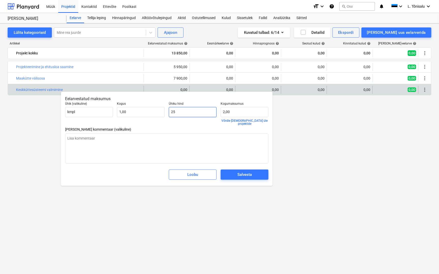
type input "25,00"
type textarea "x"
type input "251"
type input "251,00"
type textarea "x"
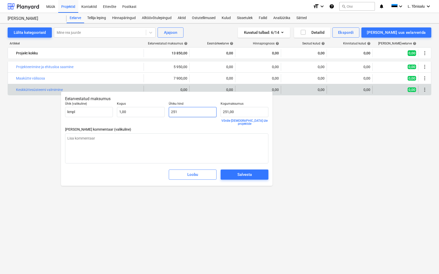
type input "2513"
type input "2 513,00"
type textarea "x"
type input "25130"
type input "25 130,00"
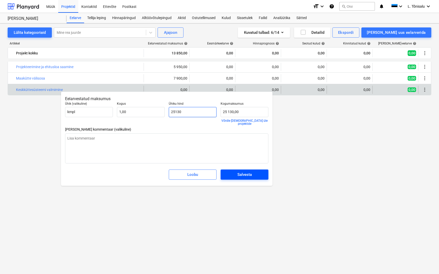
type input "25130"
type textarea "x"
type input "25 130,00"
click at [235, 172] on span "Salvesta" at bounding box center [245, 174] width 36 height 7
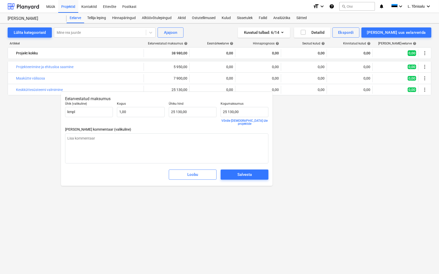
type textarea "x"
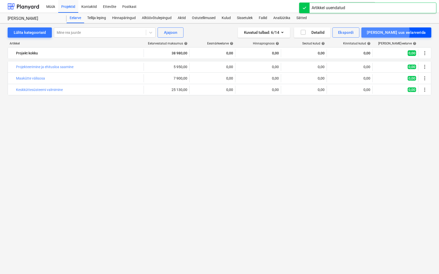
click at [404, 32] on div "[PERSON_NAME] uus eelarverida" at bounding box center [396, 32] width 59 height 7
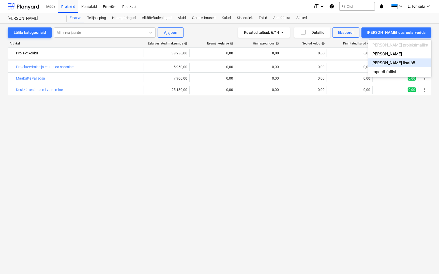
drag, startPoint x: 116, startPoint y: 187, endPoint x: 124, endPoint y: 184, distance: 7.8
click at [117, 187] on div at bounding box center [219, 137] width 439 height 274
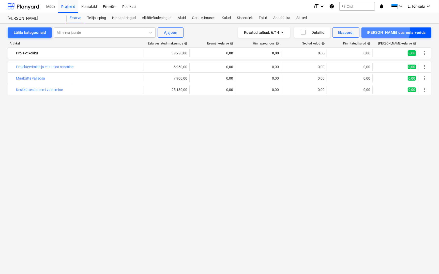
click at [403, 30] on div "[PERSON_NAME] uus eelarverida" at bounding box center [396, 32] width 59 height 7
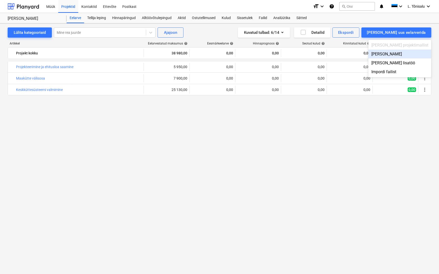
click at [417, 52] on div "[PERSON_NAME]" at bounding box center [399, 54] width 63 height 9
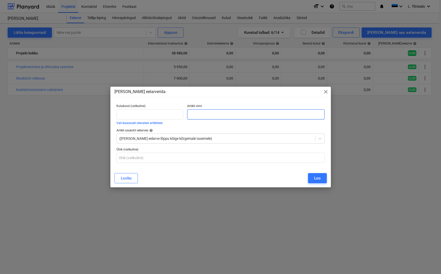
click at [207, 110] on input "text" at bounding box center [256, 114] width 138 height 10
paste input "Tööde lõplik valmimine ja täitedokumentatsiooni esitamine"
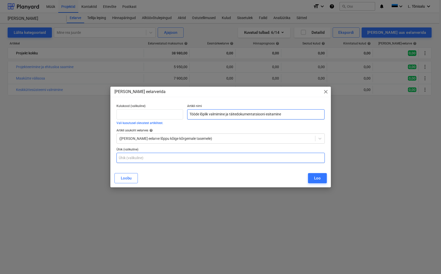
type input "Tööde lõplik valmimine ja täitedokumentatsiooni esitamine"
click at [159, 160] on input "text" at bounding box center [220, 158] width 208 height 10
type input "kmpl"
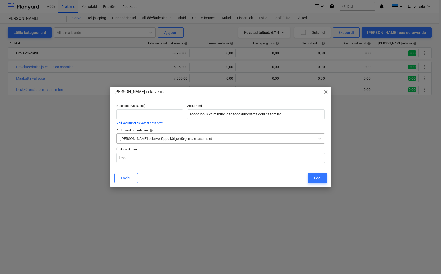
click at [185, 142] on div "([PERSON_NAME] eelarve lõppu kõige kõrgemale tasemele)" at bounding box center [216, 138] width 198 height 7
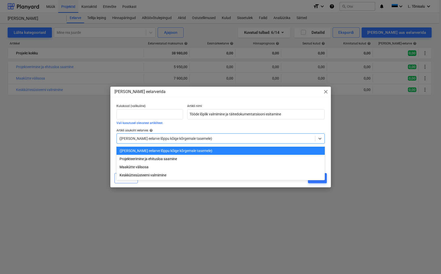
click at [191, 139] on div at bounding box center [215, 138] width 193 height 5
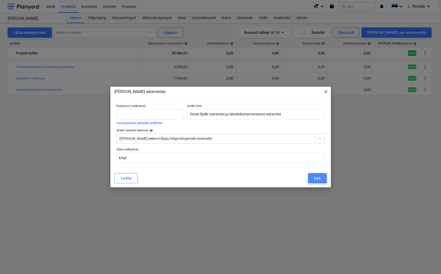
click at [323, 180] on button "Loo" at bounding box center [317, 178] width 19 height 10
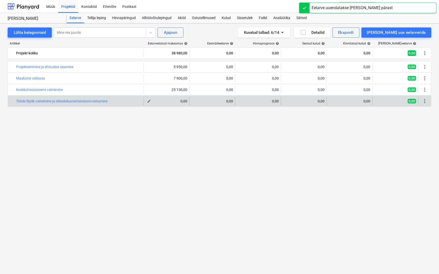
click at [149, 101] on span "edit" at bounding box center [149, 101] width 4 height 4
type textarea "x"
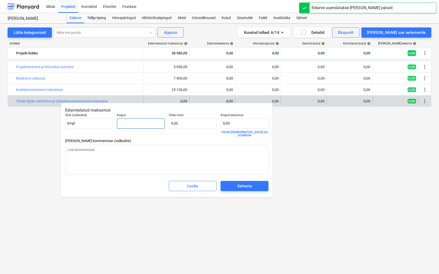
click at [133, 125] on input "text" at bounding box center [141, 123] width 48 height 10
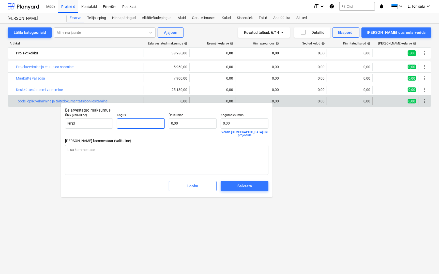
type textarea "x"
type input "1"
type textarea "x"
type input "1,00"
click at [185, 123] on input "text" at bounding box center [193, 123] width 48 height 10
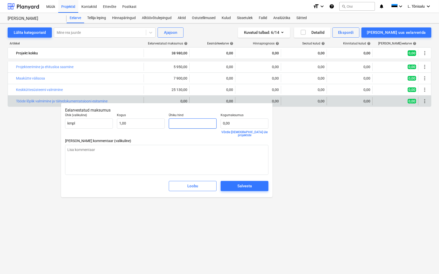
type textarea "x"
type input "1"
type input "1,00"
type textarea "x"
type input "16"
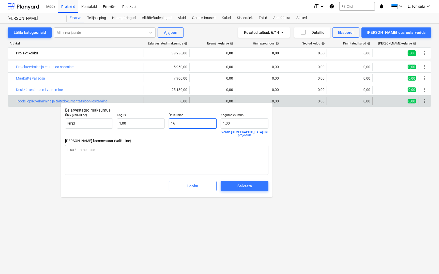
type input "16,00"
type textarea "x"
type input "169"
type input "169,00"
type textarea "x"
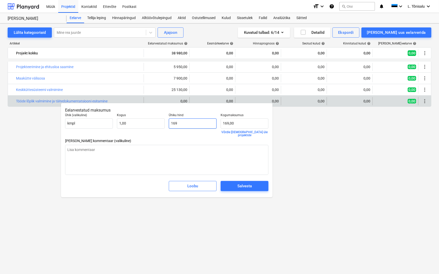
type input "1690"
type input "1 690,00"
type textarea "x"
type input "169"
type input "169,00"
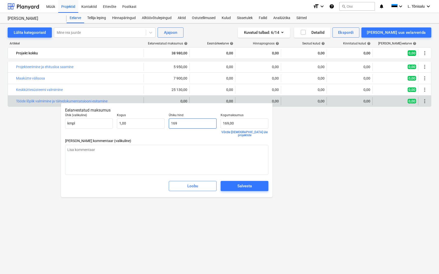
type textarea "x"
type input "16"
type input "16,00"
type textarea "x"
type input "168"
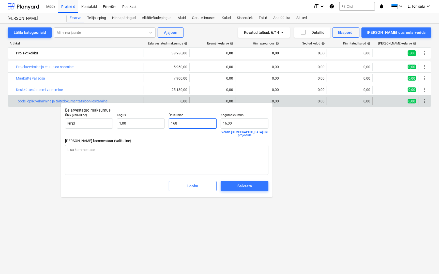
type input "168,00"
type textarea "x"
type input "1680"
type input "1 680,00"
type input "1680"
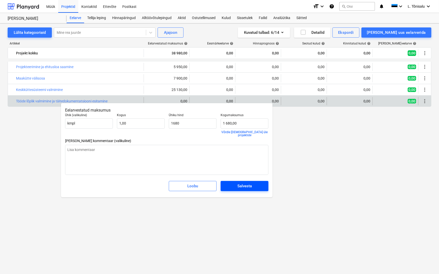
type textarea "x"
type input "1 680,00"
click at [240, 183] on div "Salvesta" at bounding box center [244, 186] width 14 height 7
type textarea "x"
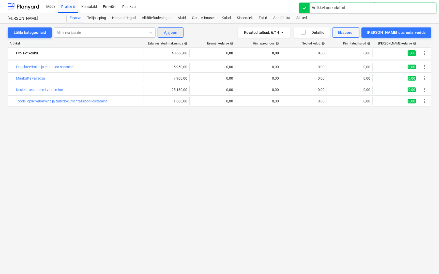
click at [177, 34] on button "Ajajoon" at bounding box center [171, 32] width 26 height 10
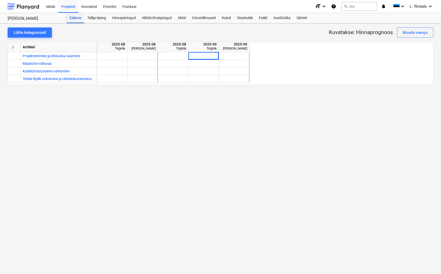
click at [76, 20] on div "Eelarve" at bounding box center [76, 18] width 18 height 10
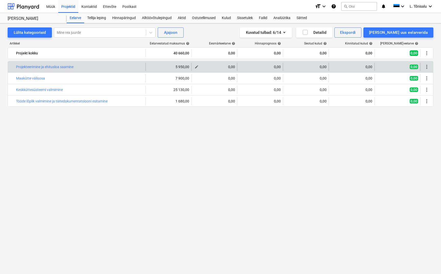
click at [229, 68] on div "0,00" at bounding box center [213, 67] width 41 height 4
click at [195, 66] on span "edit" at bounding box center [196, 67] width 4 height 4
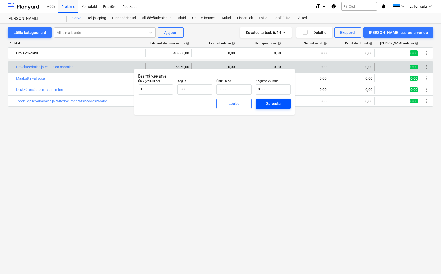
click at [269, 105] on div "Salvesta" at bounding box center [273, 103] width 14 height 7
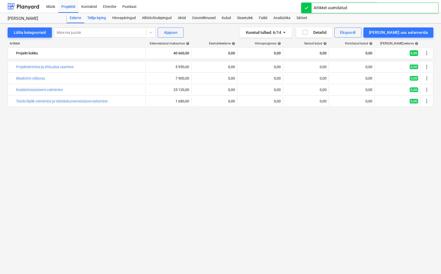
click at [100, 19] on div "Tellija leping" at bounding box center [96, 18] width 25 height 10
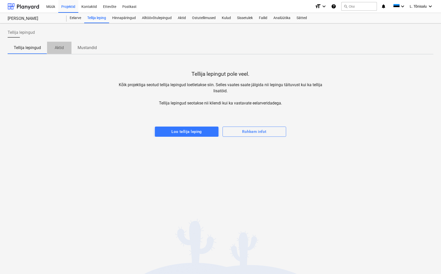
click at [55, 49] on p "Aktid" at bounding box center [59, 48] width 12 height 6
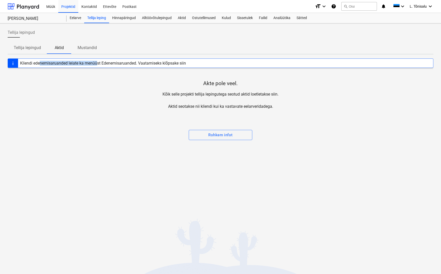
drag, startPoint x: 39, startPoint y: 62, endPoint x: 97, endPoint y: 63, distance: 58.5
click at [97, 63] on div "Kliendi edenemisaruanded leiate ka menüüst Edenemisaruanded. Vaatamiseks klõpsa…" at bounding box center [103, 63] width 166 height 5
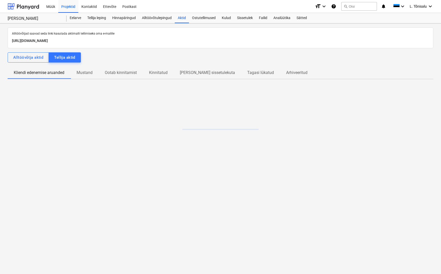
click at [113, 63] on div "Alltöövõtjad saavad seda linki kasutada aktimalli tellimiseks oma e-mailile [UR…" at bounding box center [221, 97] width 426 height 140
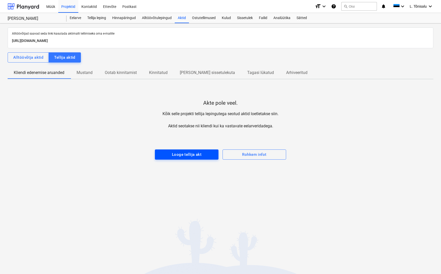
click at [193, 154] on div "Looge tellija akt" at bounding box center [186, 154] width 29 height 7
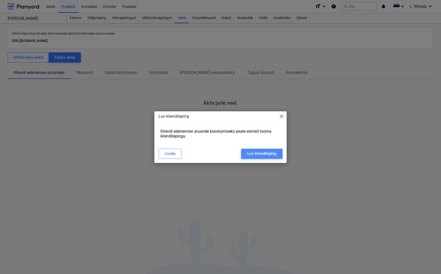
click at [257, 155] on div "Loo kliendileping" at bounding box center [261, 153] width 29 height 7
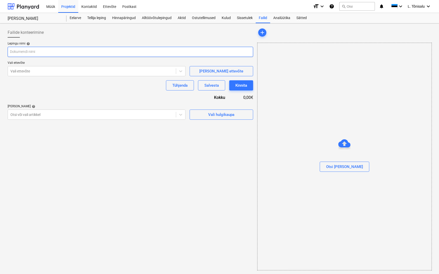
click at [42, 51] on input "text" at bounding box center [131, 52] width 246 height 10
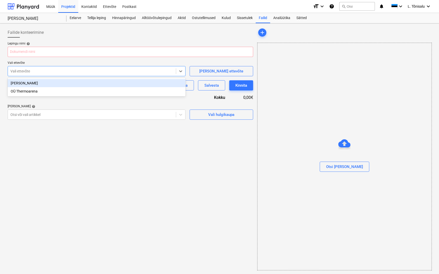
click at [43, 74] on div "Vali ettevõte" at bounding box center [92, 71] width 168 height 7
click at [44, 72] on div at bounding box center [91, 71] width 163 height 5
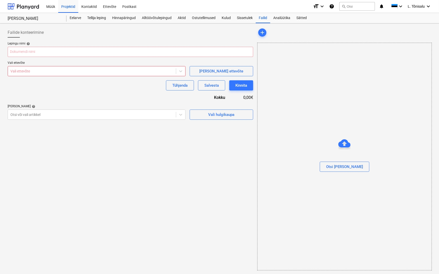
drag, startPoint x: 79, startPoint y: 76, endPoint x: 77, endPoint y: 74, distance: 3.1
click at [78, 76] on div "Lepingu nimi help Vali ettevõte Vali ettevõte [PERSON_NAME] uus ettevõte Tühjen…" at bounding box center [131, 81] width 246 height 78
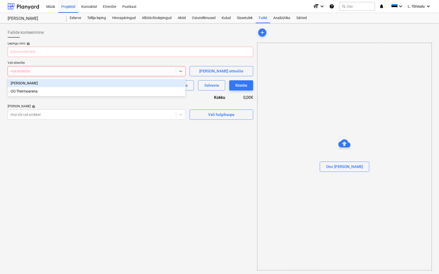
click at [77, 73] on div at bounding box center [91, 71] width 163 height 5
paste input "Nõo vallavalitsus"
click at [41, 85] on div "Vajuta Enter, et Nõo vallavalitsus luua" at bounding box center [97, 83] width 178 height 8
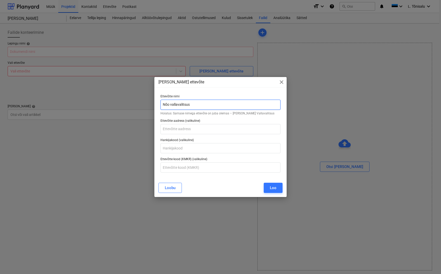
click at [194, 104] on input "Nõo vallavalitsus" at bounding box center [220, 105] width 120 height 10
click at [200, 132] on input "text" at bounding box center [220, 129] width 120 height 10
click at [274, 187] on div "Loo" at bounding box center [273, 188] width 7 height 7
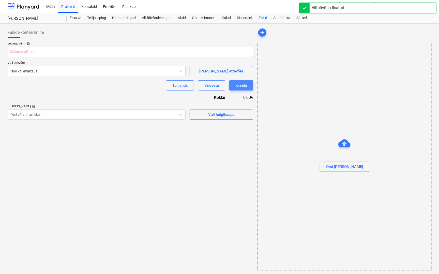
click at [238, 86] on div "Kinnita" at bounding box center [241, 85] width 12 height 7
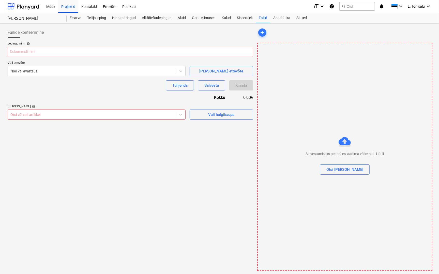
click at [135, 113] on div at bounding box center [91, 114] width 163 height 5
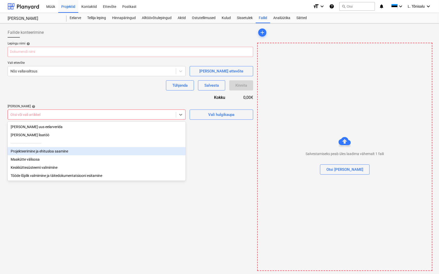
click at [111, 153] on div "Projekteerimine ja ehitusloa saamine" at bounding box center [97, 151] width 178 height 8
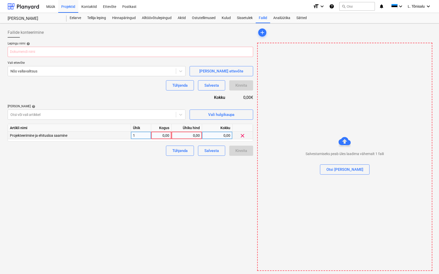
click at [162, 136] on div "0,00" at bounding box center [161, 136] width 16 height 8
click at [191, 134] on div "0,00" at bounding box center [187, 136] width 26 height 8
click at [124, 115] on div at bounding box center [91, 114] width 163 height 5
click at [209, 117] on div "Vali hulgikaupa" at bounding box center [221, 114] width 26 height 7
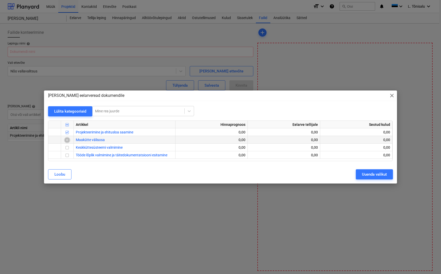
click at [69, 142] on input "checkbox" at bounding box center [67, 140] width 6 height 6
click at [67, 148] on input "checkbox" at bounding box center [67, 148] width 6 height 6
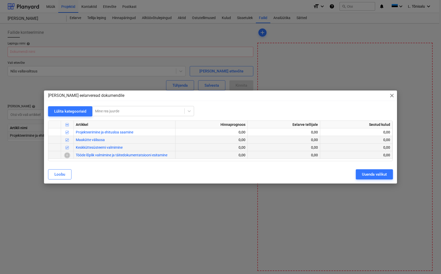
click at [67, 155] on input "checkbox" at bounding box center [67, 155] width 6 height 6
click at [130, 110] on div at bounding box center [138, 111] width 87 height 5
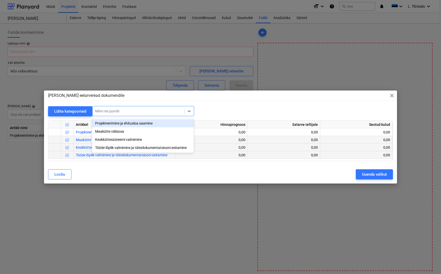
click at [255, 113] on div "Lülita kategooriaid option Projekteerimine ja ehitusloa saamine focused, 1 of 4…" at bounding box center [220, 111] width 344 height 10
